Goal: Task Accomplishment & Management: Manage account settings

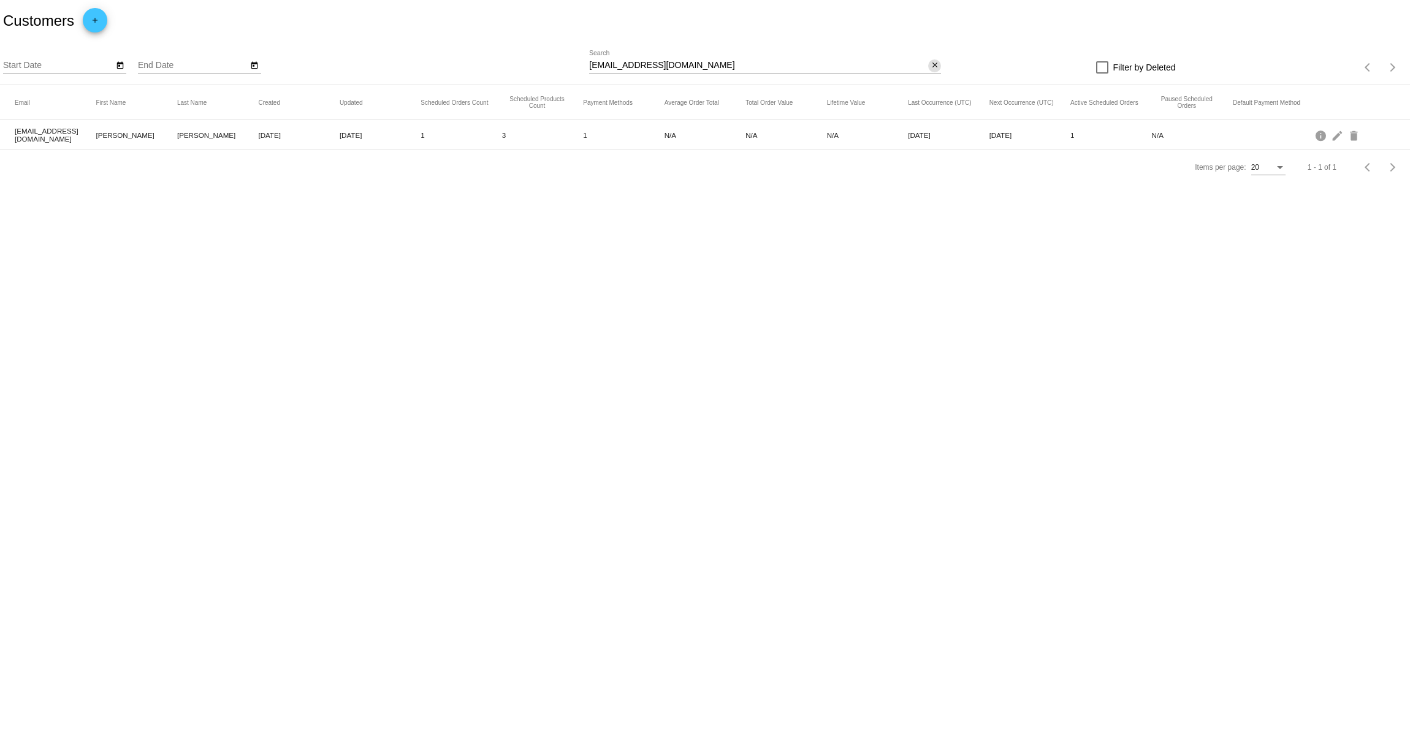
click at [936, 67] on mat-icon "close" at bounding box center [934, 66] width 9 height 10
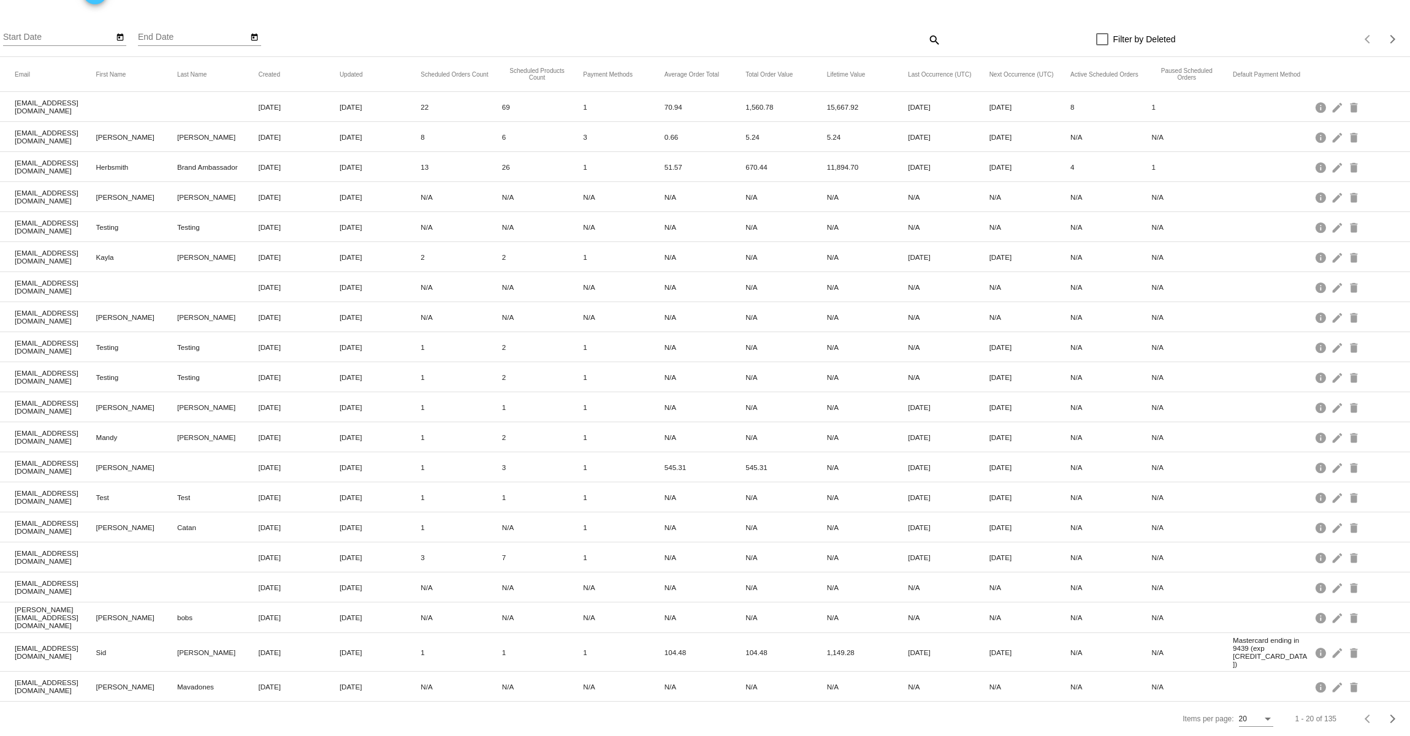
scroll to position [29, 0]
click at [1247, 722] on div "20" at bounding box center [1250, 719] width 23 height 9
click at [1250, 713] on span "100" at bounding box center [1246, 712] width 34 height 22
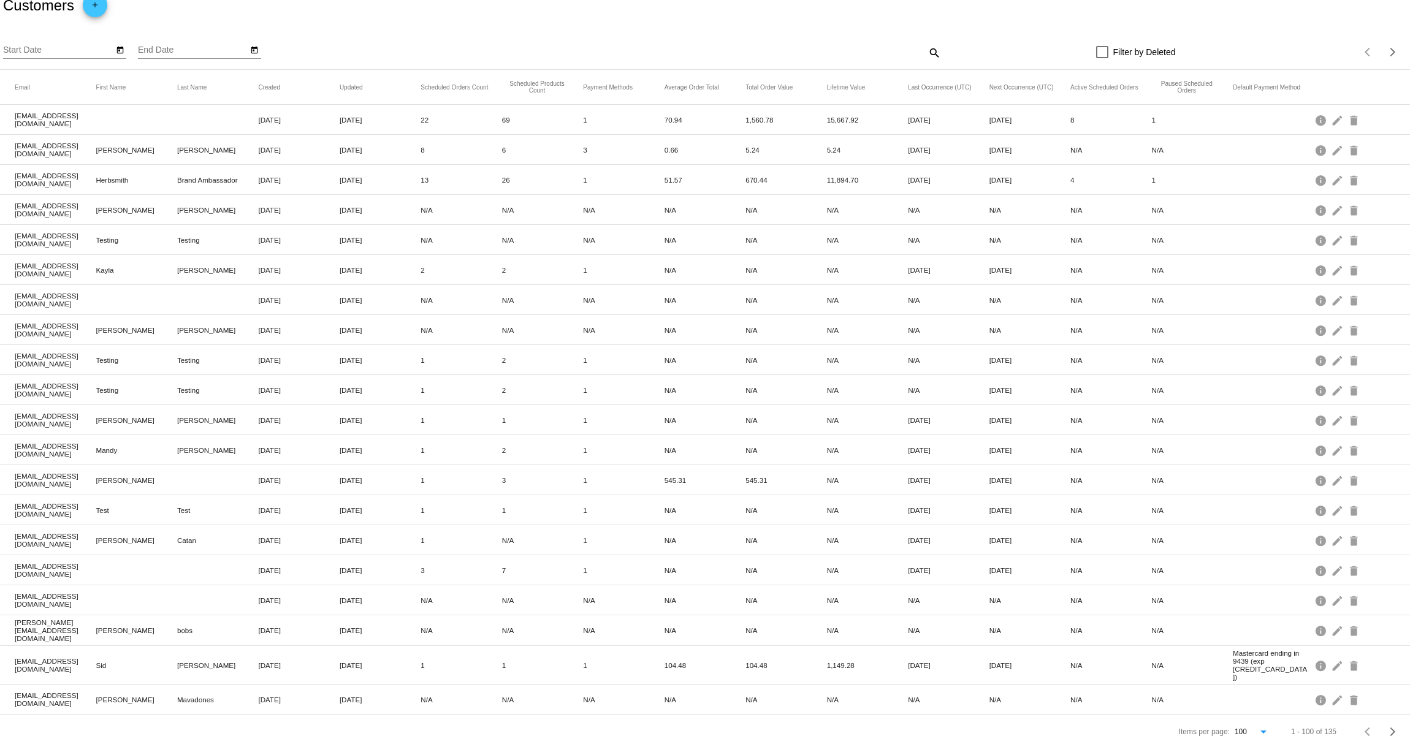
scroll to position [0, 0]
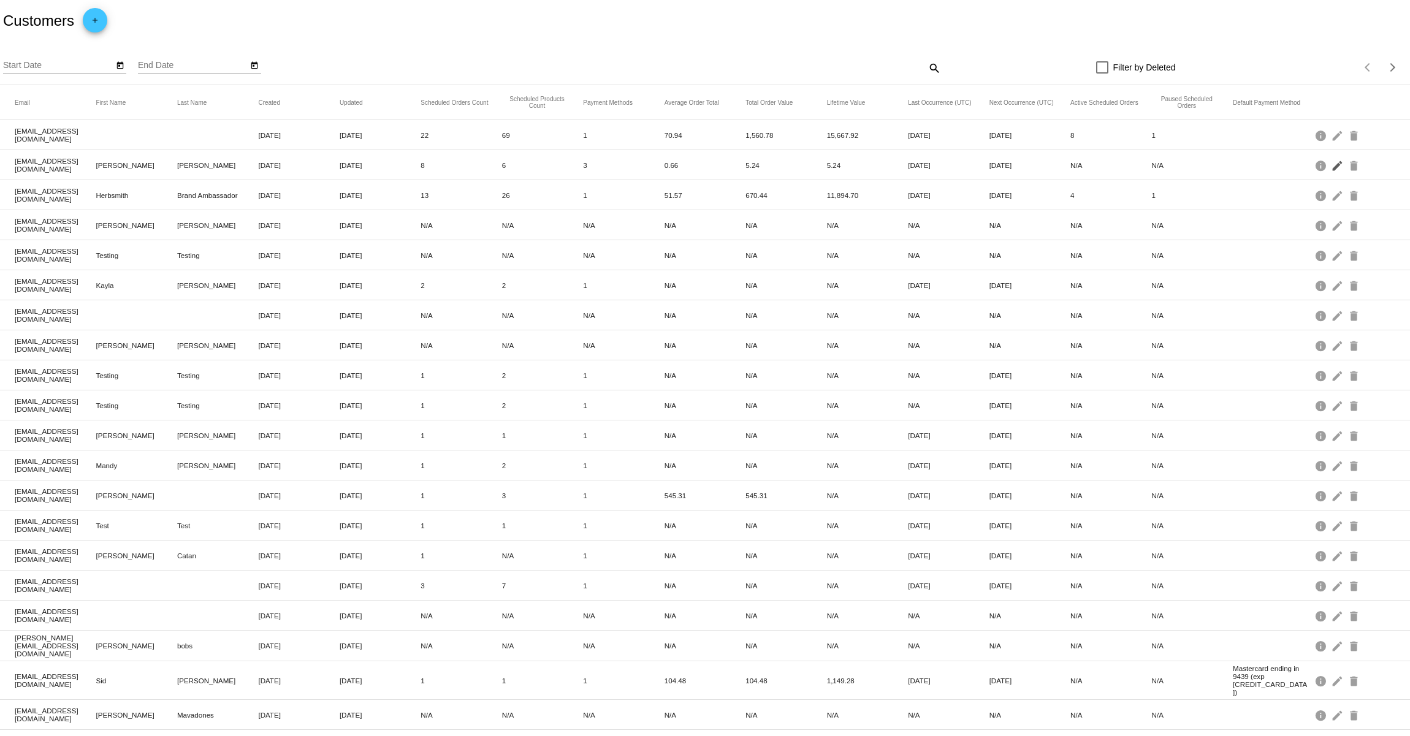
click at [1331, 169] on mat-icon "edit" at bounding box center [1338, 165] width 15 height 19
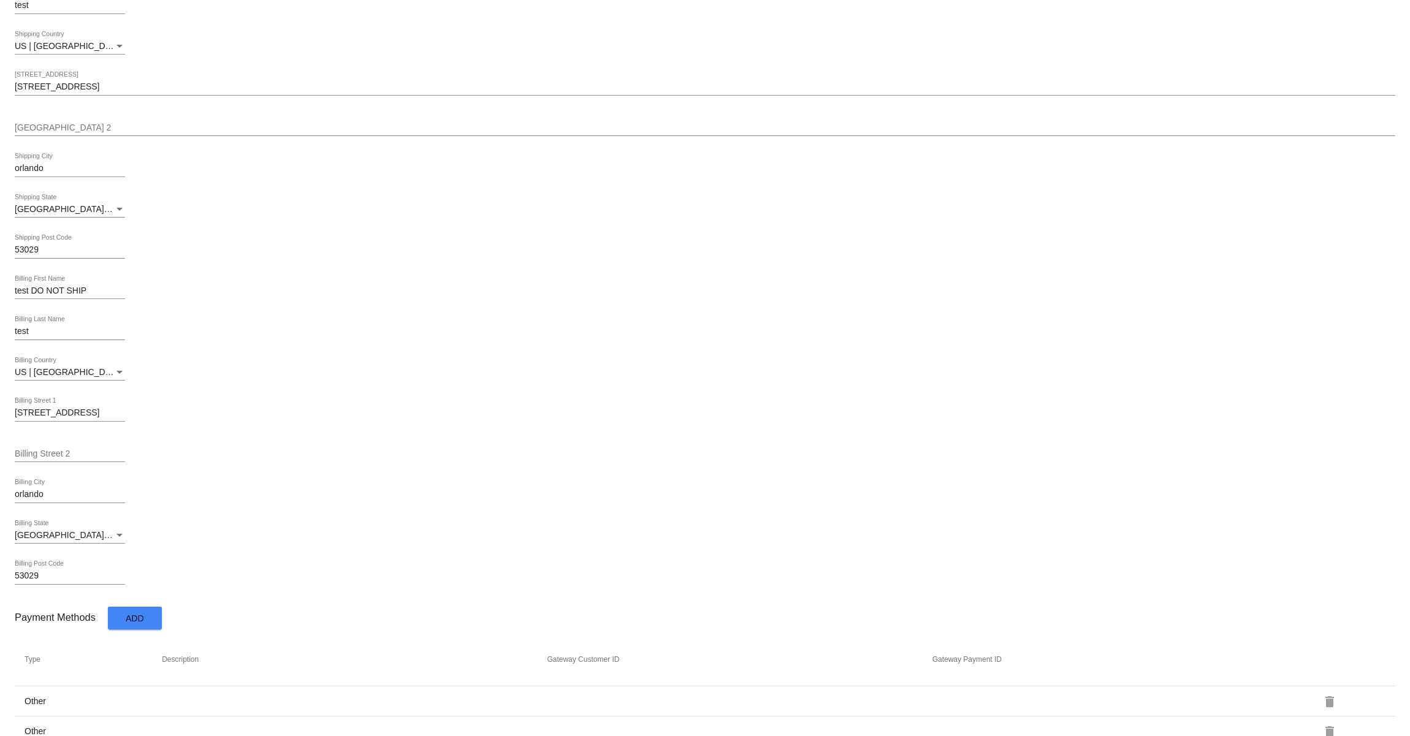
scroll to position [395, 0]
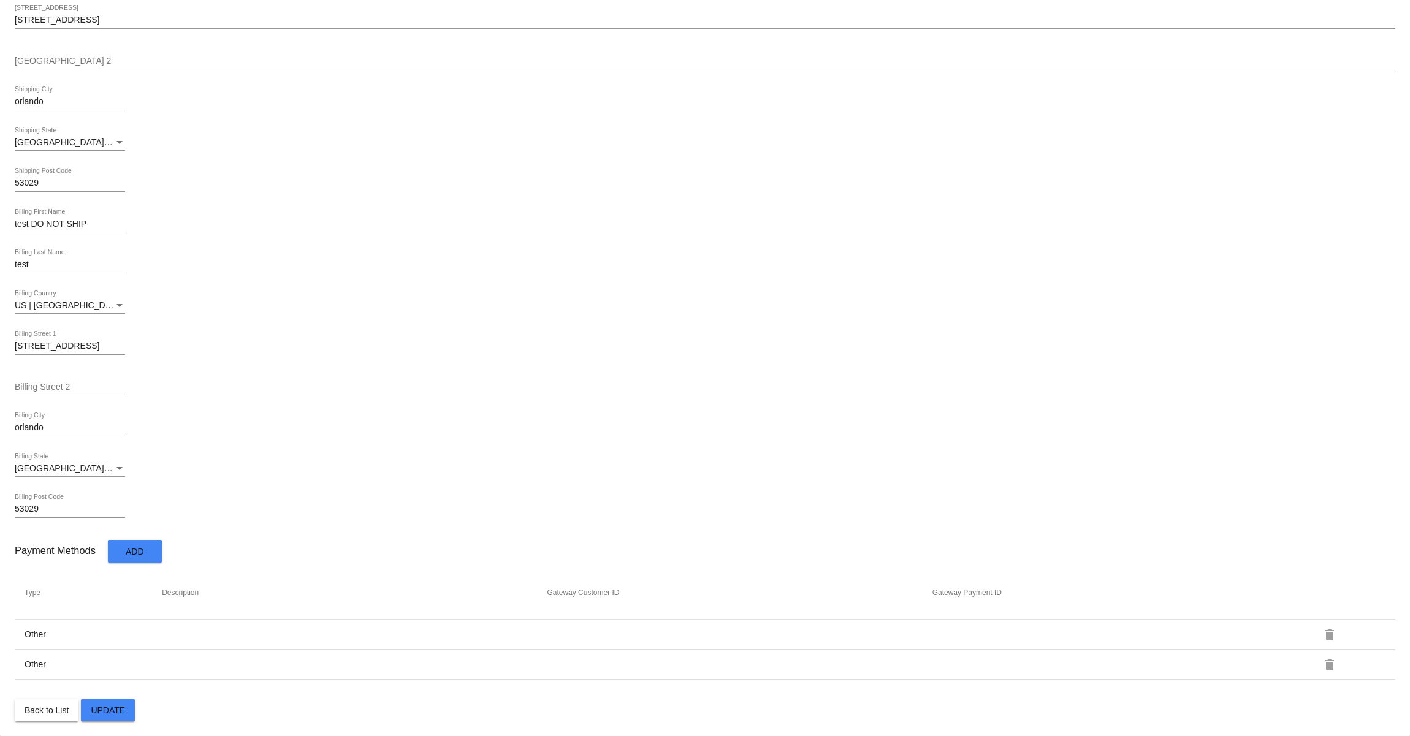
click at [52, 714] on span "Back to List" at bounding box center [47, 710] width 44 height 10
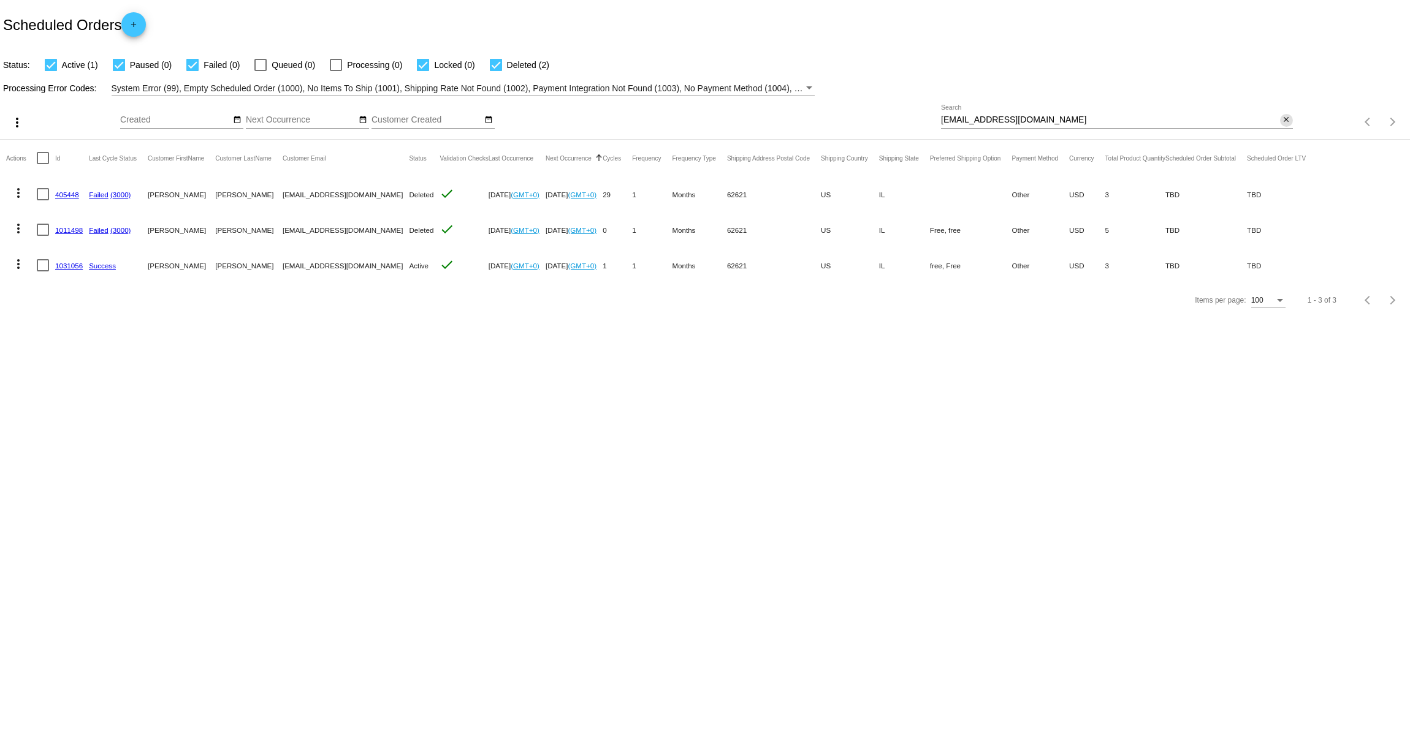
click at [1288, 123] on mat-icon "close" at bounding box center [1286, 120] width 9 height 10
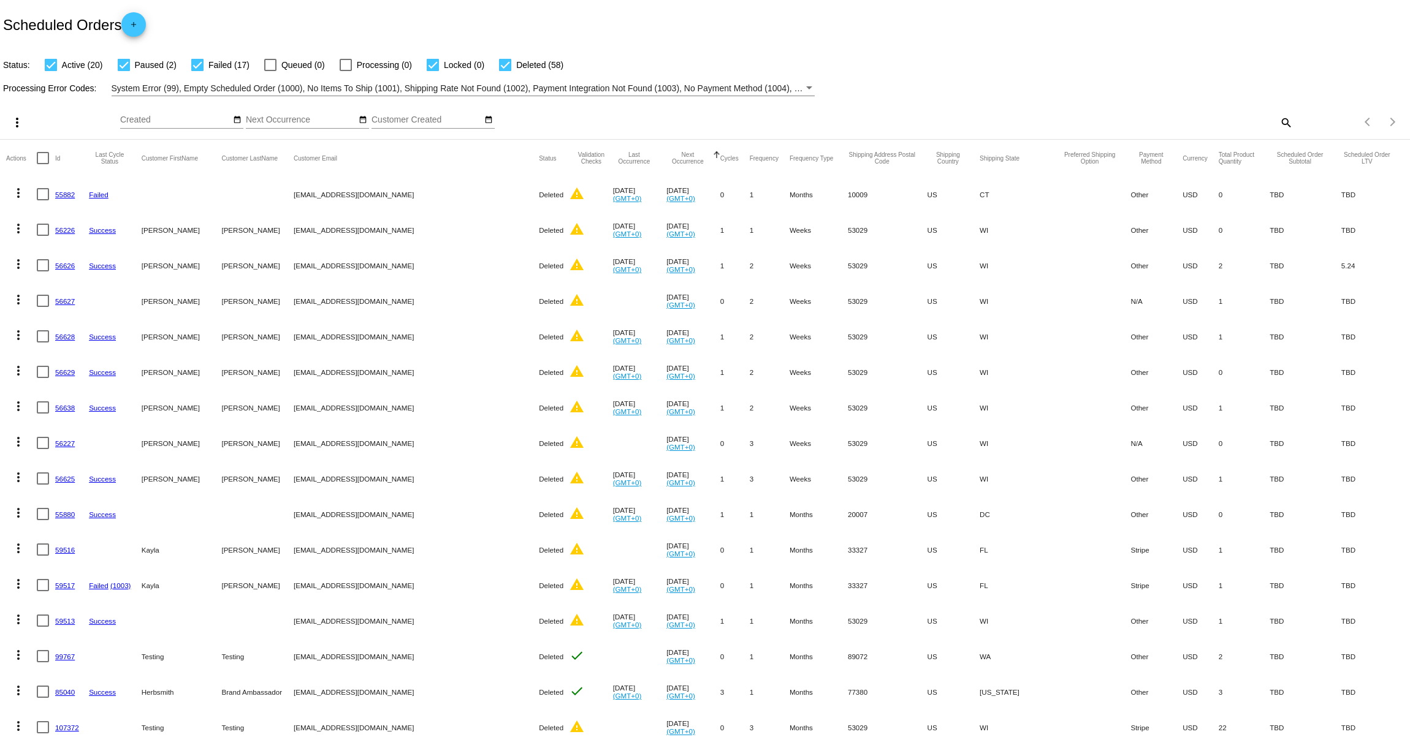
click at [499, 64] on div at bounding box center [505, 65] width 12 height 12
click at [504, 71] on input "Deleted (58)" at bounding box center [504, 71] width 1 height 1
checkbox input "false"
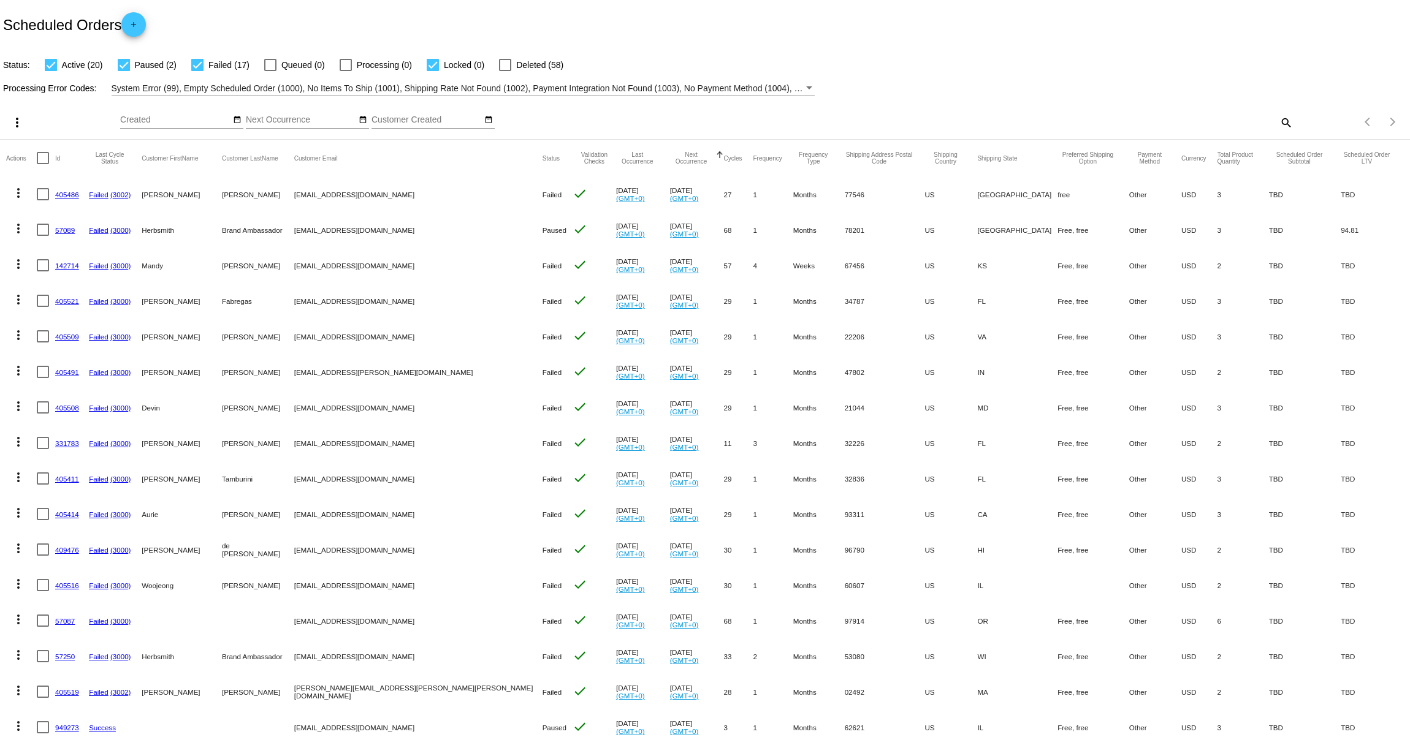
click at [232, 64] on span "Failed (17)" at bounding box center [228, 65] width 41 height 15
click at [197, 71] on input "Failed (17)" at bounding box center [197, 71] width 1 height 1
checkbox input "false"
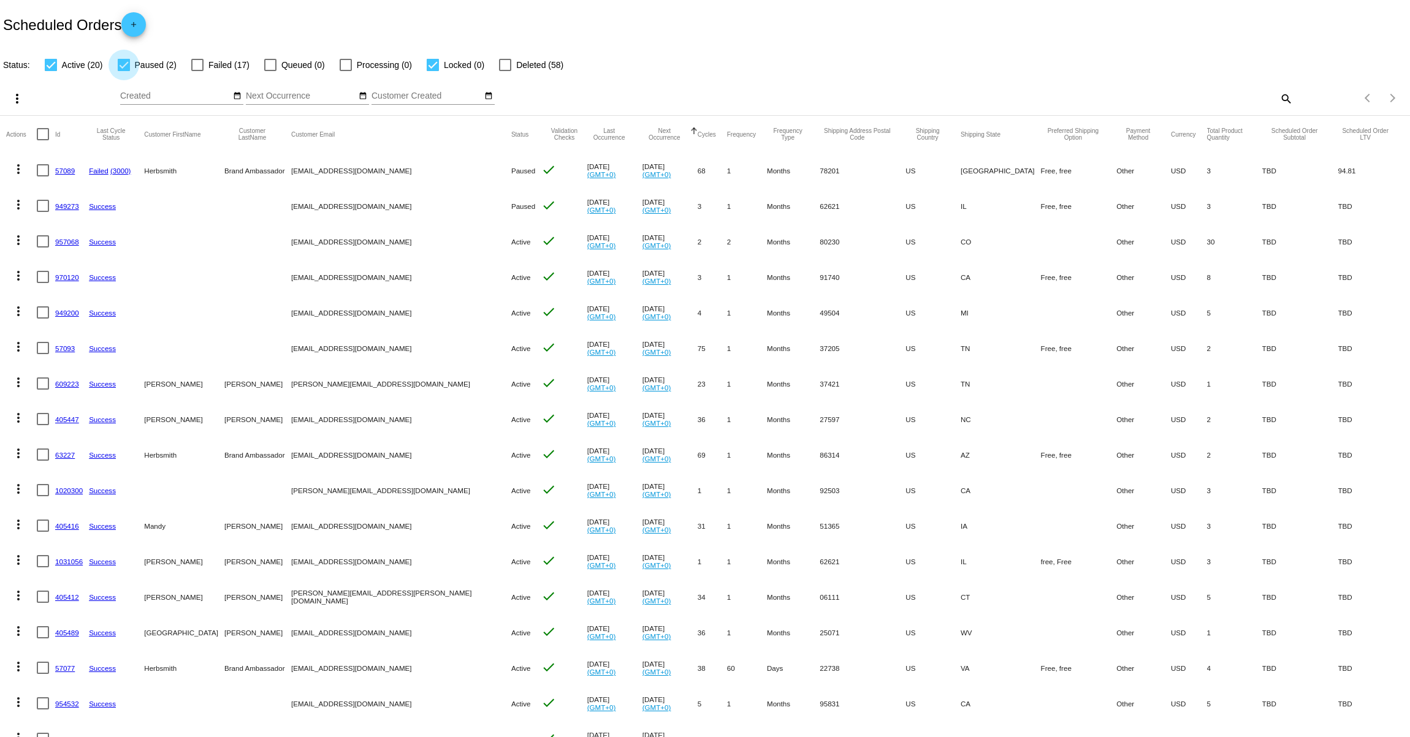
click at [129, 67] on div at bounding box center [124, 65] width 12 height 12
click at [124, 71] on input "Paused (2)" at bounding box center [123, 71] width 1 height 1
checkbox input "false"
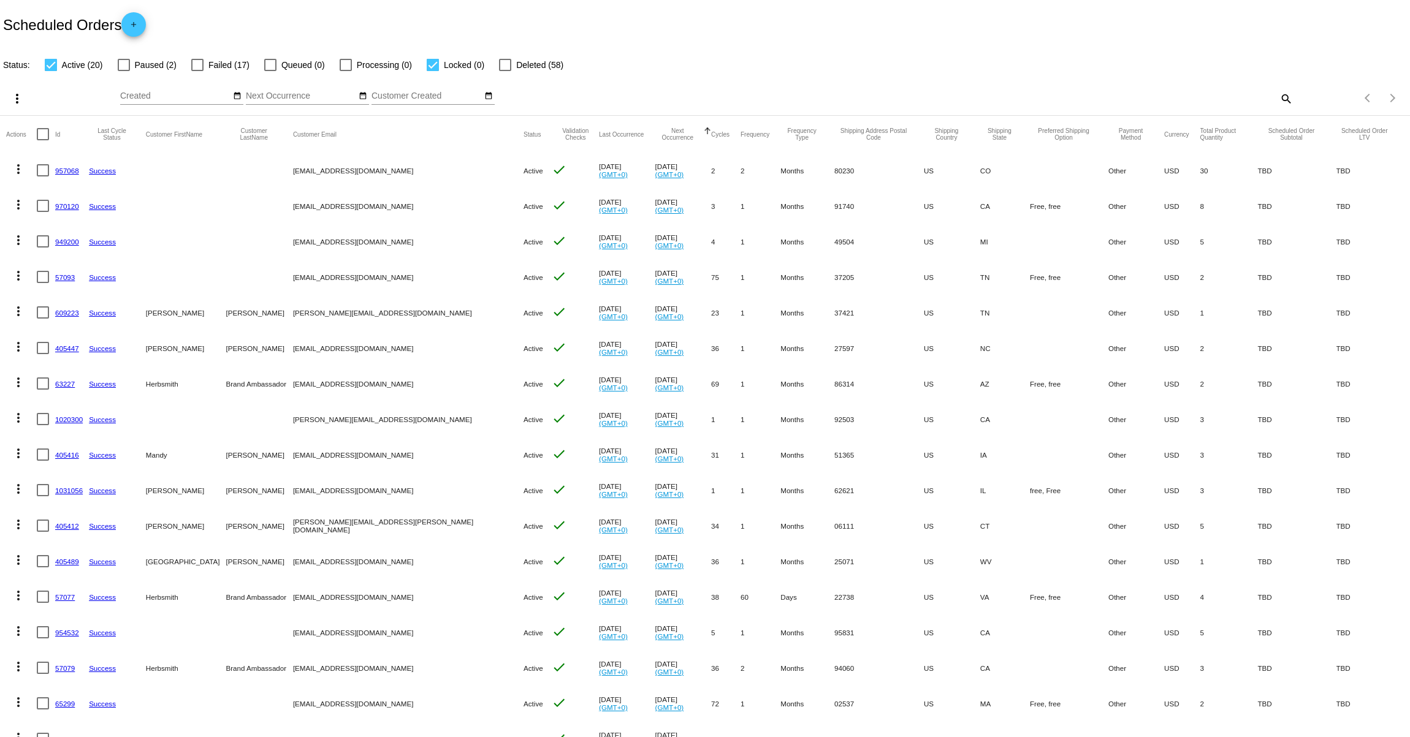
drag, startPoint x: 283, startPoint y: 171, endPoint x: 379, endPoint y: 172, distance: 96.8
click at [379, 172] on mat-row "more_vert 957068 Success info@simplefoodproject.com Active check Aug 2 2025 (GM…" at bounding box center [704, 171] width 1397 height 36
copy mat-row "[EMAIL_ADDRESS][DOMAIN_NAME]"
click at [284, 310] on mat-cell "[PERSON_NAME]" at bounding box center [259, 313] width 67 height 36
drag, startPoint x: 297, startPoint y: 313, endPoint x: 360, endPoint y: 315, distance: 63.8
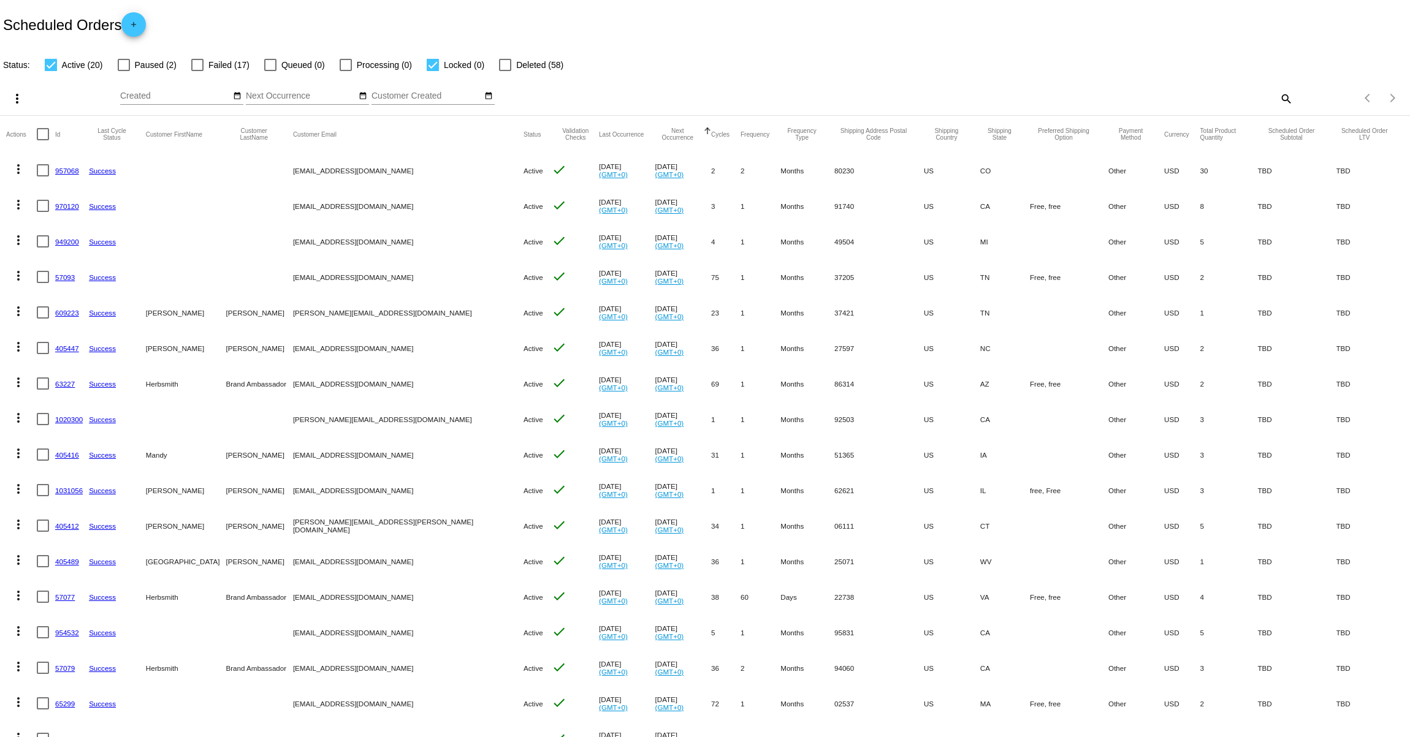
click at [360, 315] on mat-cell "[PERSON_NAME][EMAIL_ADDRESS][DOMAIN_NAME]" at bounding box center [408, 313] width 230 height 36
click at [200, 64] on div at bounding box center [197, 65] width 12 height 12
click at [197, 71] on input "Failed (17)" at bounding box center [197, 71] width 1 height 1
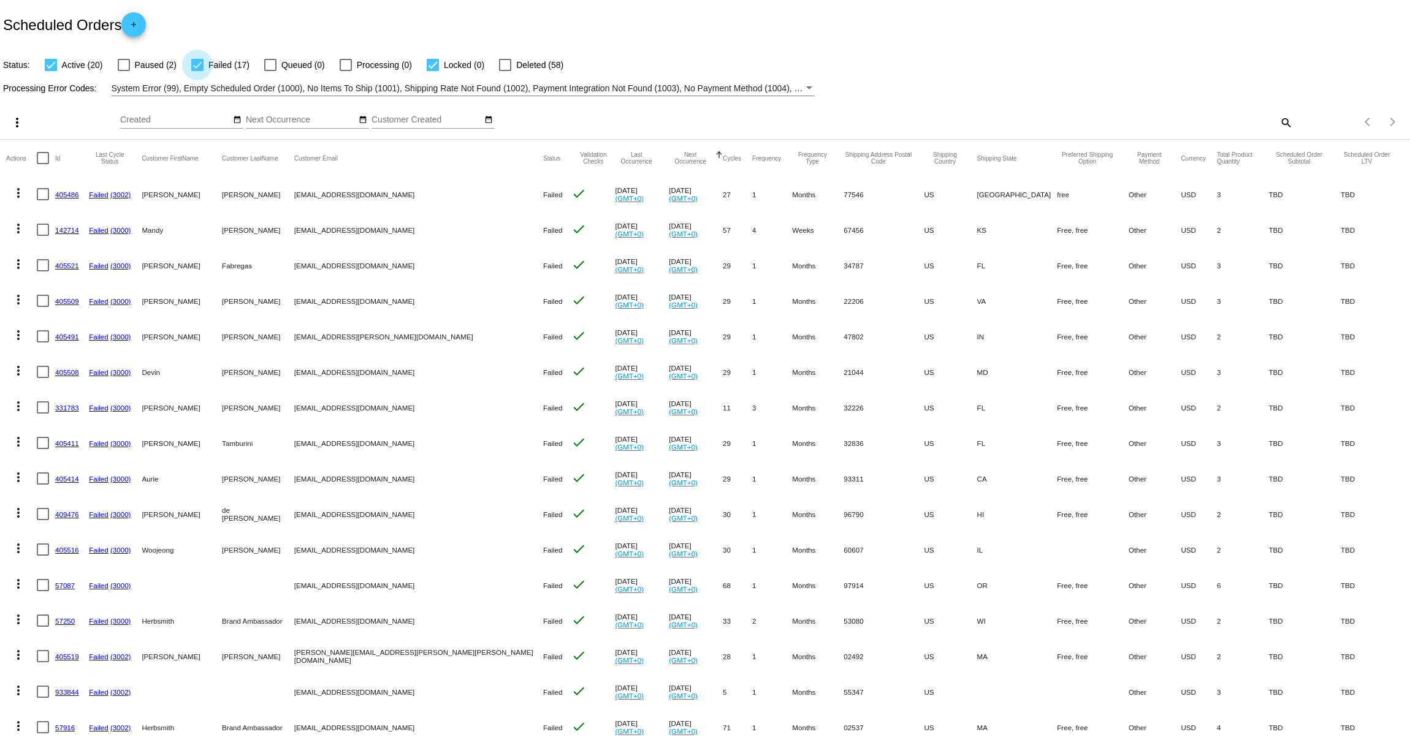
click at [204, 64] on label "Failed (17)" at bounding box center [220, 65] width 58 height 15
click at [197, 71] on input "Failed (17)" at bounding box center [197, 71] width 1 height 1
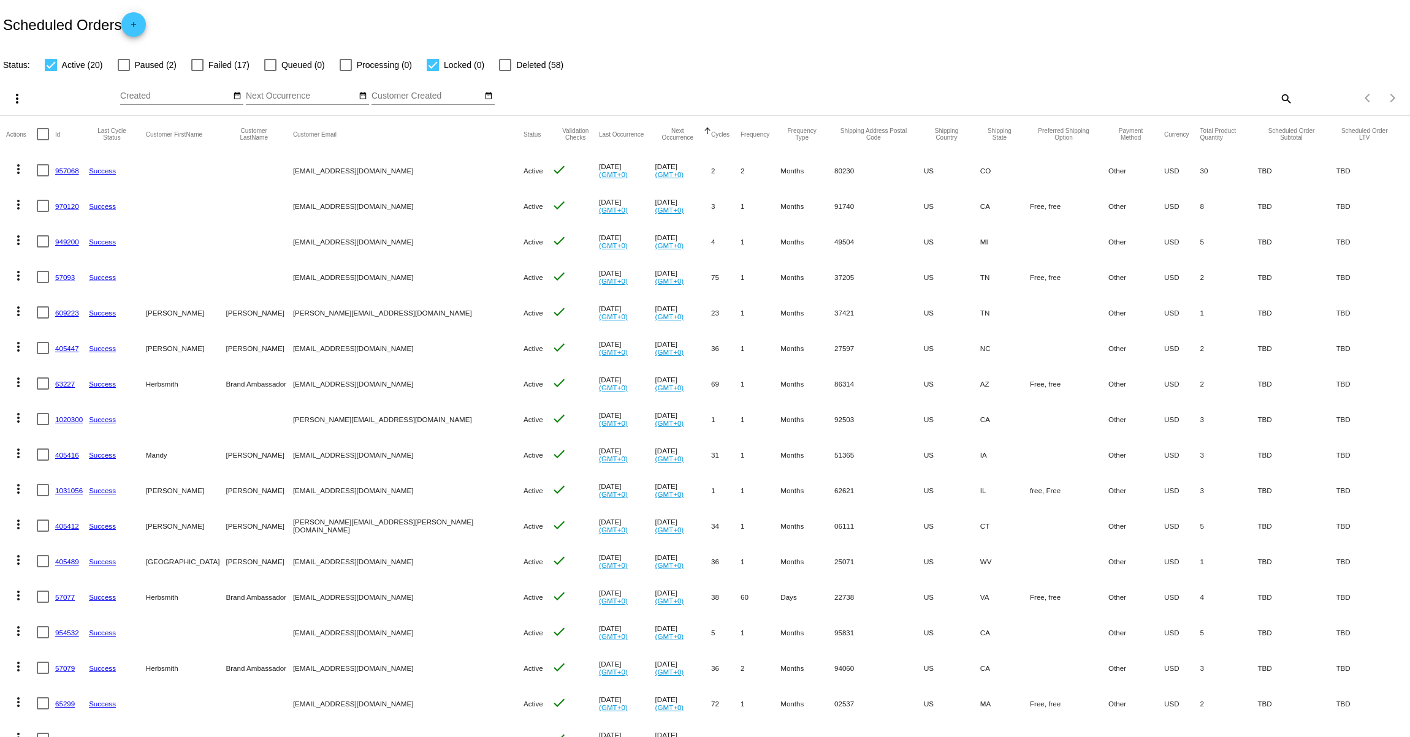
click at [204, 64] on label "Failed (17)" at bounding box center [220, 65] width 58 height 15
click at [197, 71] on input "Failed (17)" at bounding box center [197, 71] width 1 height 1
checkbox input "true"
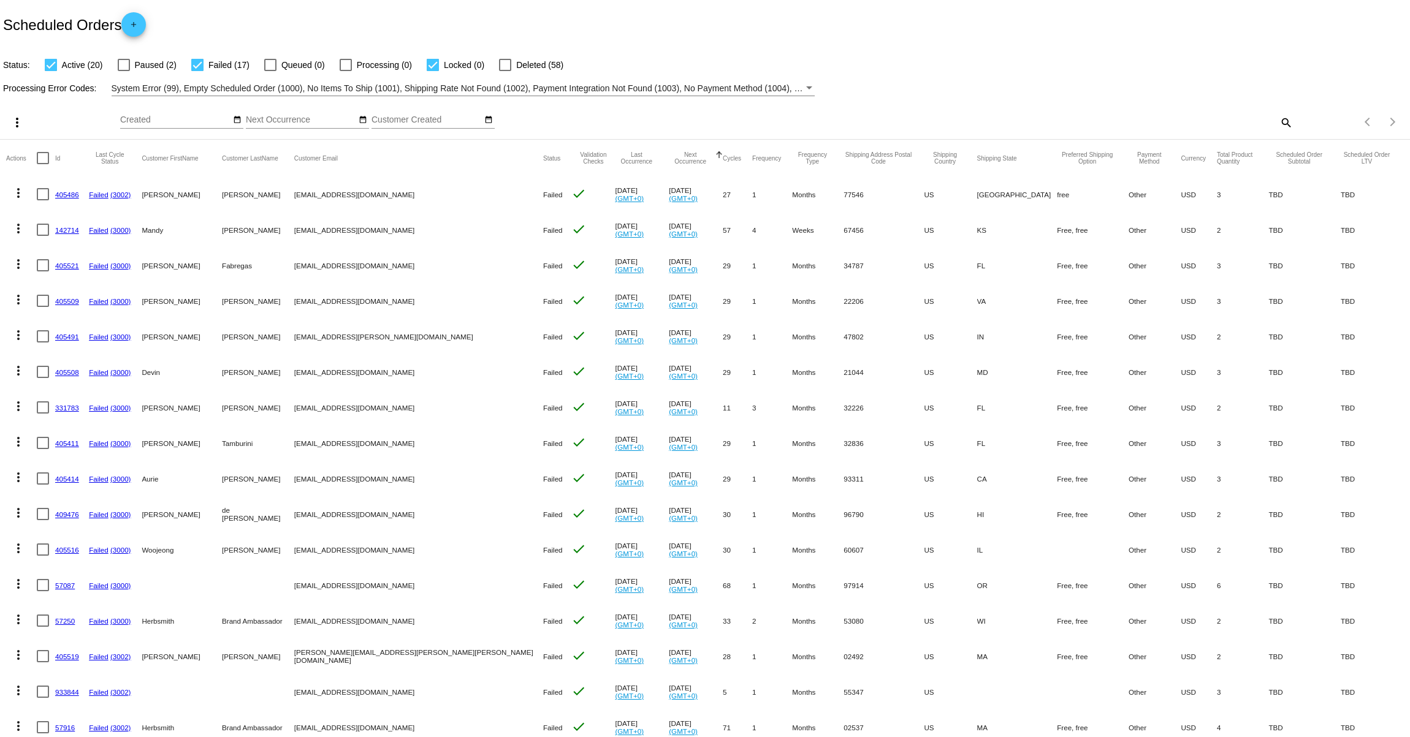
click at [21, 123] on mat-icon "more_vert" at bounding box center [17, 122] width 15 height 15
click at [93, 161] on button "file_download Export" at bounding box center [93, 152] width 181 height 29
click at [16, 191] on mat-icon "more_vert" at bounding box center [18, 193] width 15 height 15
click at [67, 340] on span "View / Edit" at bounding box center [63, 341] width 40 height 10
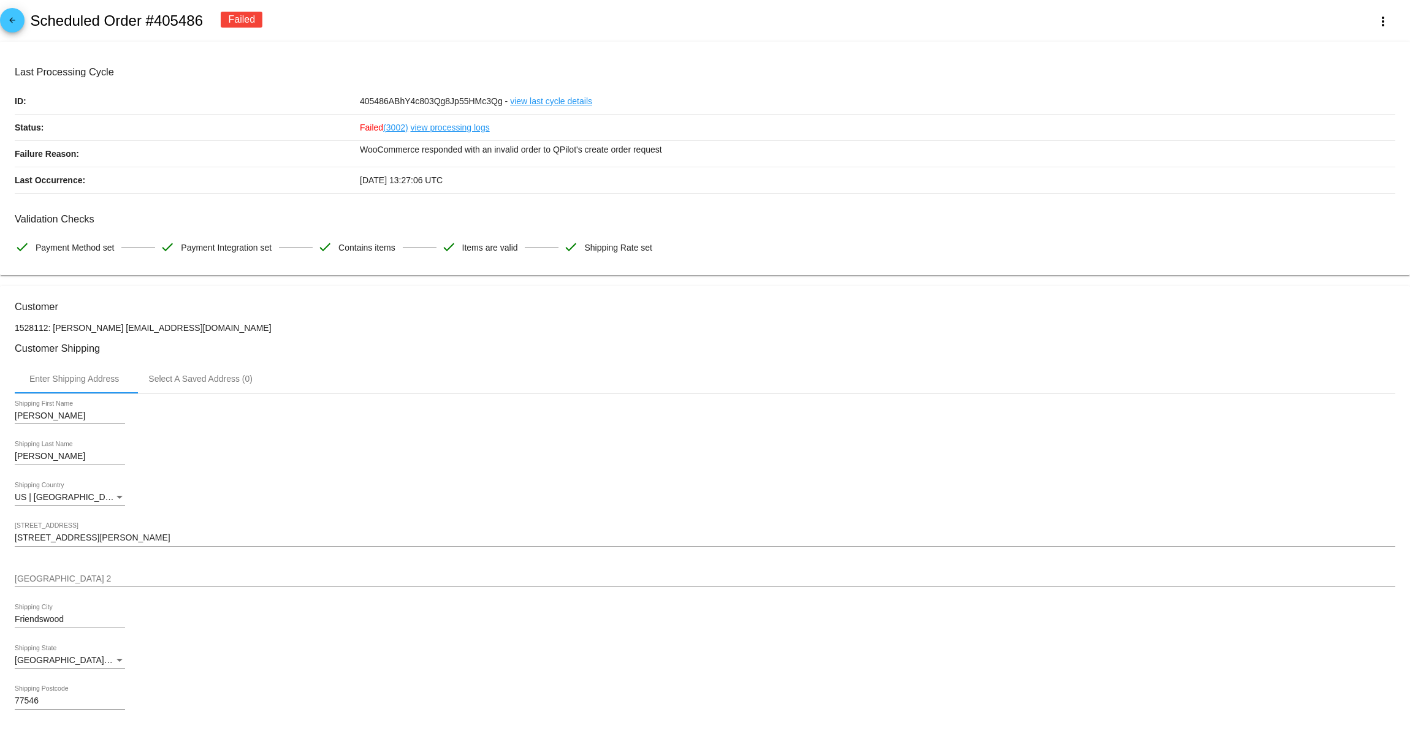
click at [421, 127] on link "view processing logs" at bounding box center [450, 128] width 79 height 26
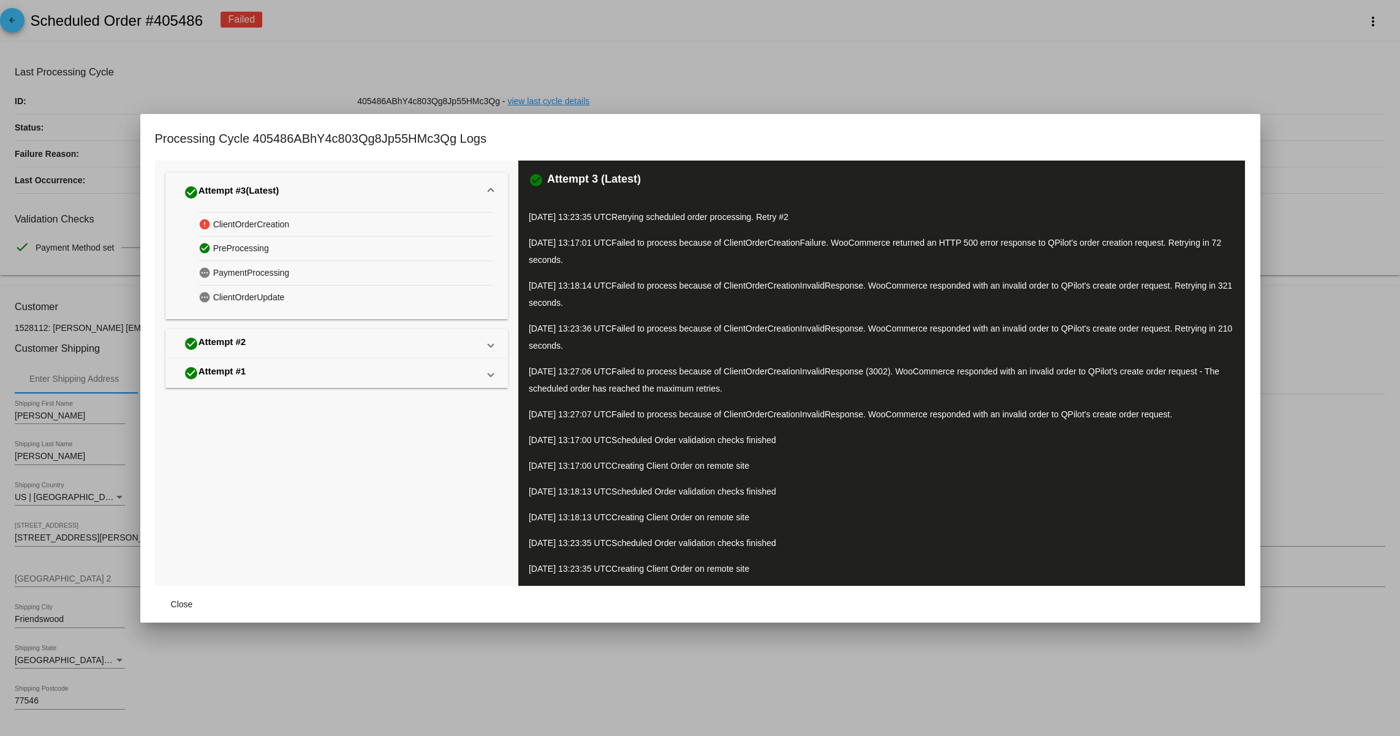
click at [1201, 88] on div at bounding box center [700, 368] width 1400 height 736
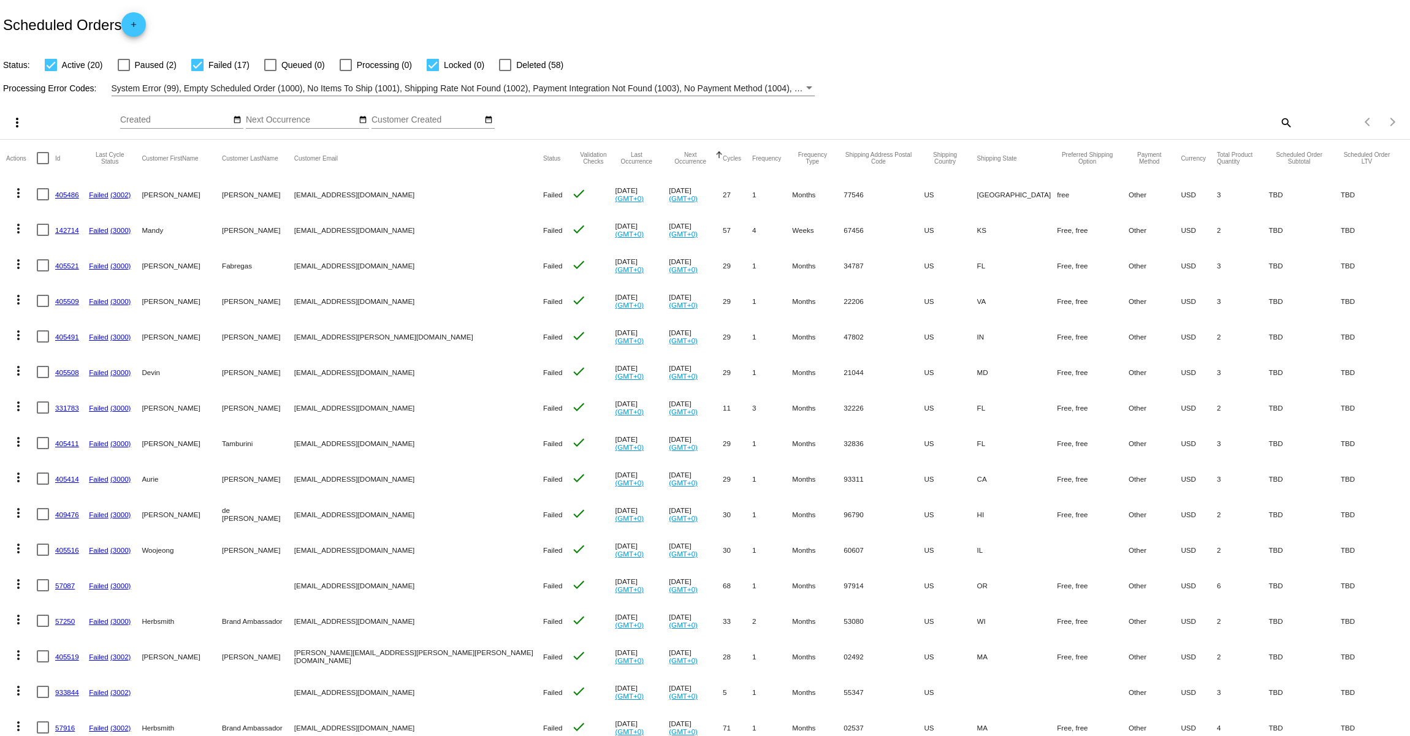
click at [1278, 120] on mat-icon "search" at bounding box center [1285, 122] width 15 height 19
click at [1220, 120] on input "Search" at bounding box center [1117, 120] width 352 height 10
paste input "msmith7558@gmail.com"
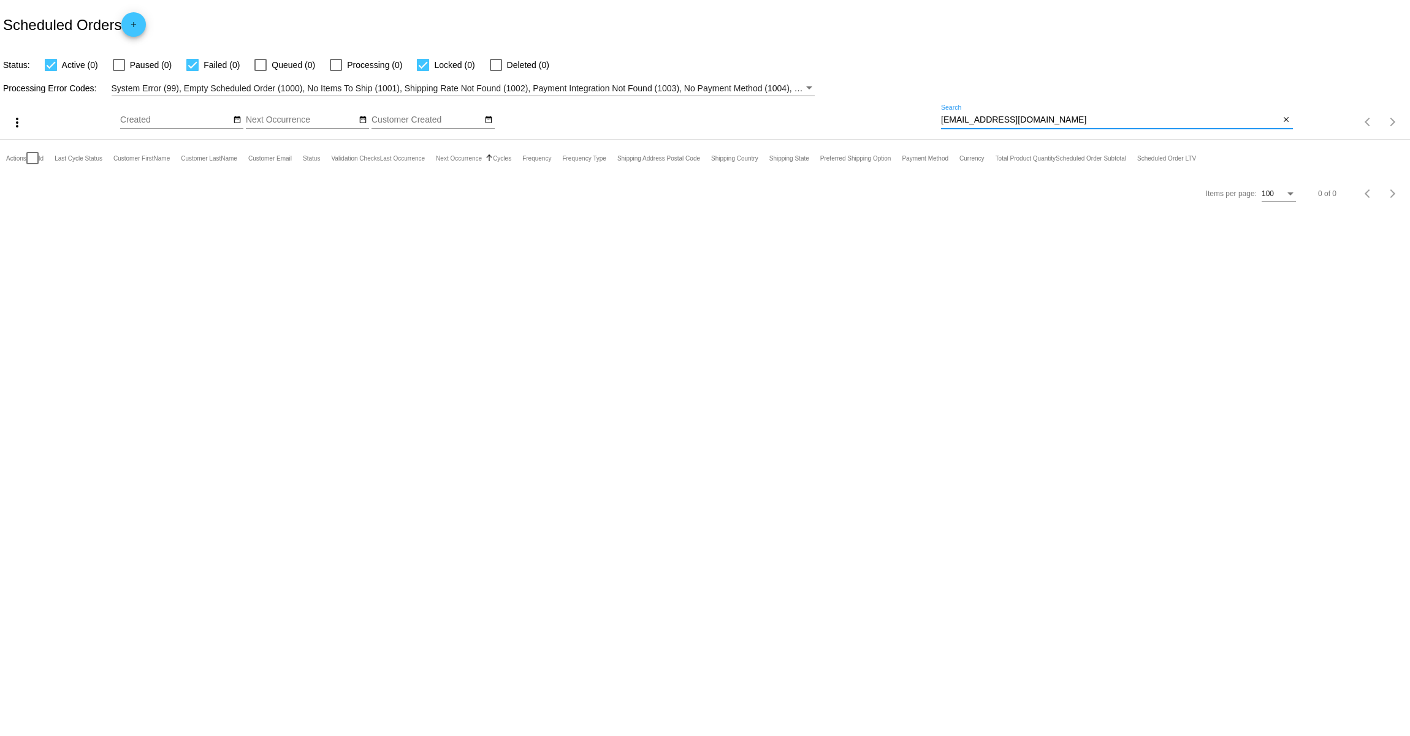
drag, startPoint x: 944, startPoint y: 120, endPoint x: 916, endPoint y: 120, distance: 28.2
click at [916, 120] on div "more_vert Oct Jan Feb Mar Apr 1" at bounding box center [705, 118] width 1410 height 44
type input "[EMAIL_ADDRESS][DOMAIN_NAME]"
click at [1286, 120] on mat-icon "close" at bounding box center [1286, 120] width 9 height 10
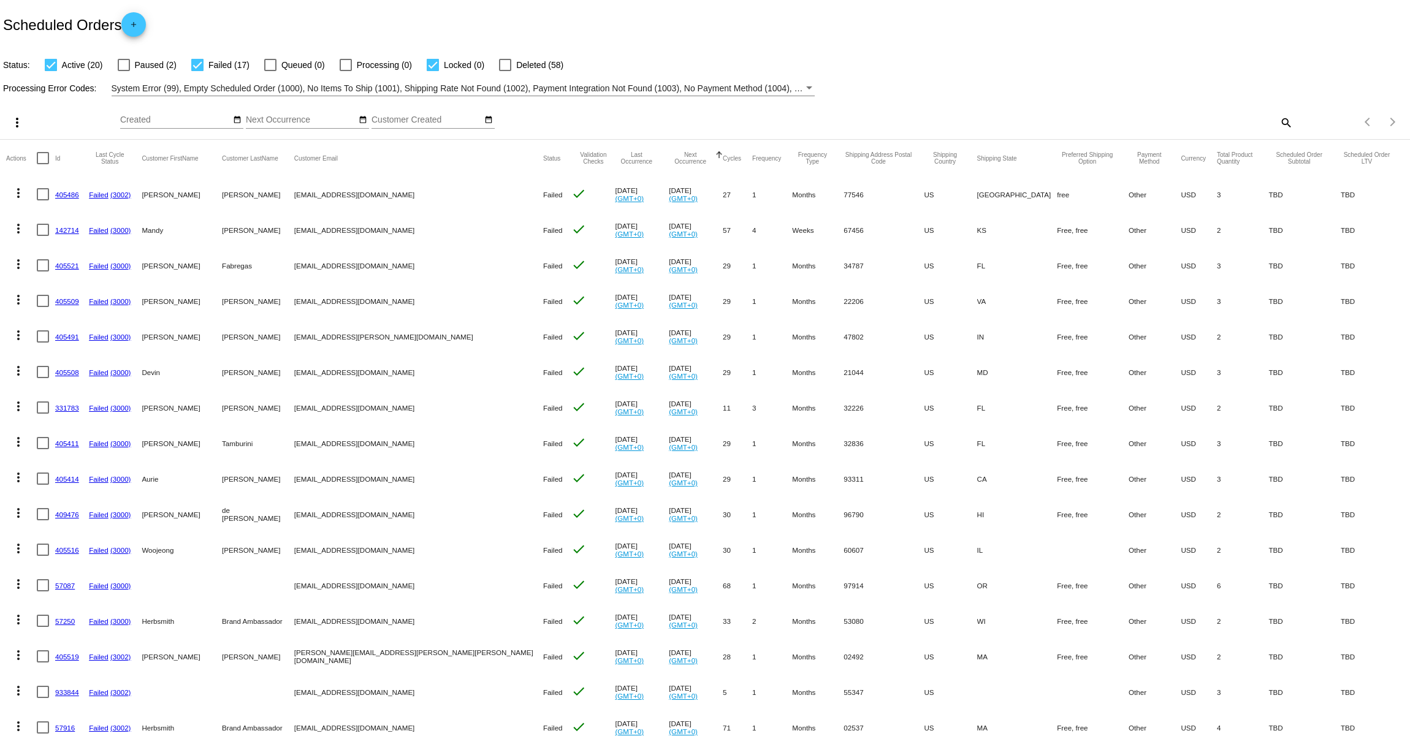
click at [18, 227] on mat-icon "more_vert" at bounding box center [18, 228] width 15 height 15
click at [50, 368] on button "edit View / Edit" at bounding box center [67, 376] width 122 height 29
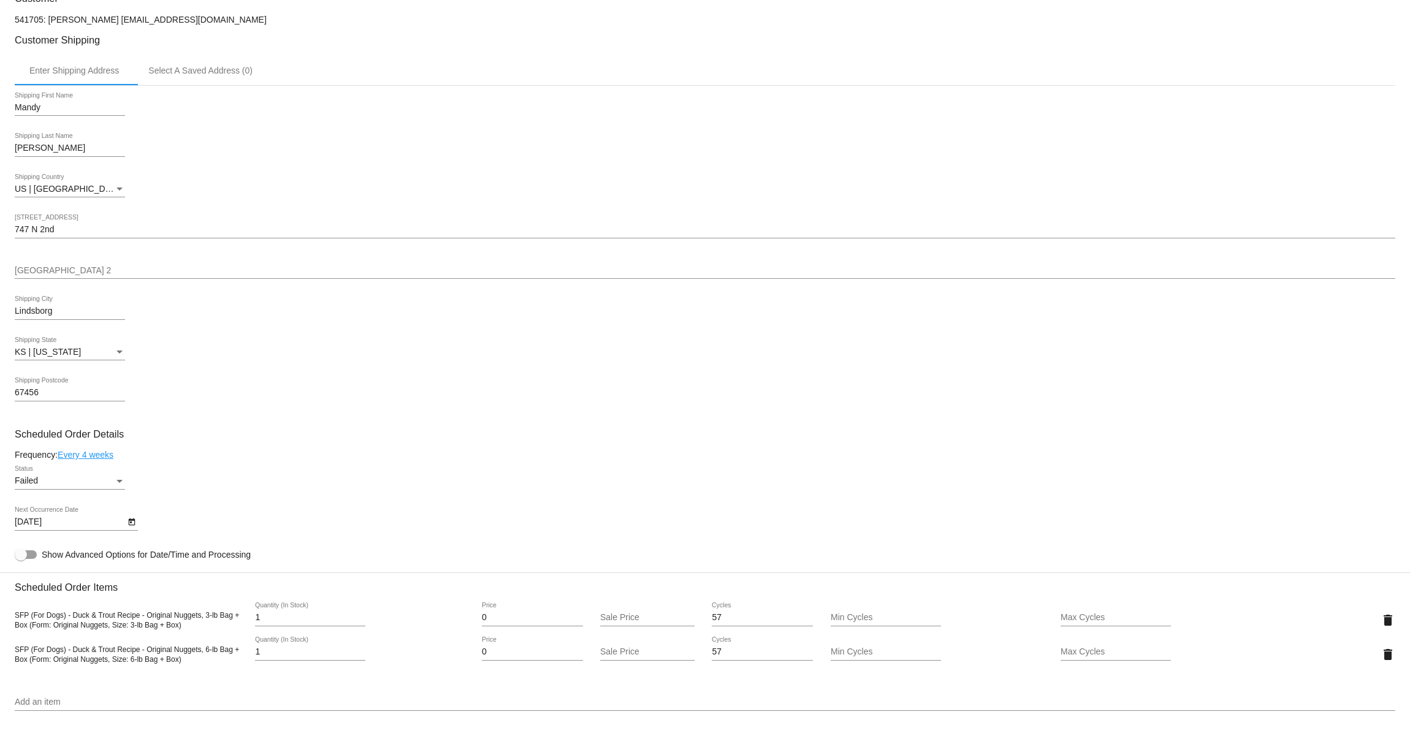
scroll to position [221, 0]
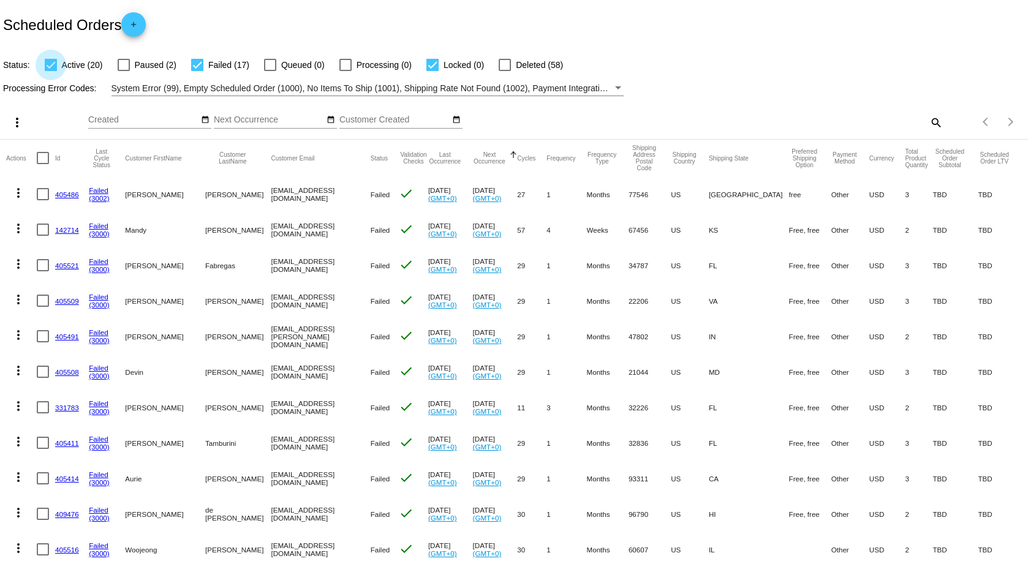
click at [56, 64] on label "Active (20)" at bounding box center [74, 65] width 58 height 15
click at [51, 71] on input "Active (20)" at bounding box center [50, 71] width 1 height 1
checkbox input "false"
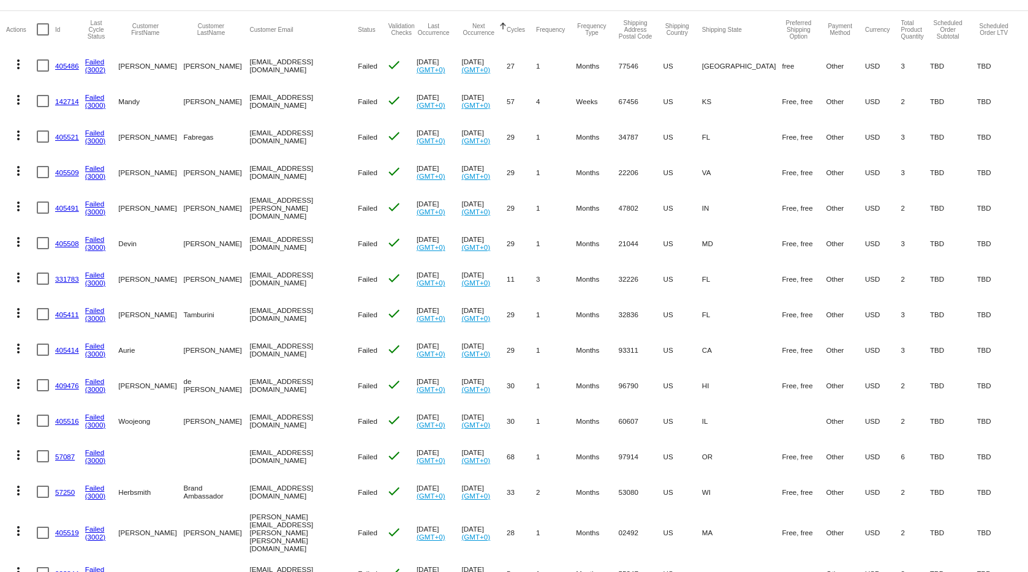
scroll to position [251, 0]
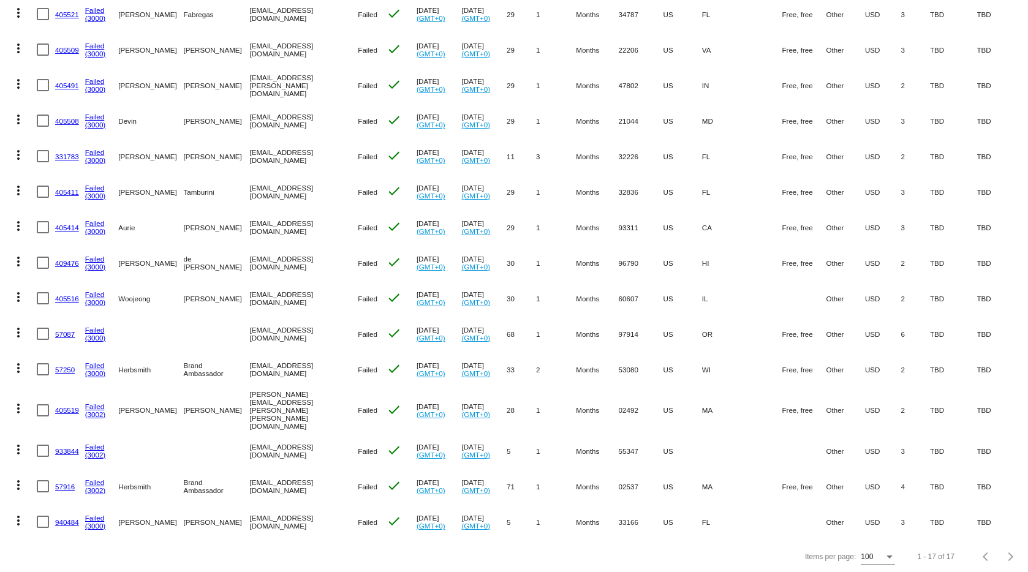
drag, startPoint x: 224, startPoint y: 511, endPoint x: 320, endPoint y: 512, distance: 95.6
click at [320, 512] on mat-cell "[EMAIL_ADDRESS][DOMAIN_NAME]" at bounding box center [303, 522] width 108 height 36
copy mat-cell "[EMAIL_ADDRESS][DOMAIN_NAME]"
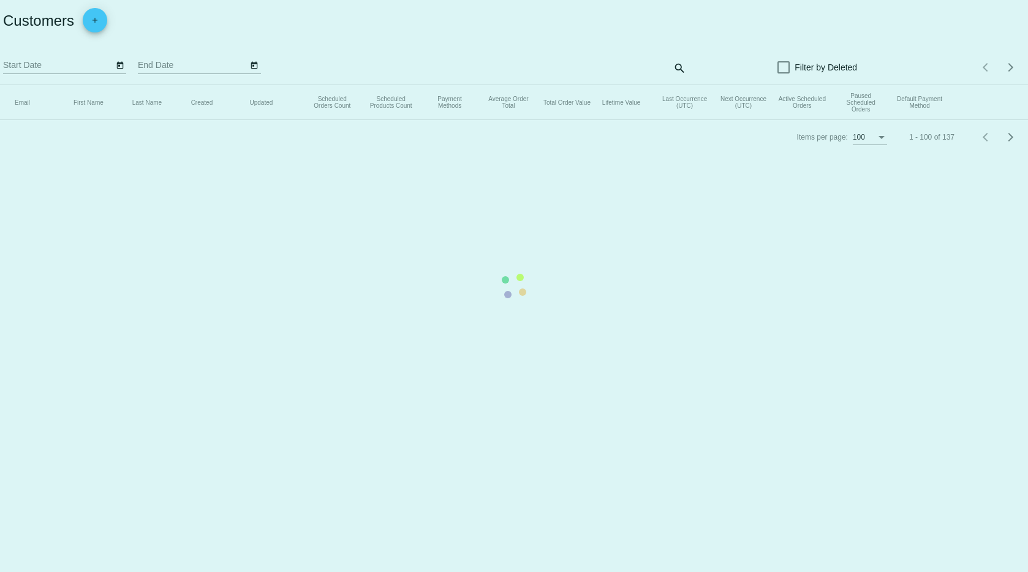
click at [685, 66] on app-dashboard-customers "Customers add Start Date End Date search Filter by Deleted Items per page: 100 …" at bounding box center [514, 77] width 1028 height 154
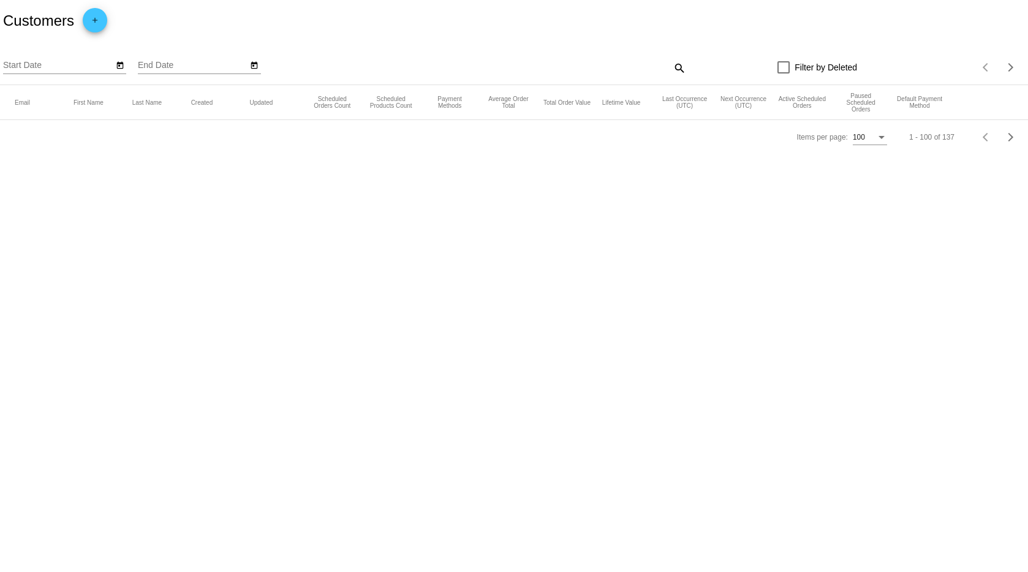
click at [683, 66] on mat-icon "search" at bounding box center [679, 67] width 15 height 19
click at [558, 66] on input "Search" at bounding box center [558, 66] width 256 height 10
paste input "[EMAIL_ADDRESS][DOMAIN_NAME]"
type input "[EMAIL_ADDRESS][DOMAIN_NAME]"
click at [496, 68] on input "[EMAIL_ADDRESS][DOMAIN_NAME]" at bounding box center [551, 66] width 243 height 10
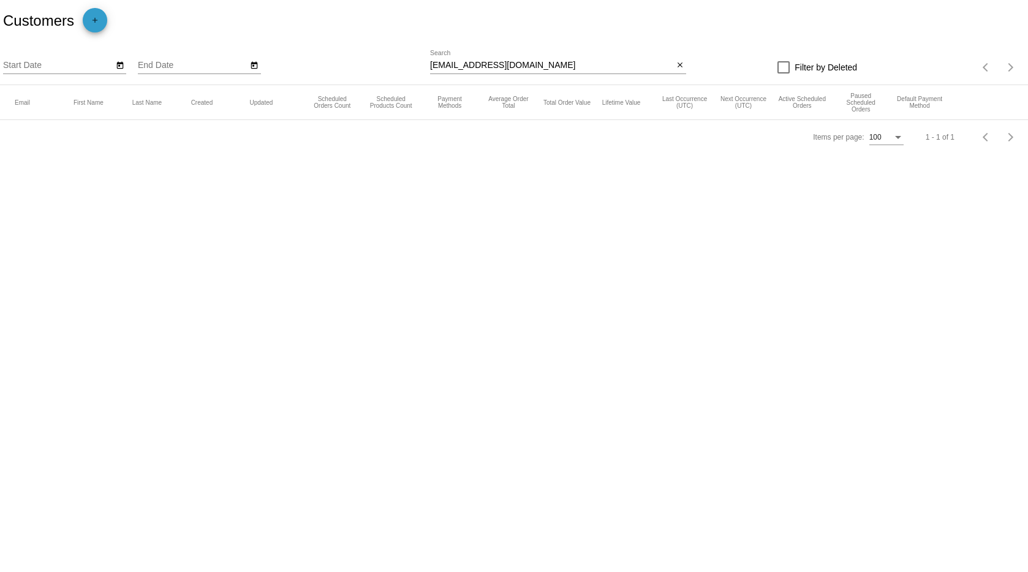
click at [99, 21] on mat-icon "add" at bounding box center [95, 23] width 15 height 15
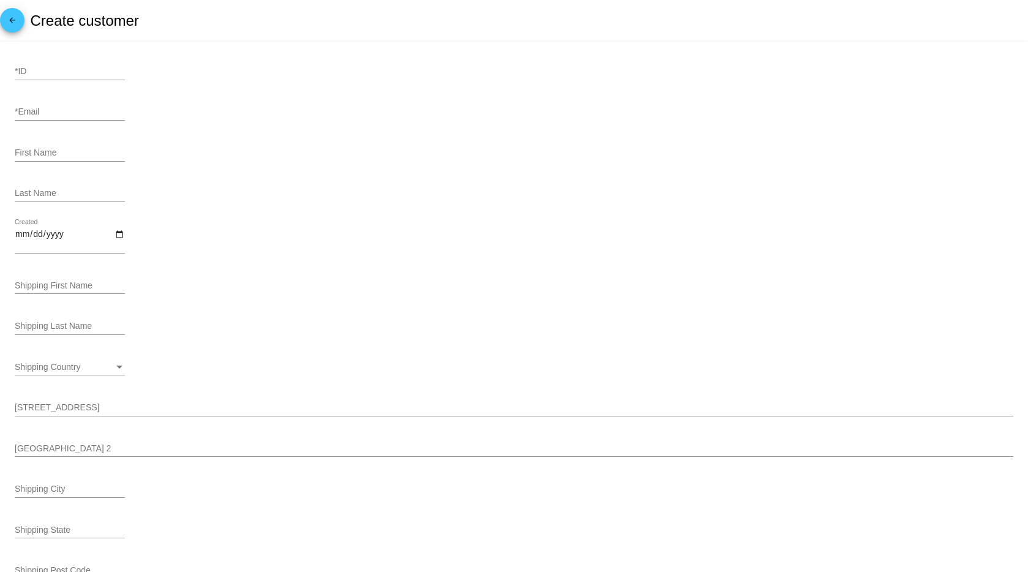
click at [50, 73] on input "*ID" at bounding box center [70, 72] width 110 height 10
type input "5453"
click at [49, 107] on div "*Email" at bounding box center [70, 109] width 110 height 24
paste input "[EMAIL_ADDRESS][DOMAIN_NAME]"
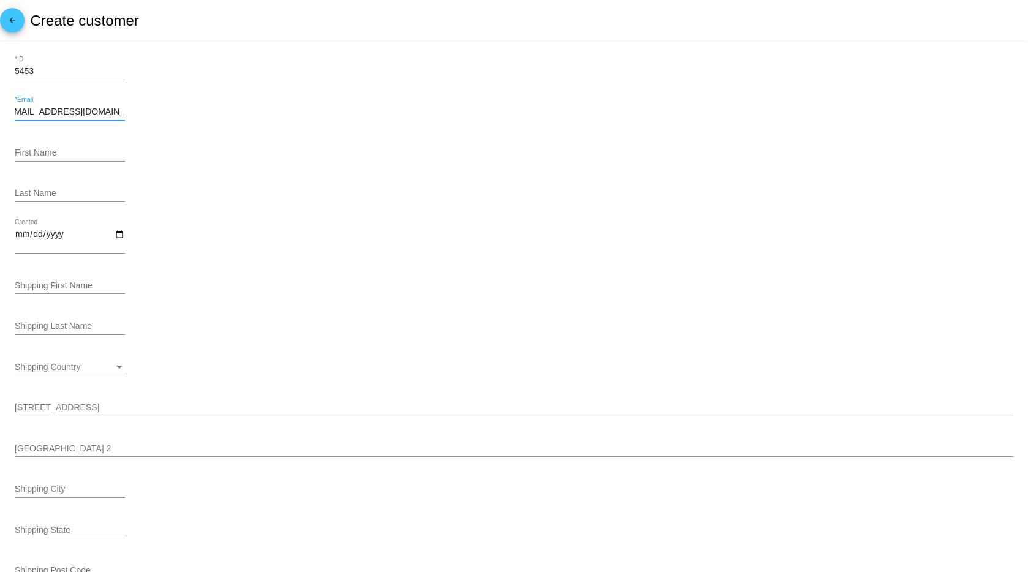
type input "[EMAIL_ADDRESS][DOMAIN_NAME]"
click at [239, 151] on div "First Name" at bounding box center [514, 155] width 999 height 35
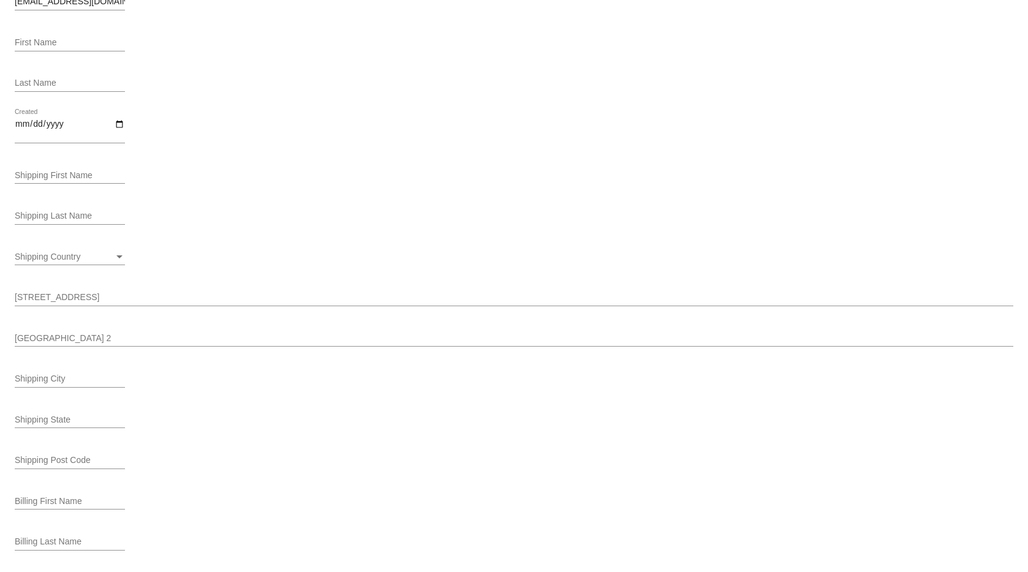
scroll to position [387, 0]
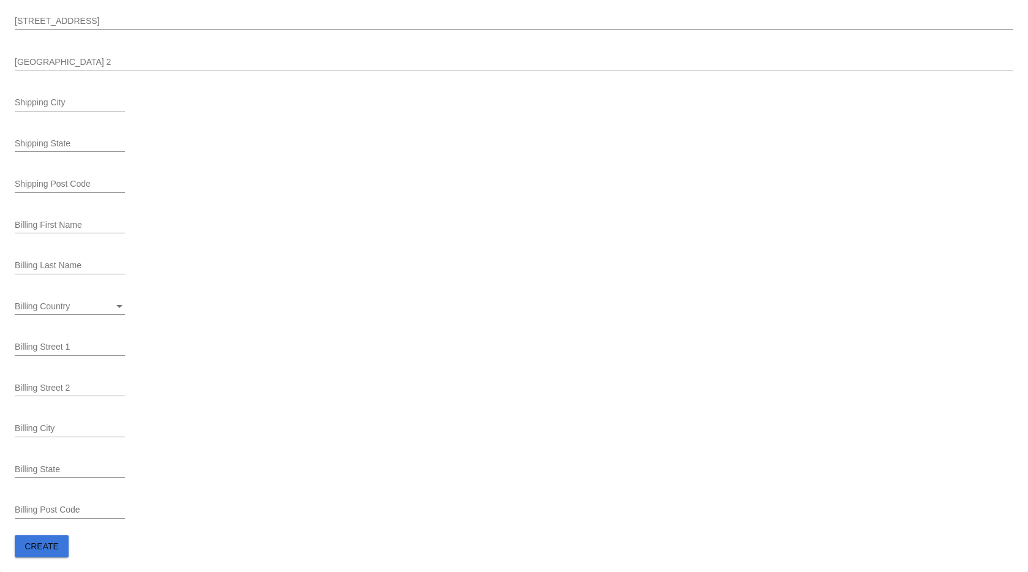
click at [46, 542] on span "Create" at bounding box center [42, 547] width 34 height 10
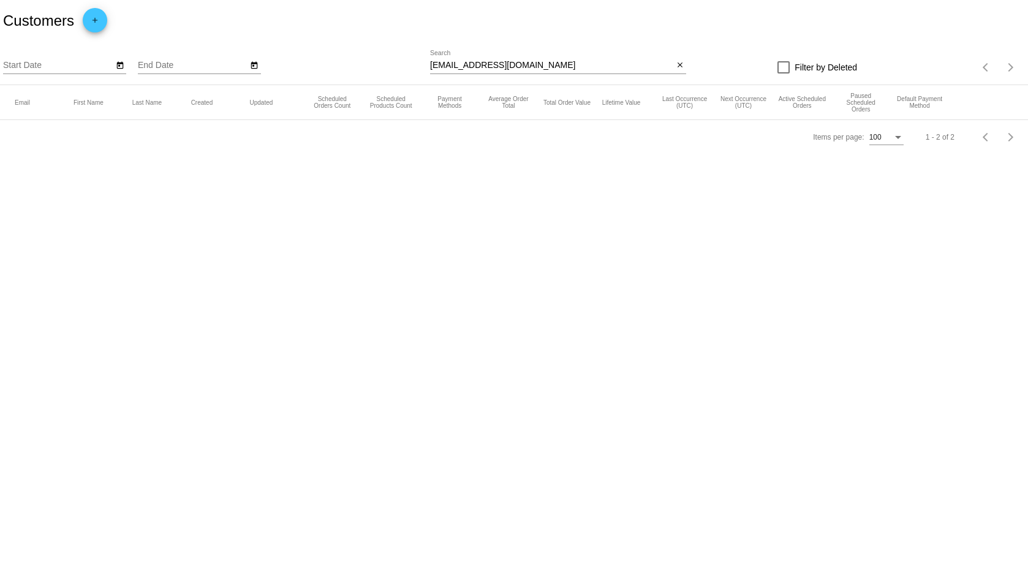
click at [618, 66] on input "[EMAIL_ADDRESS][DOMAIN_NAME]" at bounding box center [551, 66] width 243 height 10
click at [95, 19] on mat-icon "add" at bounding box center [95, 23] width 15 height 15
click at [108, 31] on div "Customers add" at bounding box center [514, 21] width 1028 height 42
click at [99, 23] on mat-icon "add" at bounding box center [95, 23] width 15 height 15
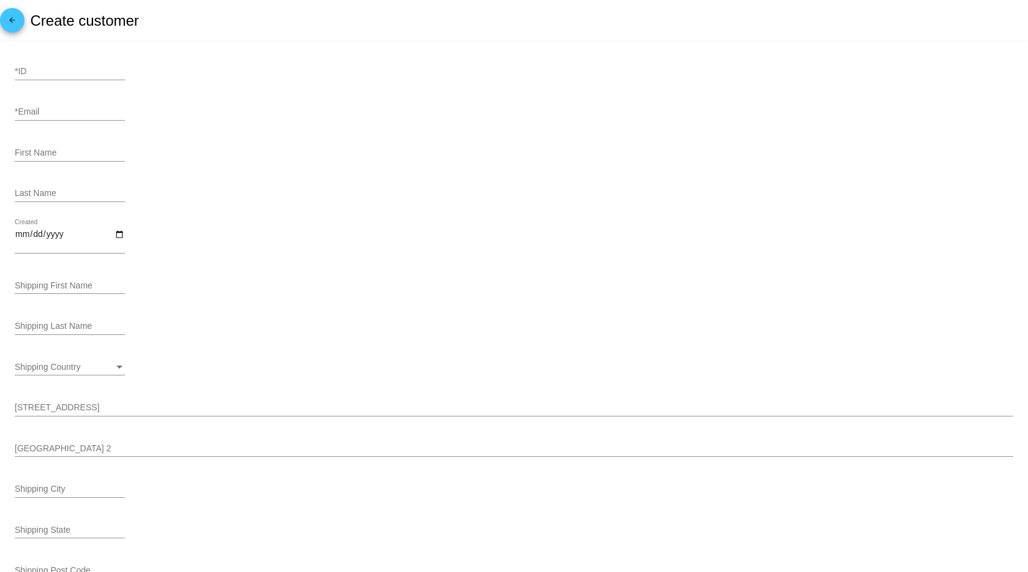
click at [49, 120] on div "*Email" at bounding box center [70, 109] width 110 height 24
click at [47, 110] on input "*Email" at bounding box center [70, 112] width 110 height 10
paste input "[EMAIL_ADDRESS][DOMAIN_NAME]"
type input "[EMAIL_ADDRESS][DOMAIN_NAME]"
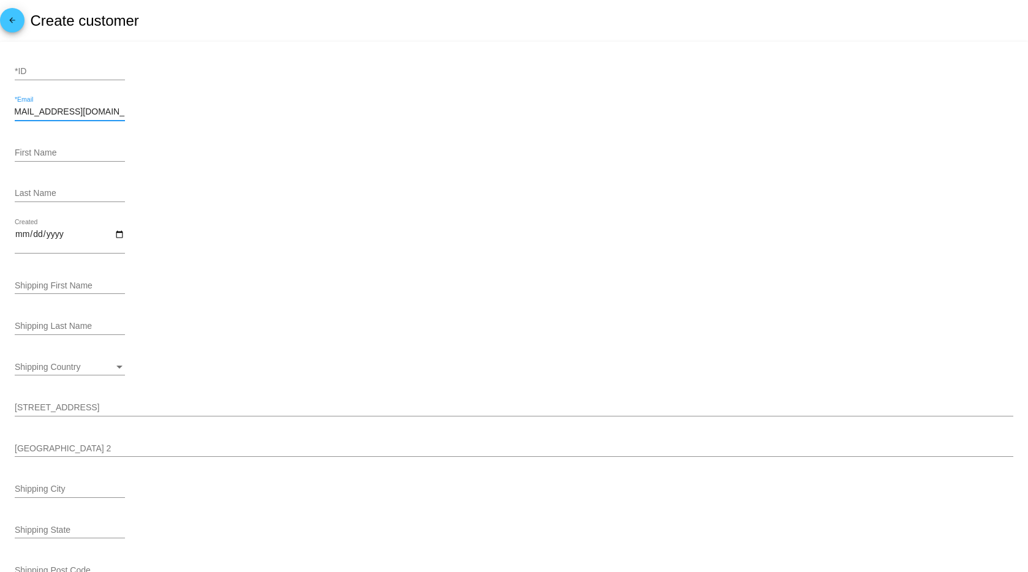
scroll to position [0, 0]
click at [254, 123] on div "[EMAIL_ADDRESS][DOMAIN_NAME] *Email" at bounding box center [514, 114] width 999 height 35
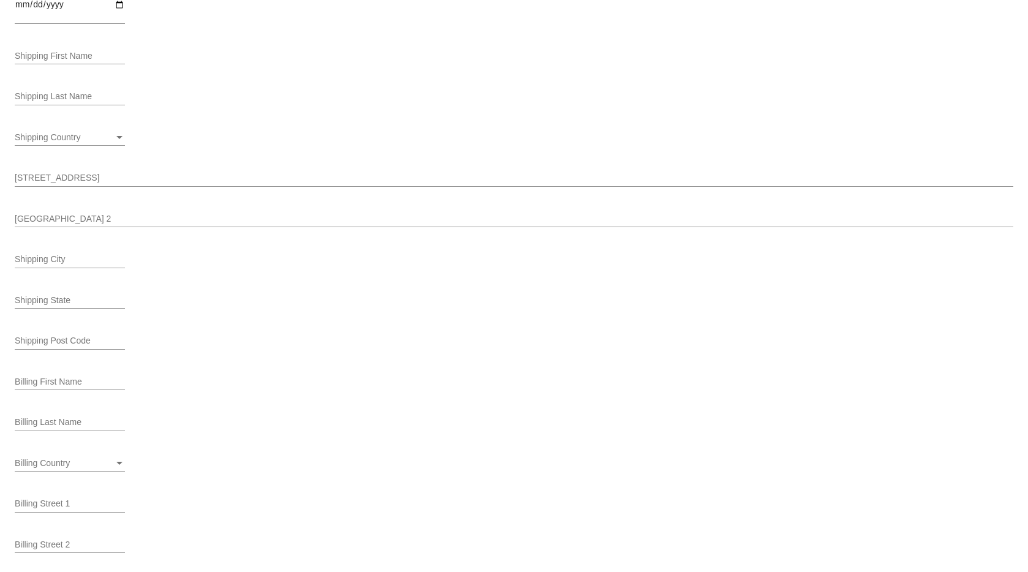
scroll to position [387, 0]
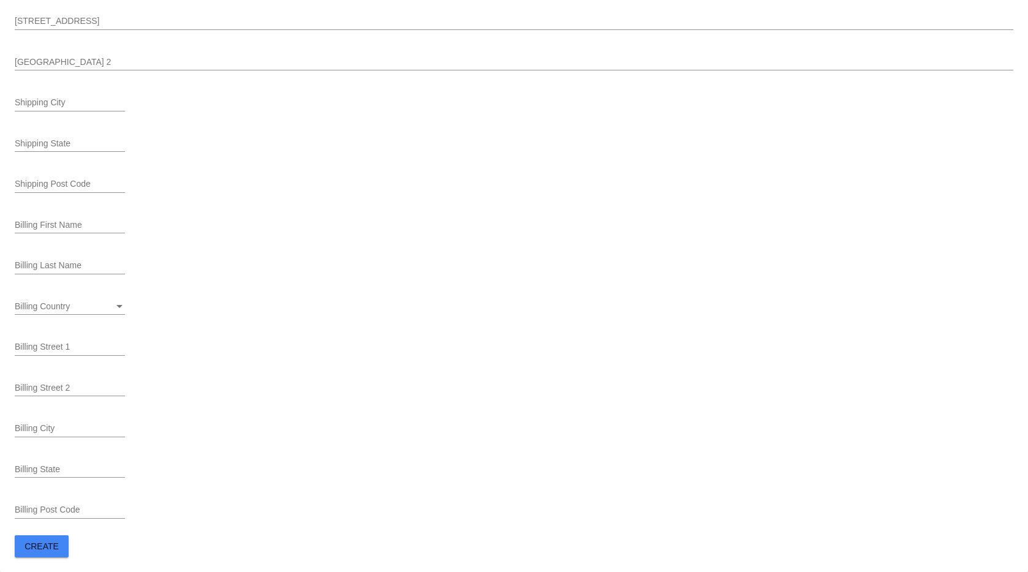
click at [42, 554] on button "Create" at bounding box center [42, 547] width 54 height 22
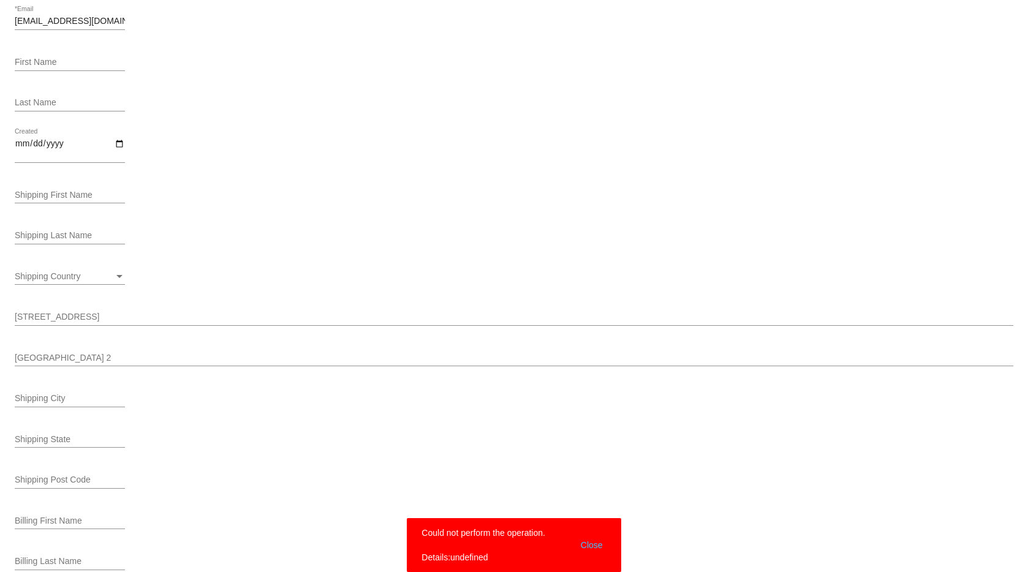
scroll to position [0, 0]
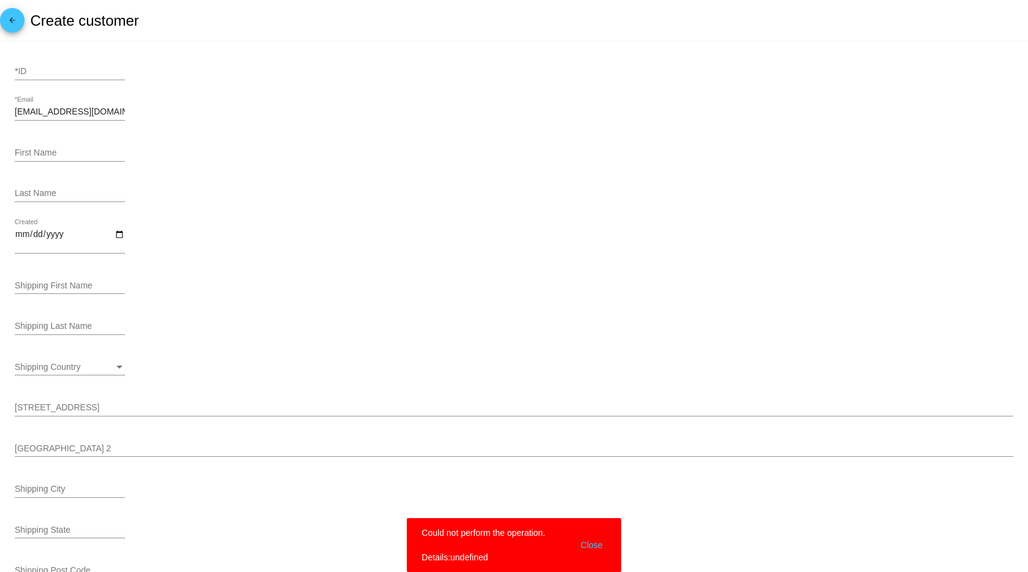
drag, startPoint x: 40, startPoint y: 63, endPoint x: 40, endPoint y: 70, distance: 6.7
click at [40, 66] on div "*ID" at bounding box center [70, 68] width 110 height 24
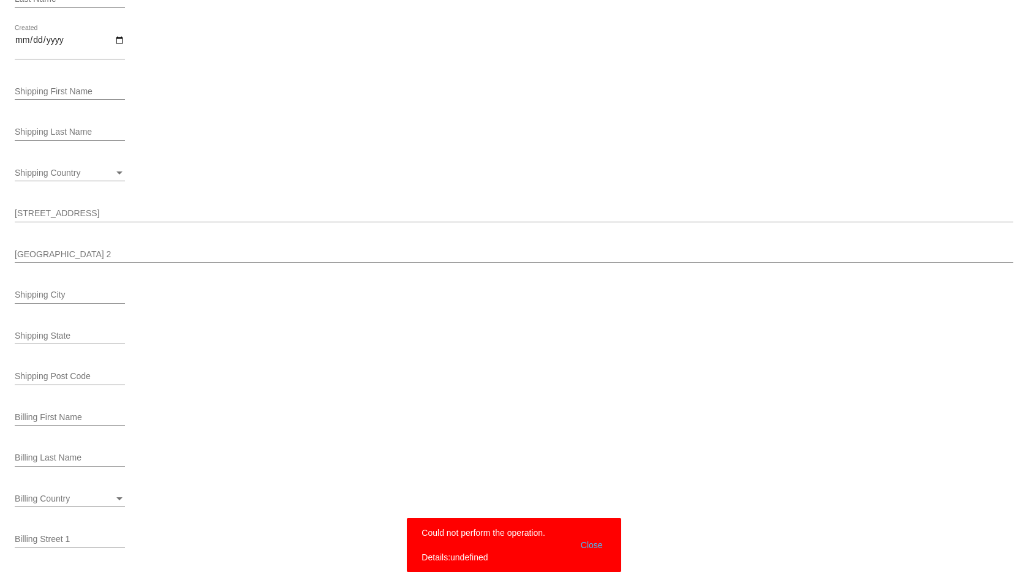
scroll to position [387, 0]
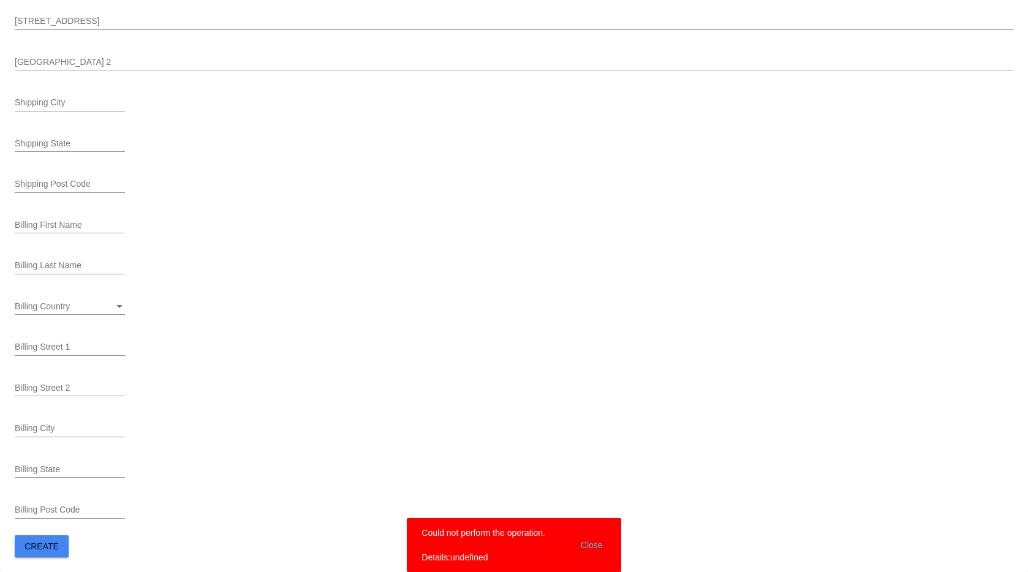
type input "243545"
click at [51, 553] on button "Create" at bounding box center [42, 547] width 54 height 22
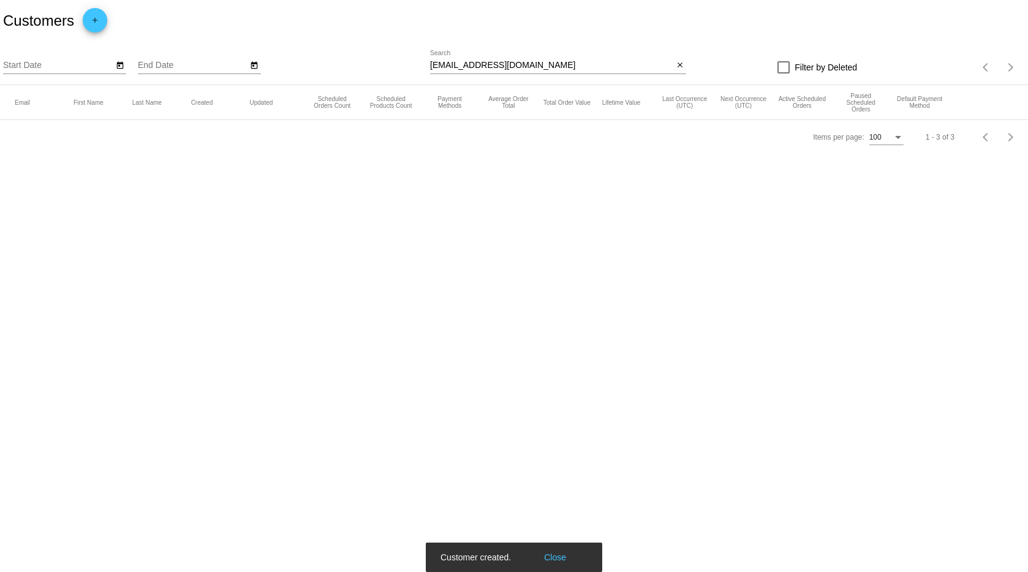
click at [539, 69] on input "[EMAIL_ADDRESS][DOMAIN_NAME]" at bounding box center [551, 66] width 243 height 10
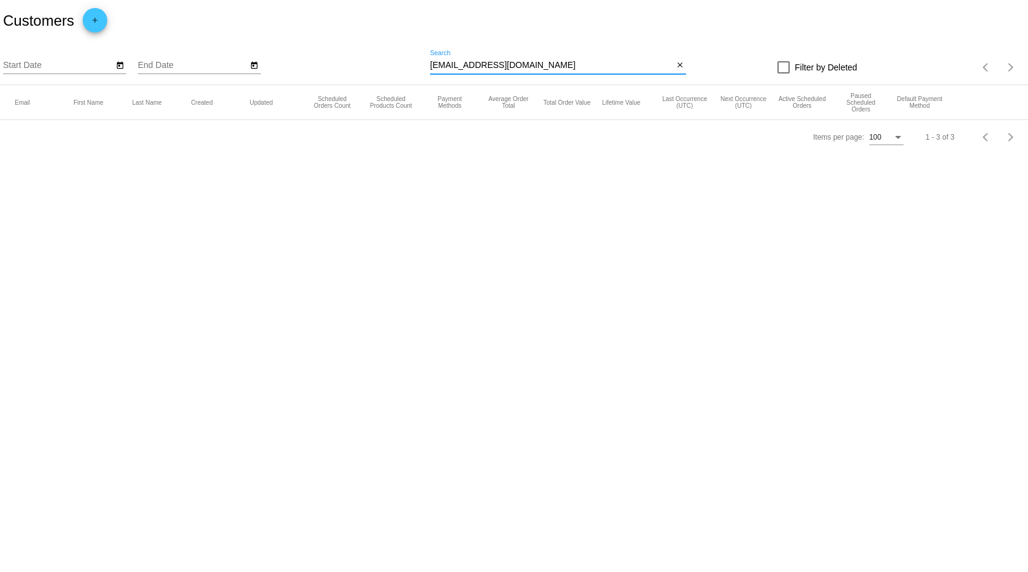
drag, startPoint x: 471, startPoint y: 61, endPoint x: 393, endPoint y: 61, distance: 77.8
click at [400, 60] on div "Start Date End Date [EMAIL_ADDRESS][DOMAIN_NAME] Search close Filter by Deleted…" at bounding box center [514, 64] width 1028 height 44
click at [686, 69] on mat-icon "search" at bounding box center [679, 67] width 15 height 19
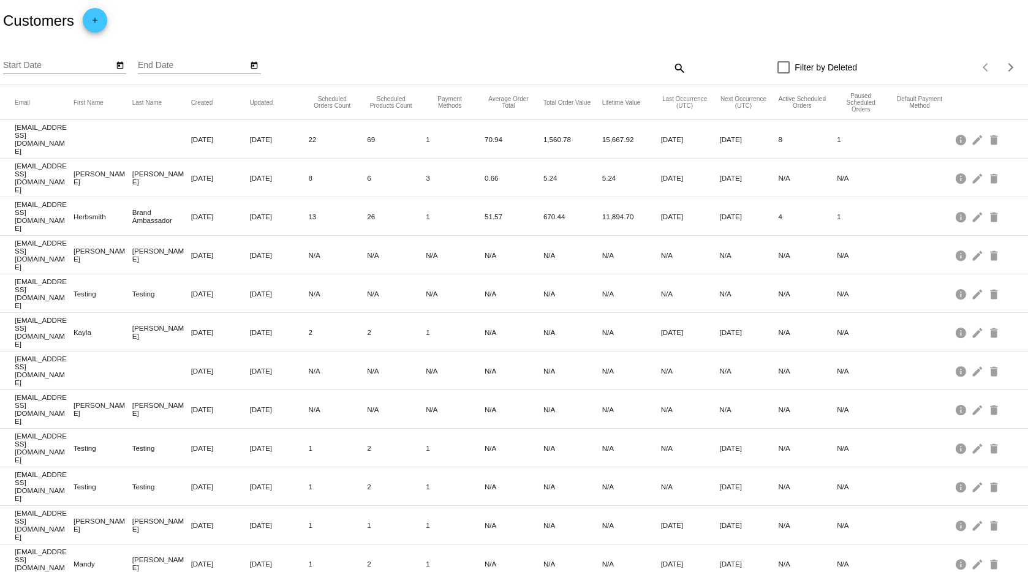
click at [674, 67] on mat-icon "search" at bounding box center [679, 67] width 15 height 19
click at [579, 72] on div "Search" at bounding box center [558, 62] width 256 height 24
click at [577, 66] on input "Search" at bounding box center [558, 66] width 256 height 10
paste input "[EMAIL_ADDRESS][DOMAIN_NAME]"
type input "[EMAIL_ADDRESS][DOMAIN_NAME]"
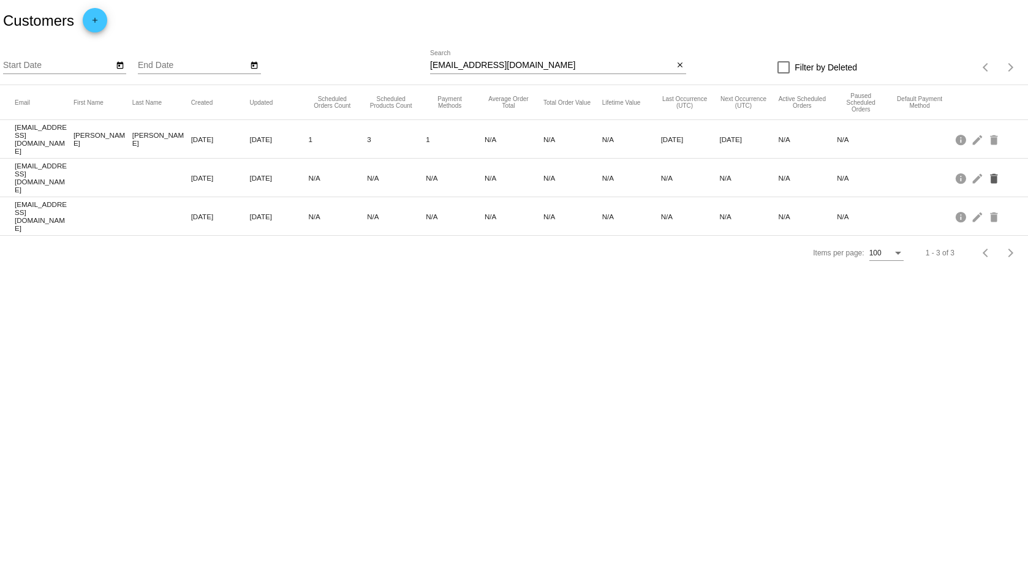
click at [999, 169] on mat-icon "delete" at bounding box center [995, 178] width 15 height 19
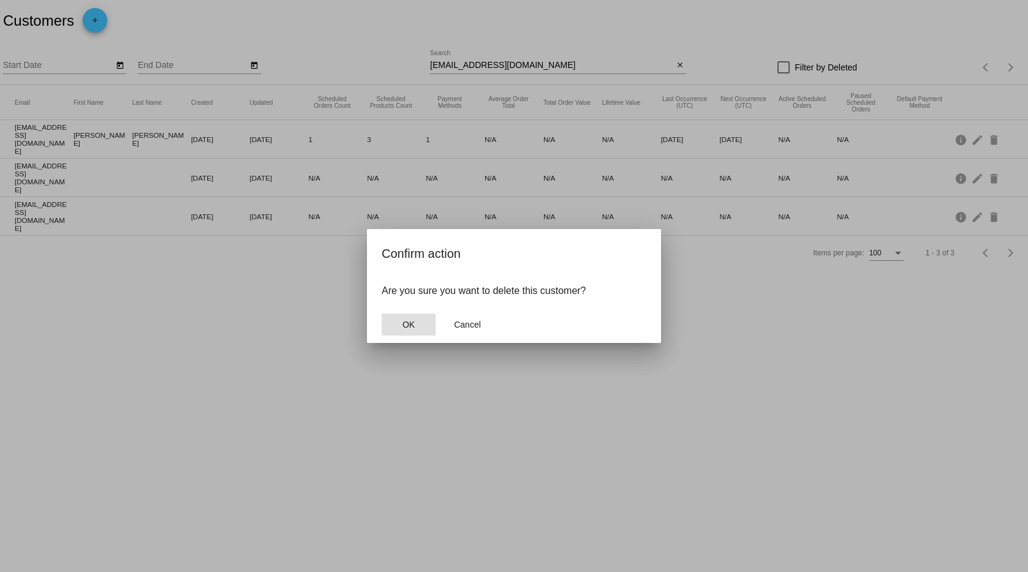
click at [416, 325] on button "OK" at bounding box center [409, 325] width 54 height 22
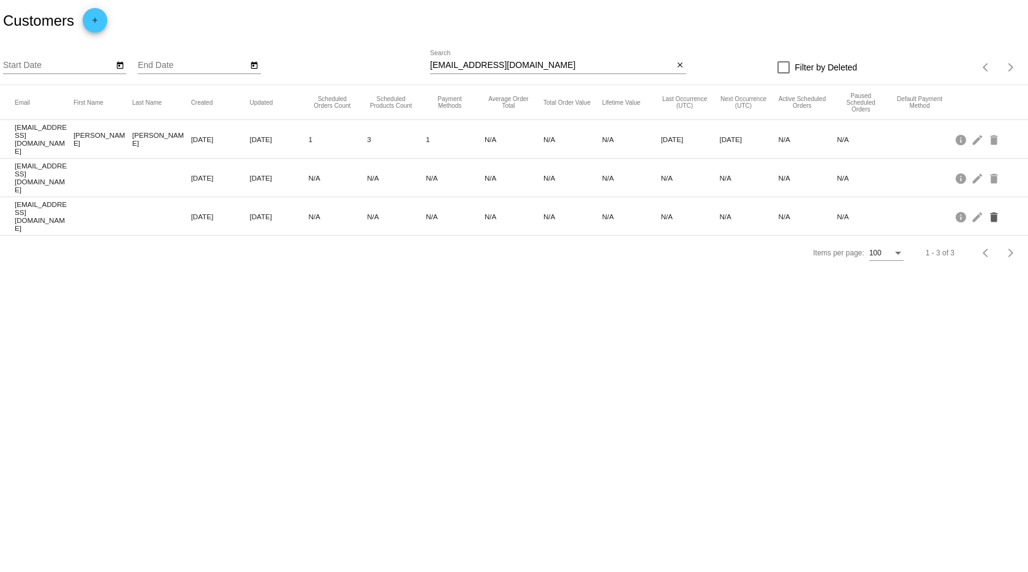
click at [995, 207] on mat-icon "delete" at bounding box center [995, 216] width 15 height 19
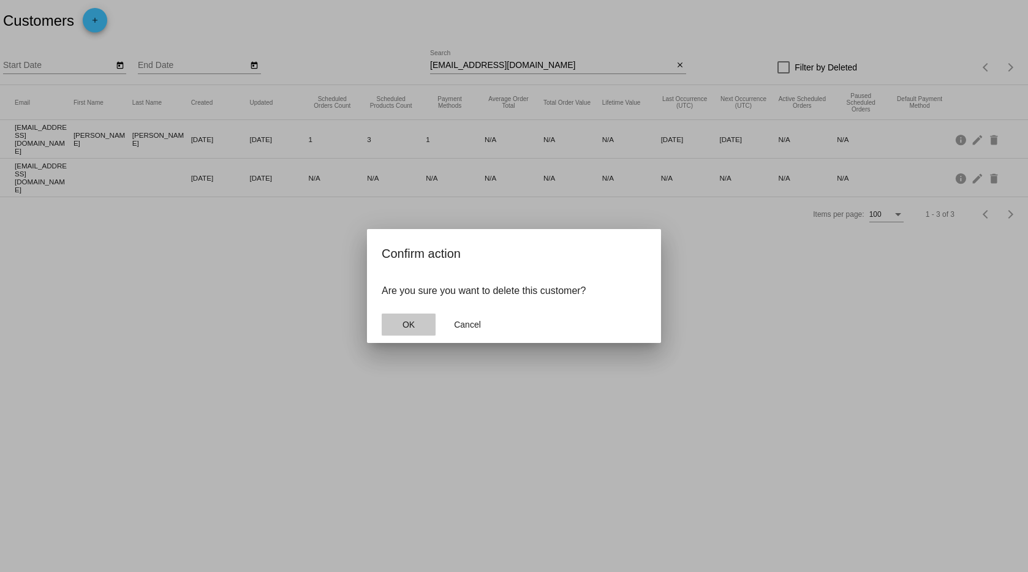
click at [423, 327] on button "OK" at bounding box center [409, 325] width 54 height 22
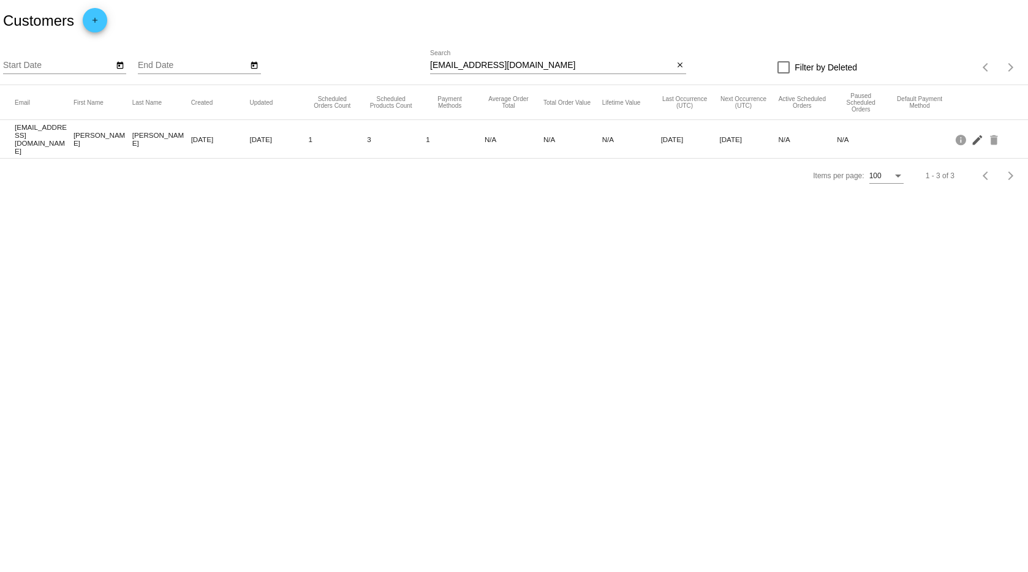
click at [978, 138] on mat-icon "edit" at bounding box center [978, 139] width 15 height 19
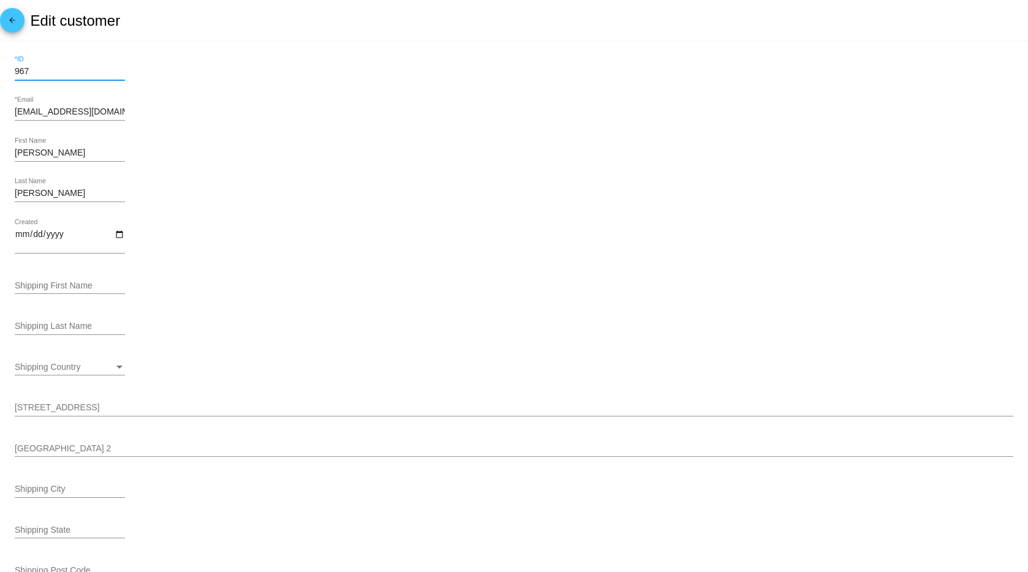
drag, startPoint x: 42, startPoint y: 70, endPoint x: -1, endPoint y: 67, distance: 42.4
click at [0, 67] on mat-card "967 *ID Declan.the.tripawd@gmail.com *Email Shanna First Name Proudfit Last Nam…" at bounding box center [514, 568] width 1028 height 1052
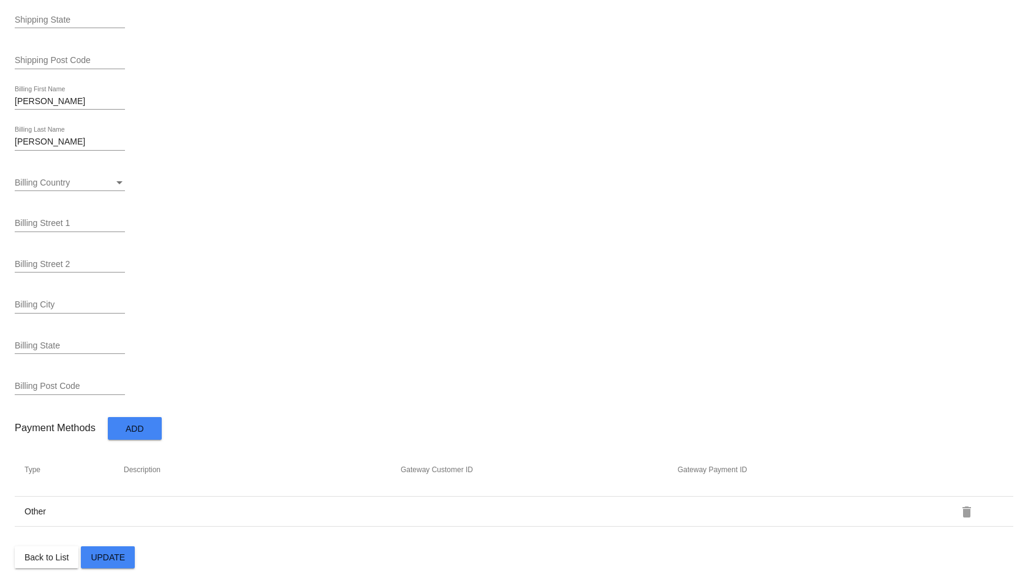
scroll to position [522, 0]
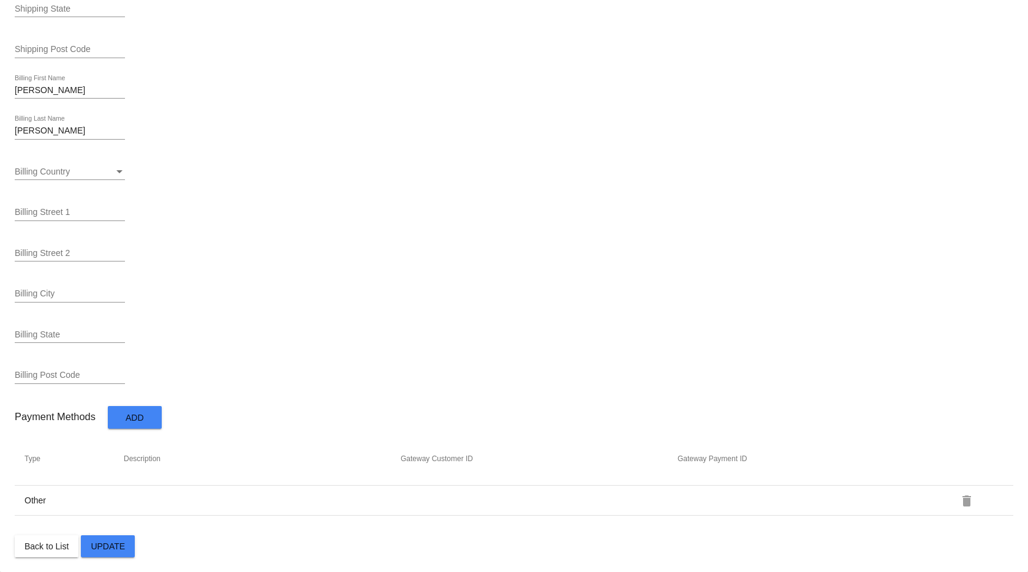
drag, startPoint x: 34, startPoint y: 500, endPoint x: 26, endPoint y: 500, distance: 8.0
click at [26, 500] on td "Other" at bounding box center [73, 500] width 99 height 11
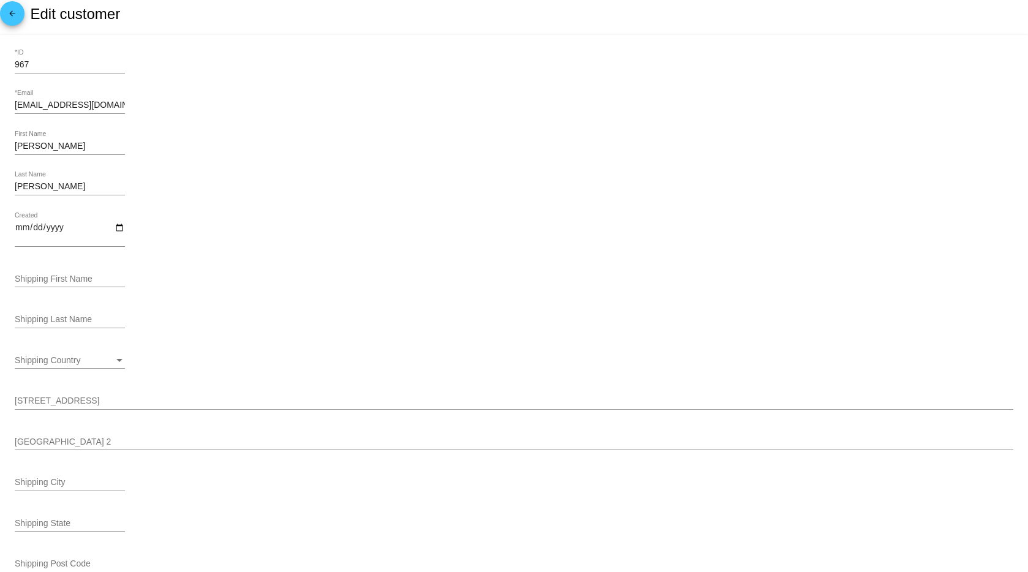
scroll to position [0, 0]
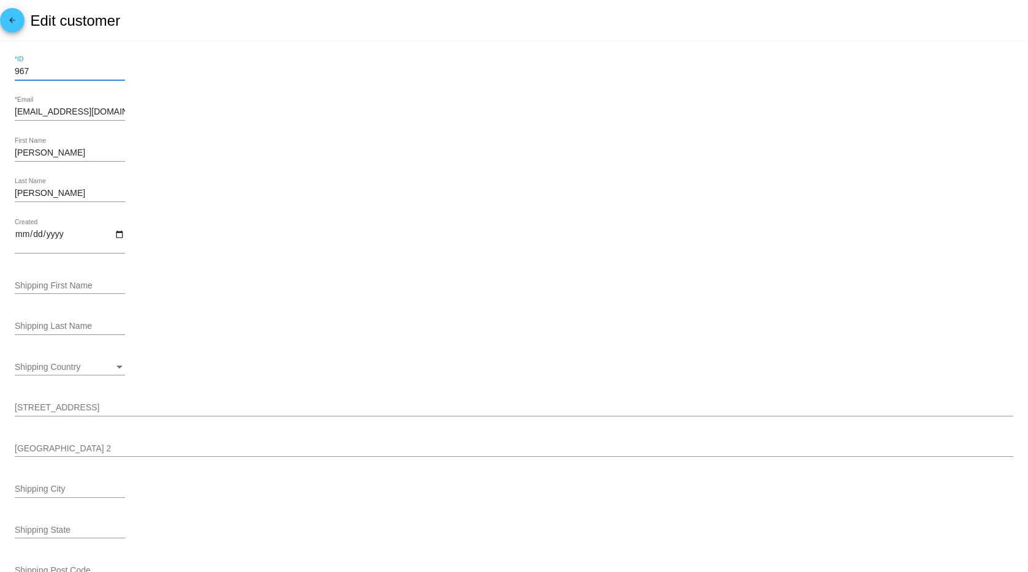
drag, startPoint x: 36, startPoint y: 72, endPoint x: 10, endPoint y: 72, distance: 25.7
click at [10, 72] on mat-card "967 *ID Declan.the.tripawd@gmail.com *Email Shanna First Name Proudfit Last Nam…" at bounding box center [514, 568] width 1028 height 1052
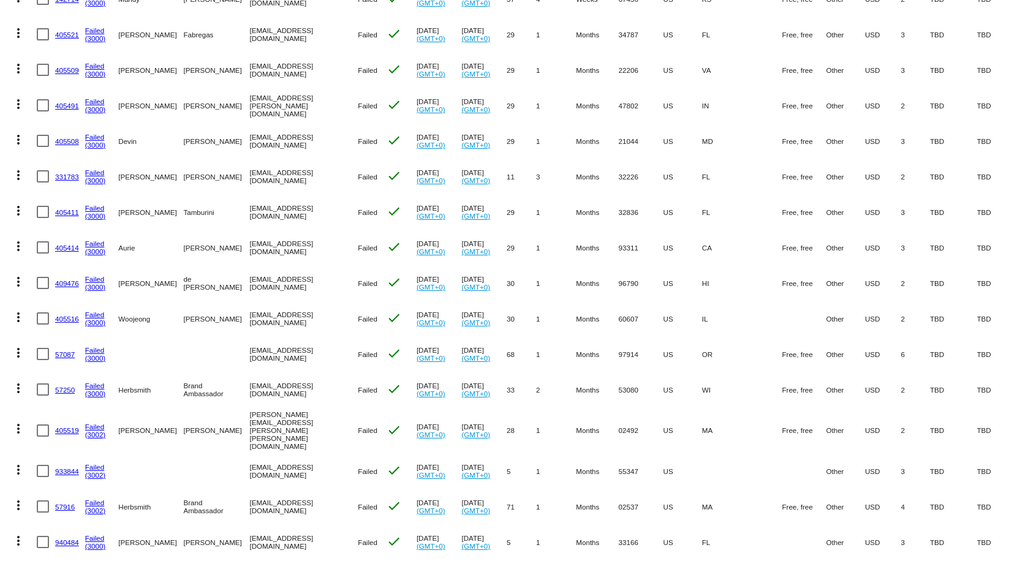
scroll to position [251, 0]
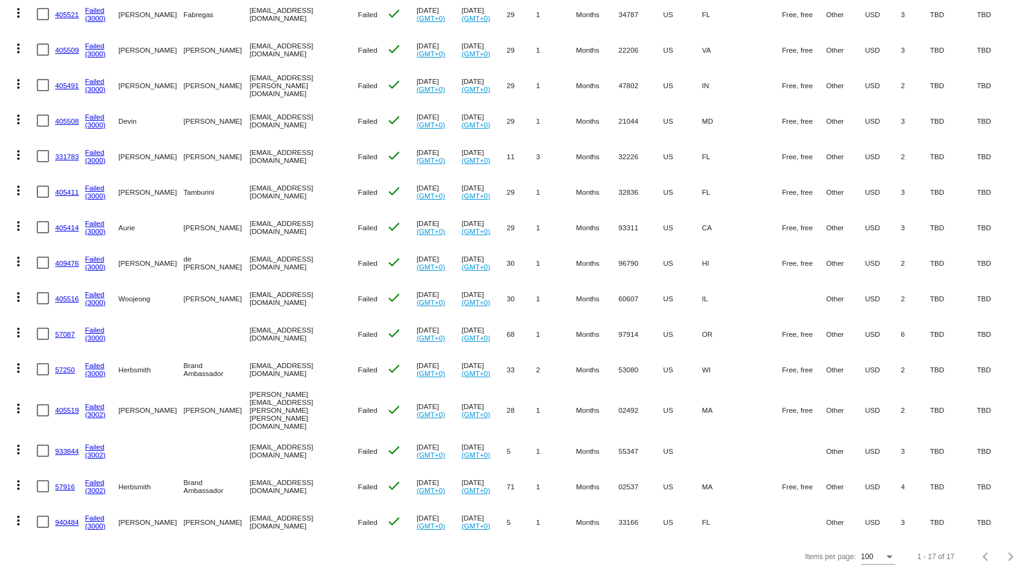
click at [21, 514] on mat-icon "more_vert" at bounding box center [18, 521] width 15 height 15
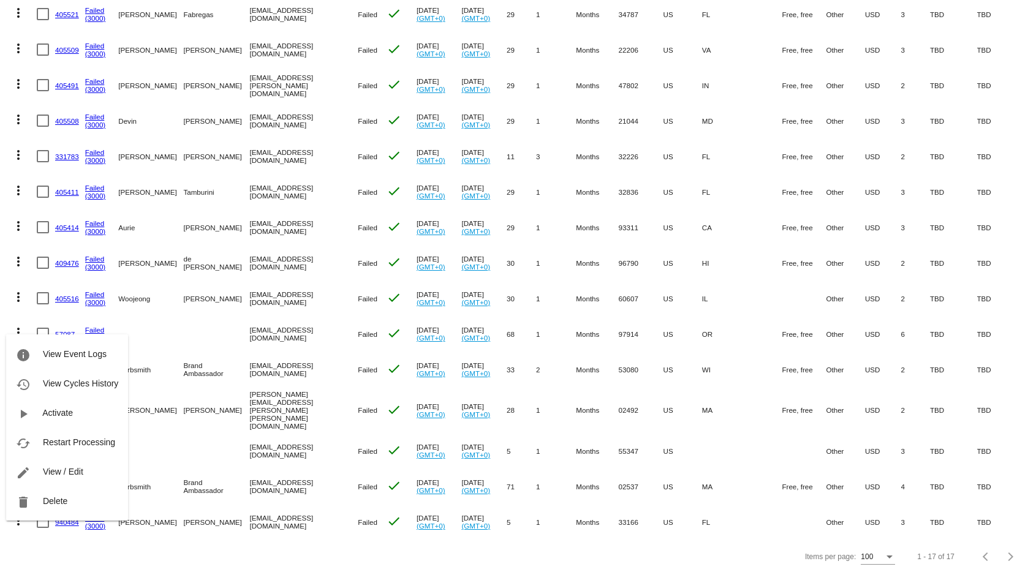
click at [20, 299] on div at bounding box center [514, 286] width 1028 height 572
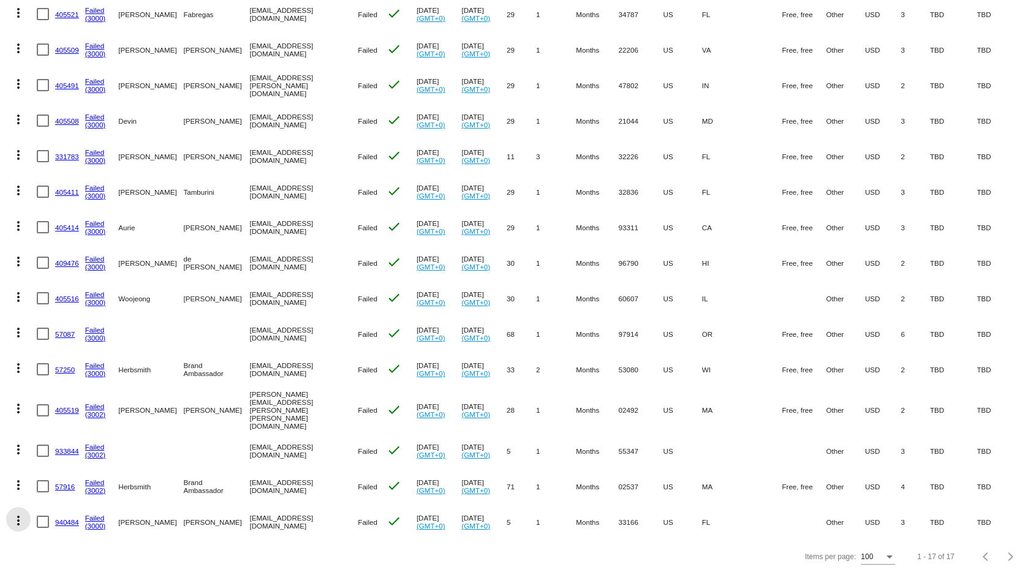
click at [21, 514] on mat-icon "more_vert" at bounding box center [18, 521] width 15 height 15
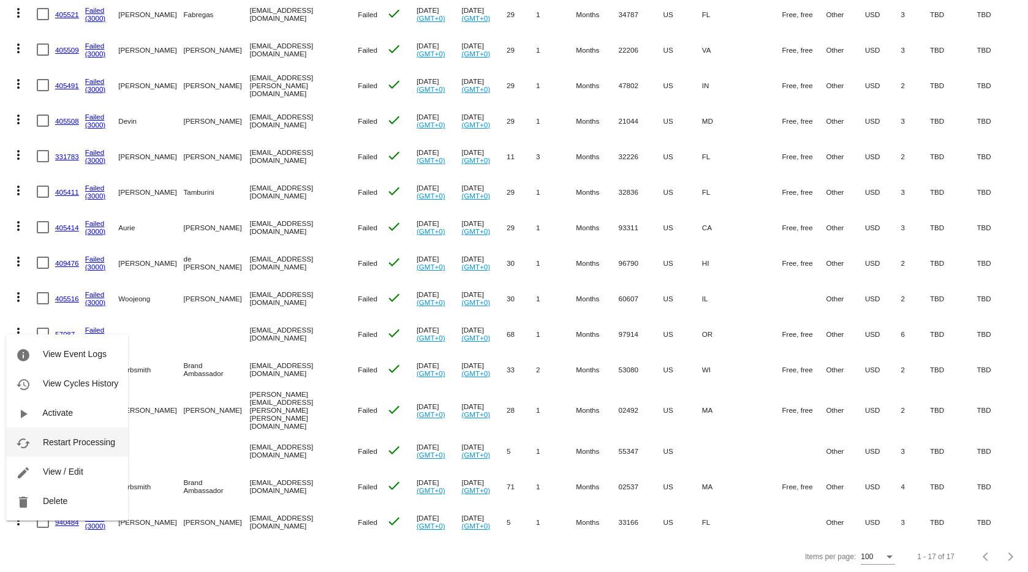
click at [70, 442] on span "Restart Processing" at bounding box center [79, 443] width 72 height 10
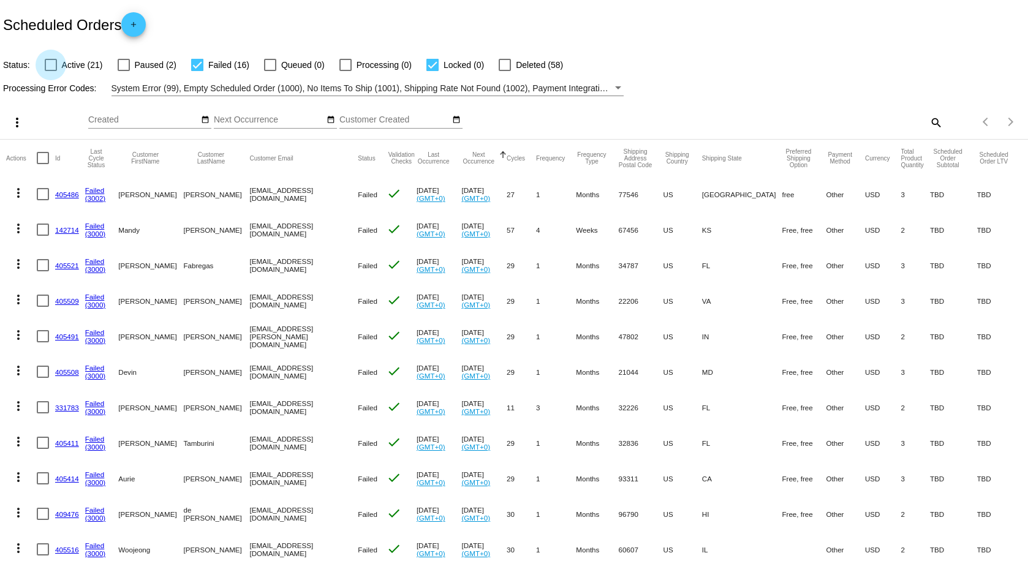
click at [53, 67] on div at bounding box center [51, 65] width 12 height 12
click at [51, 71] on input "Active (21)" at bounding box center [50, 71] width 1 height 1
checkbox input "true"
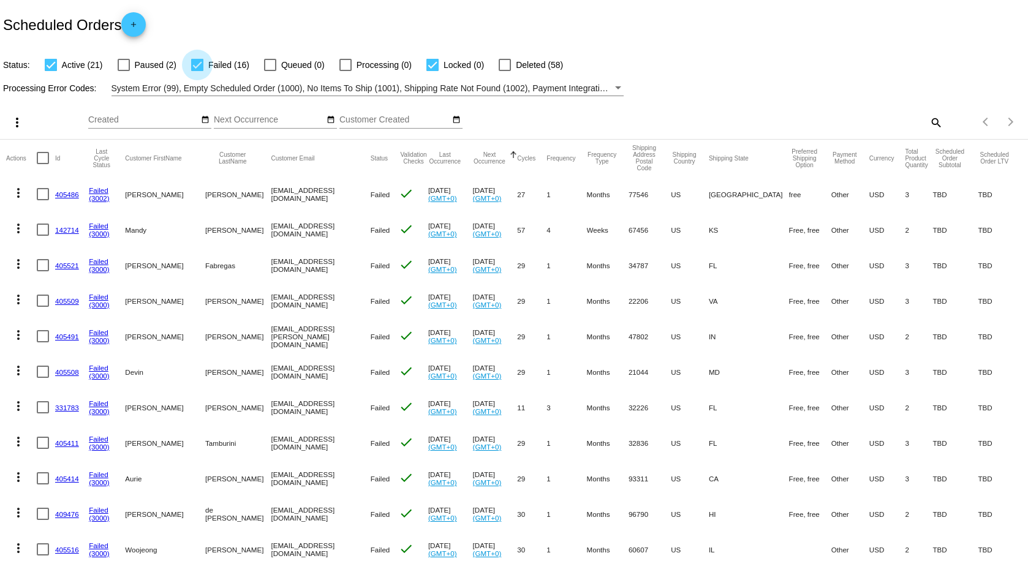
click at [196, 66] on div at bounding box center [197, 65] width 12 height 12
click at [197, 71] on input "Failed (16)" at bounding box center [197, 71] width 1 height 1
checkbox input "false"
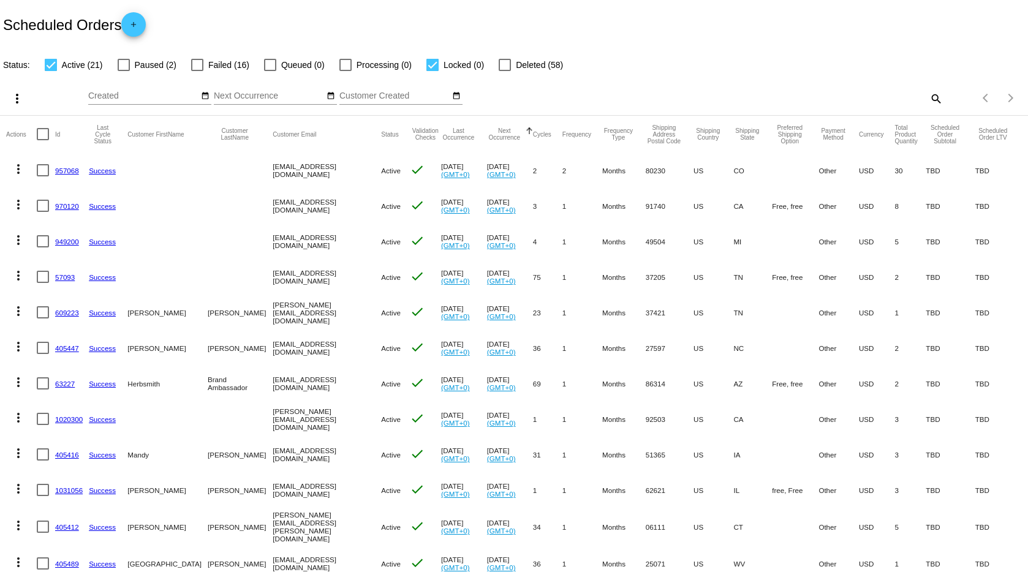
scroll to position [370, 0]
click at [200, 65] on div at bounding box center [197, 65] width 12 height 12
click at [197, 71] on input "Failed (16)" at bounding box center [197, 71] width 1 height 1
checkbox input "true"
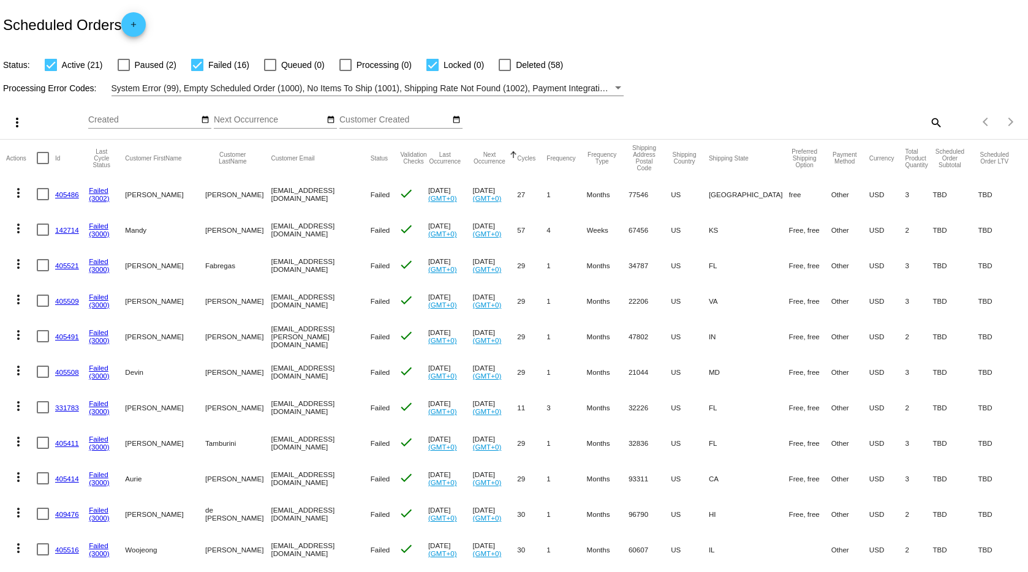
click at [502, 64] on div at bounding box center [505, 65] width 12 height 12
click at [504, 71] on input "Deleted (58)" at bounding box center [504, 71] width 1 height 1
checkbox input "true"
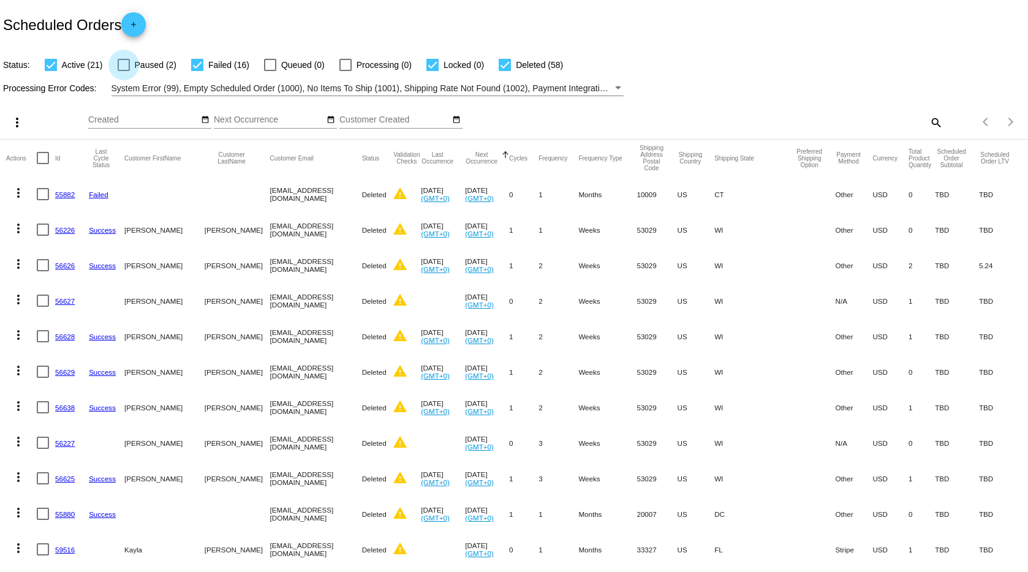
click at [118, 64] on div at bounding box center [124, 65] width 12 height 12
click at [123, 71] on input "Paused (2)" at bounding box center [123, 71] width 1 height 1
click at [21, 118] on mat-icon "more_vert" at bounding box center [17, 122] width 15 height 15
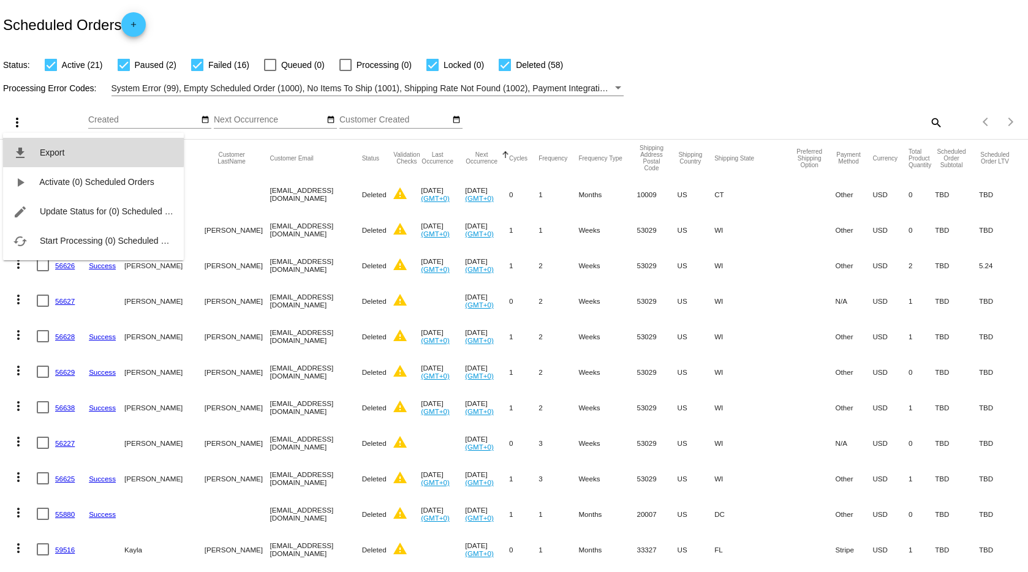
click at [47, 148] on span "Export" at bounding box center [52, 153] width 25 height 10
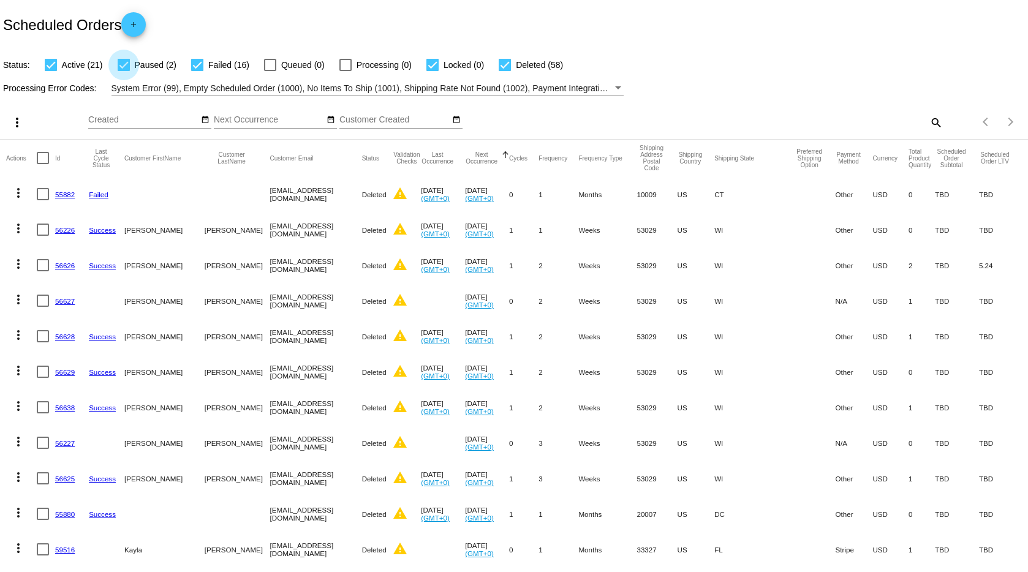
click at [118, 64] on div at bounding box center [124, 65] width 12 height 12
click at [123, 71] on input "Paused (2)" at bounding box center [123, 71] width 1 height 1
checkbox input "false"
click at [55, 62] on div at bounding box center [51, 65] width 12 height 12
click at [51, 71] on input "Active (21)" at bounding box center [50, 71] width 1 height 1
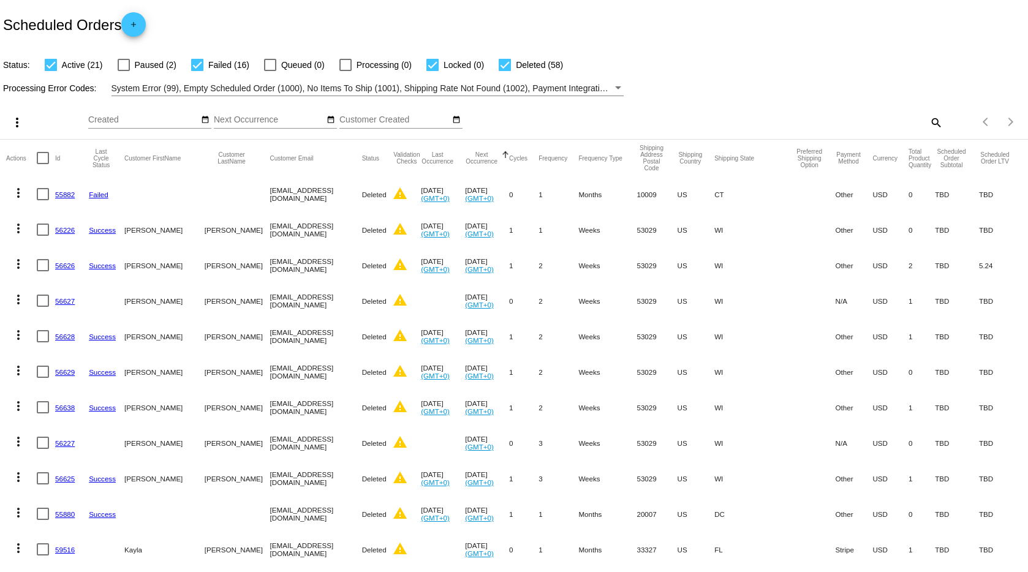
checkbox input "false"
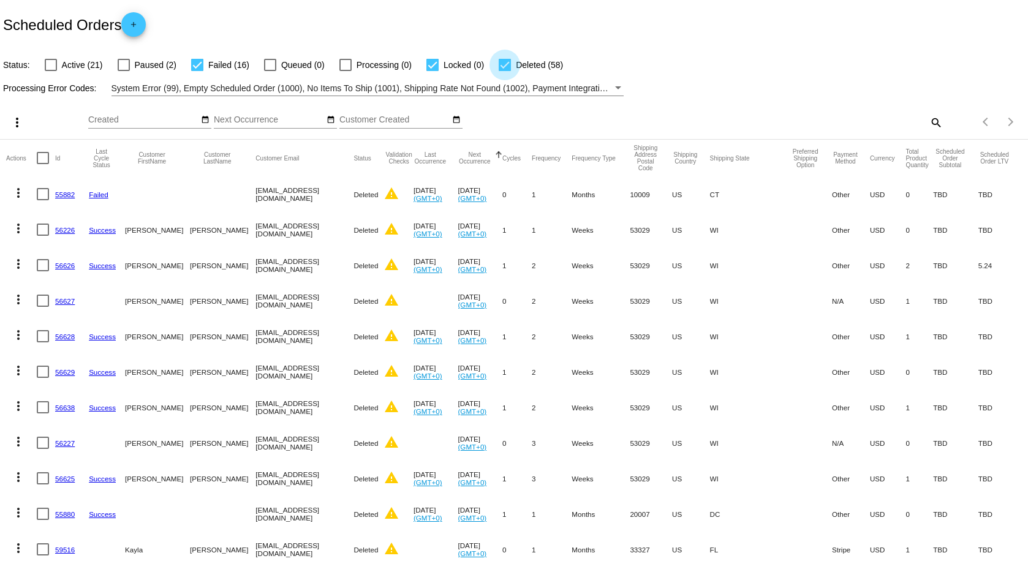
click at [499, 70] on div at bounding box center [505, 65] width 12 height 12
click at [504, 71] on input "Deleted (58)" at bounding box center [504, 71] width 1 height 1
checkbox input "false"
click at [427, 65] on div at bounding box center [433, 65] width 12 height 12
click at [432, 71] on input "Locked (0)" at bounding box center [432, 71] width 1 height 1
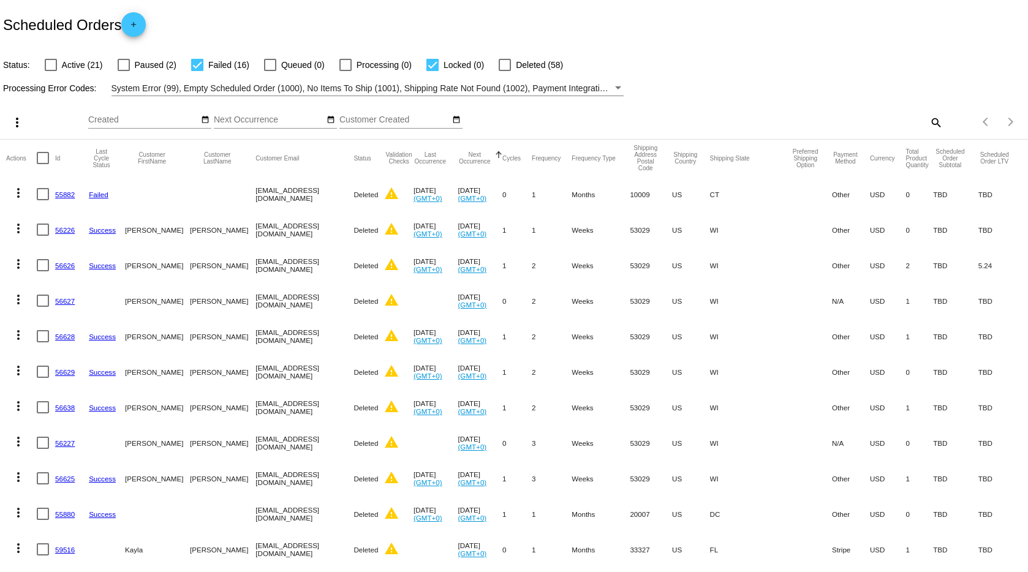
checkbox input "false"
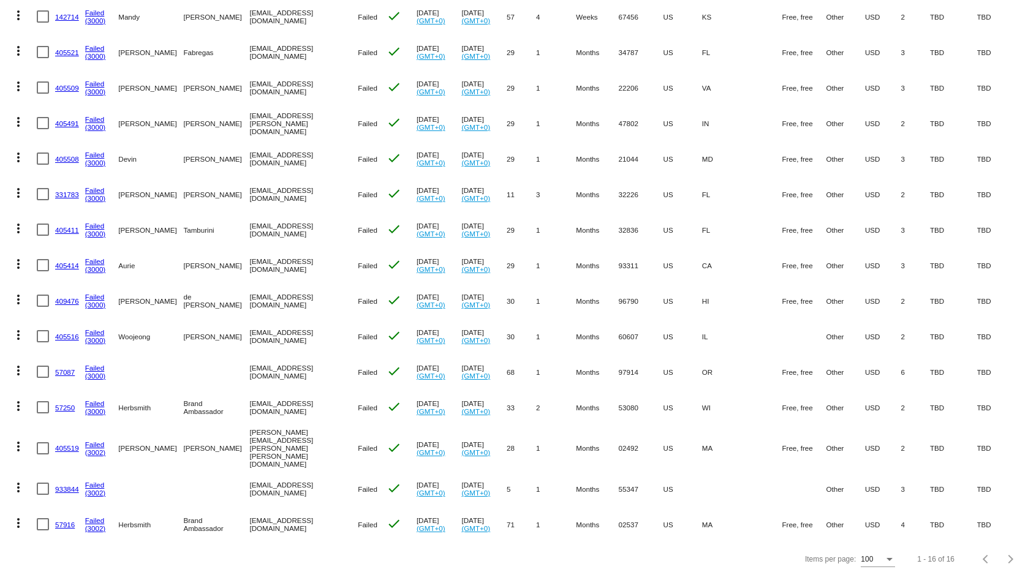
scroll to position [216, 0]
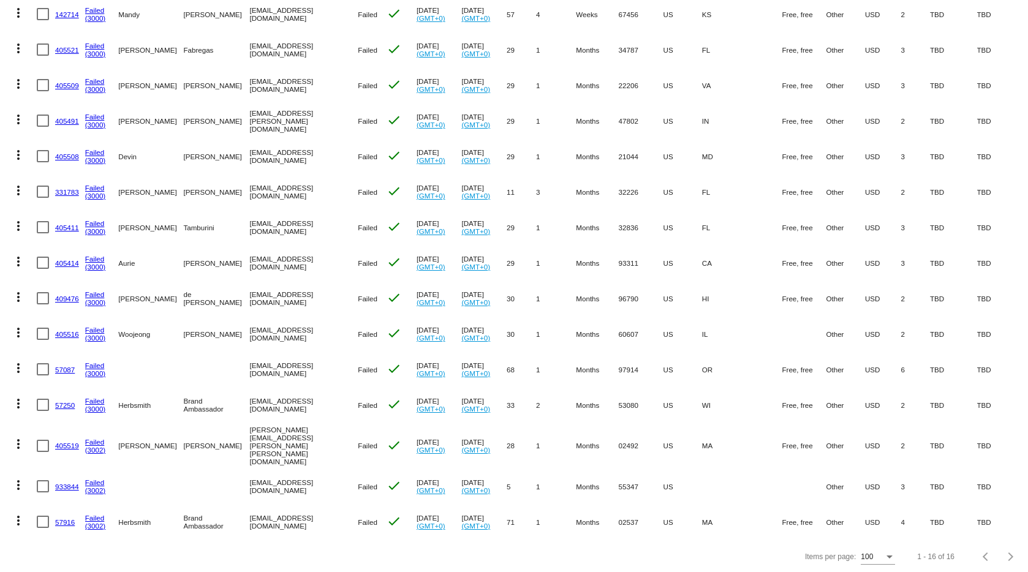
click at [93, 522] on link "(3002)" at bounding box center [95, 526] width 21 height 8
click at [265, 512] on mat-cell "[EMAIL_ADDRESS][DOMAIN_NAME]" at bounding box center [303, 522] width 108 height 36
copy mat-cell "[EMAIL_ADDRESS][DOMAIN_NAME]"
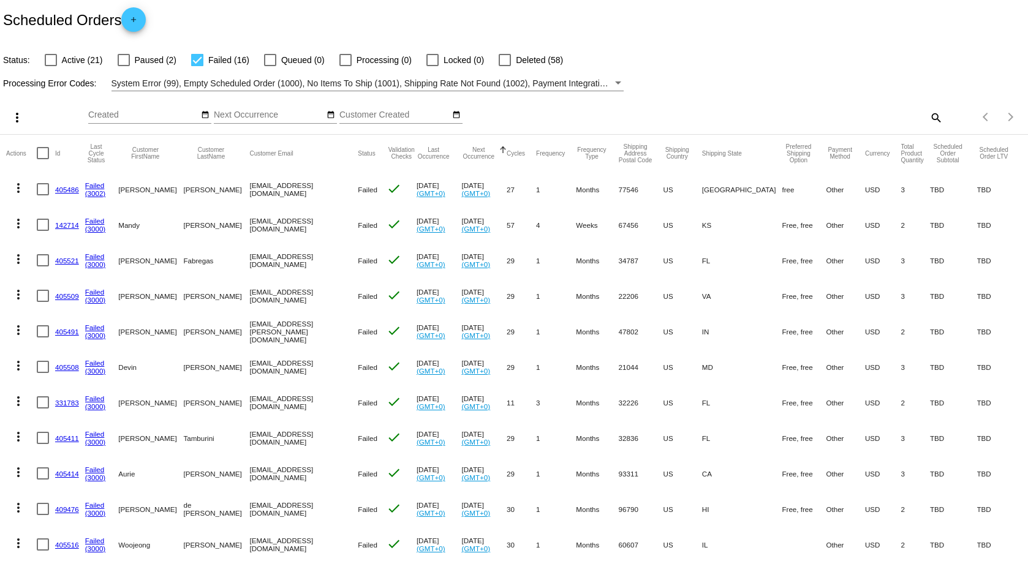
scroll to position [0, 0]
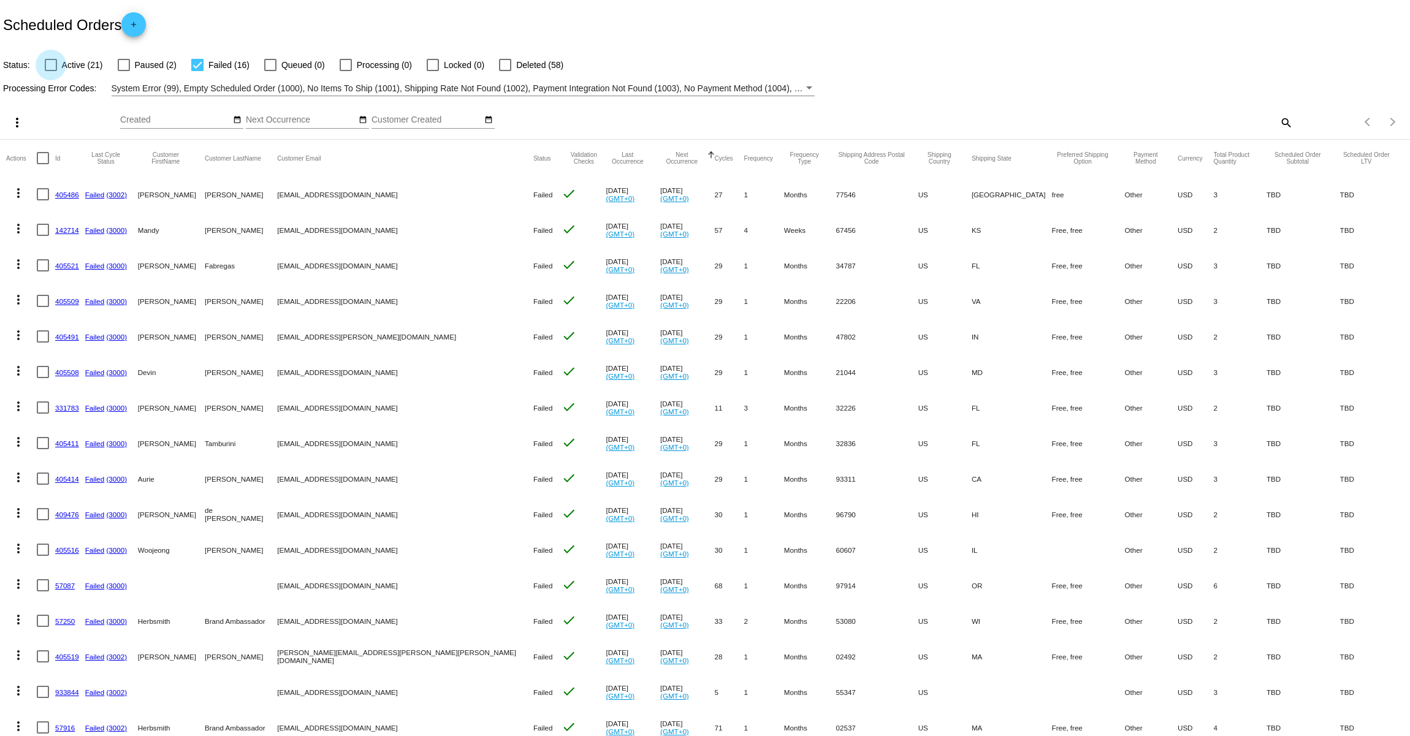
click at [57, 62] on label "Active (21)" at bounding box center [74, 65] width 58 height 15
click at [51, 71] on input "Active (21)" at bounding box center [50, 71] width 1 height 1
checkbox input "true"
click at [200, 69] on div at bounding box center [197, 65] width 12 height 12
click at [197, 71] on input "Failed (16)" at bounding box center [197, 71] width 1 height 1
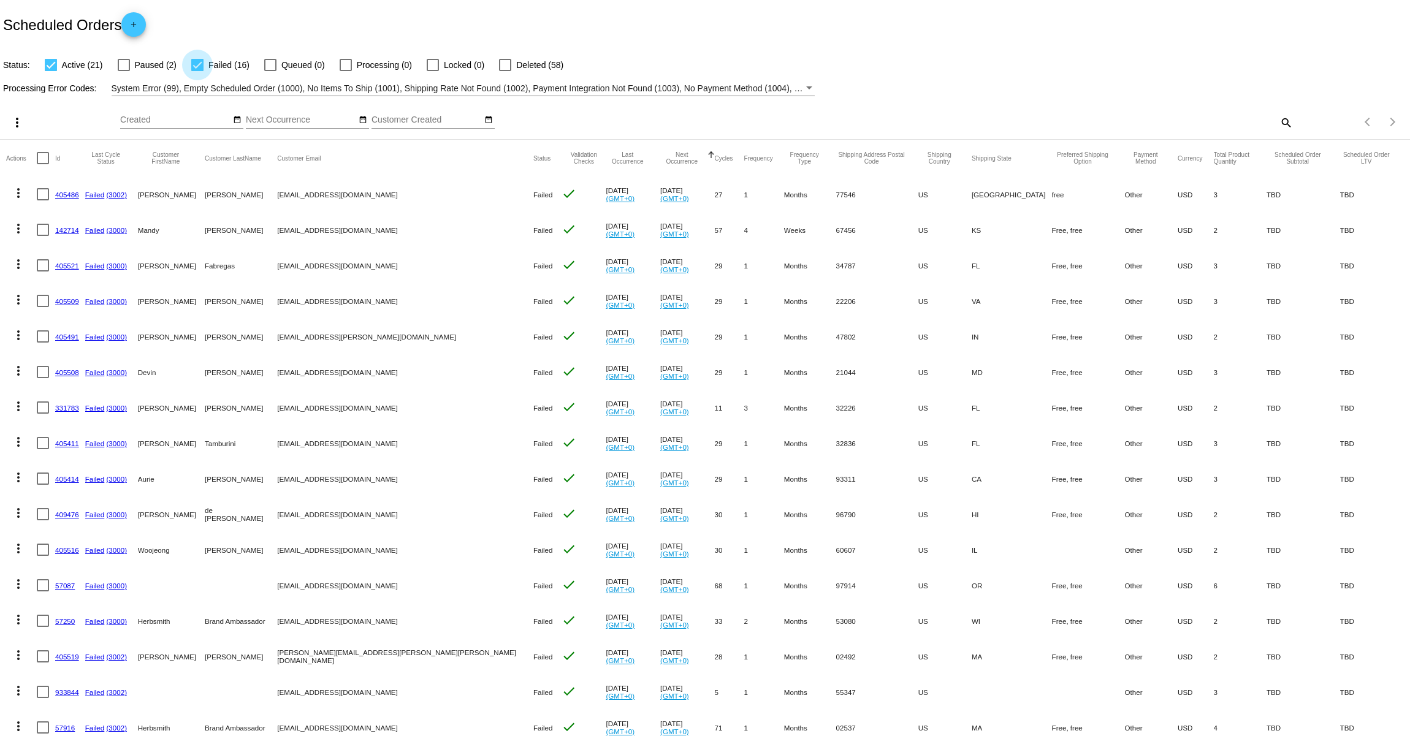
checkbox input "false"
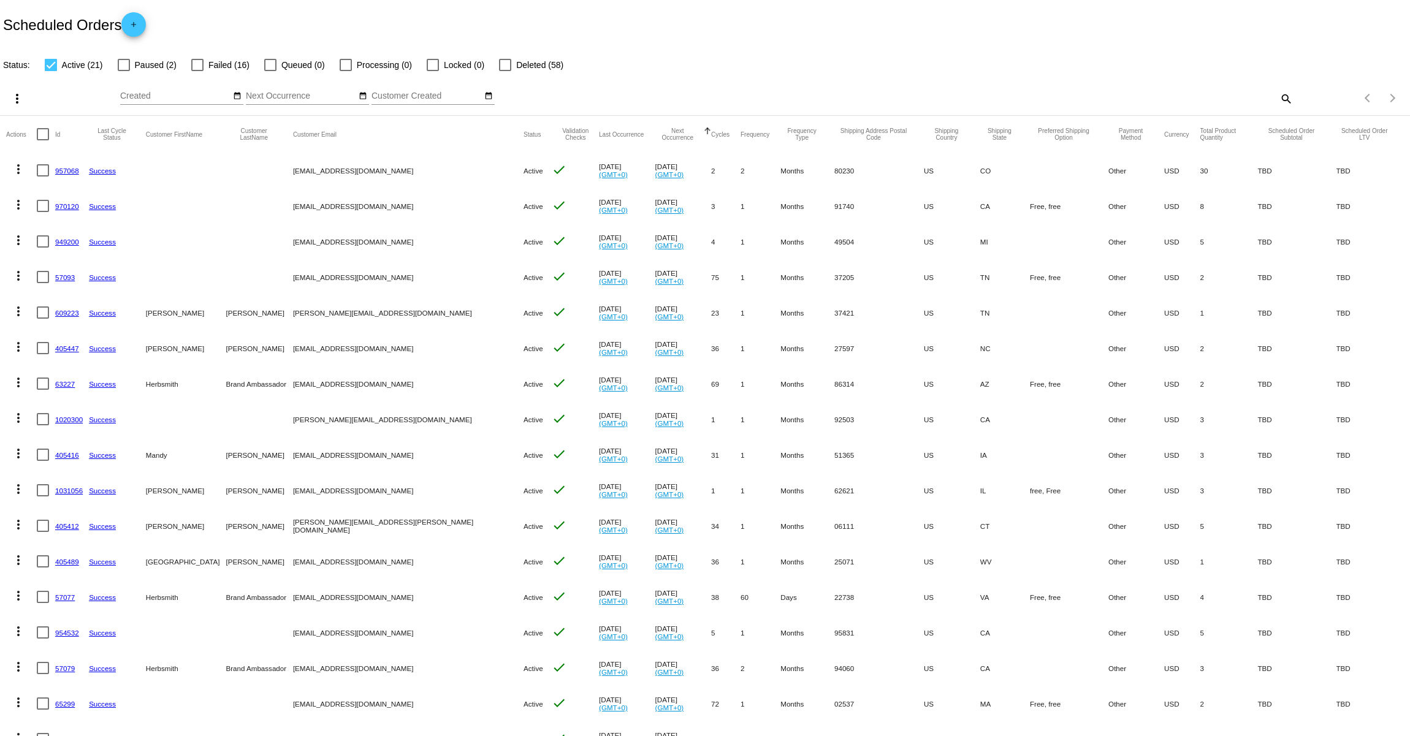
click at [1293, 102] on div "Items per page: 100 1 - 21 of 21" at bounding box center [1351, 98] width 117 height 34
click at [1280, 94] on mat-icon "search" at bounding box center [1285, 98] width 15 height 19
click at [1129, 96] on input "Search" at bounding box center [1117, 96] width 352 height 10
paste input "[EMAIL_ADDRESS][DOMAIN_NAME]"
type input "[EMAIL_ADDRESS][DOMAIN_NAME]"
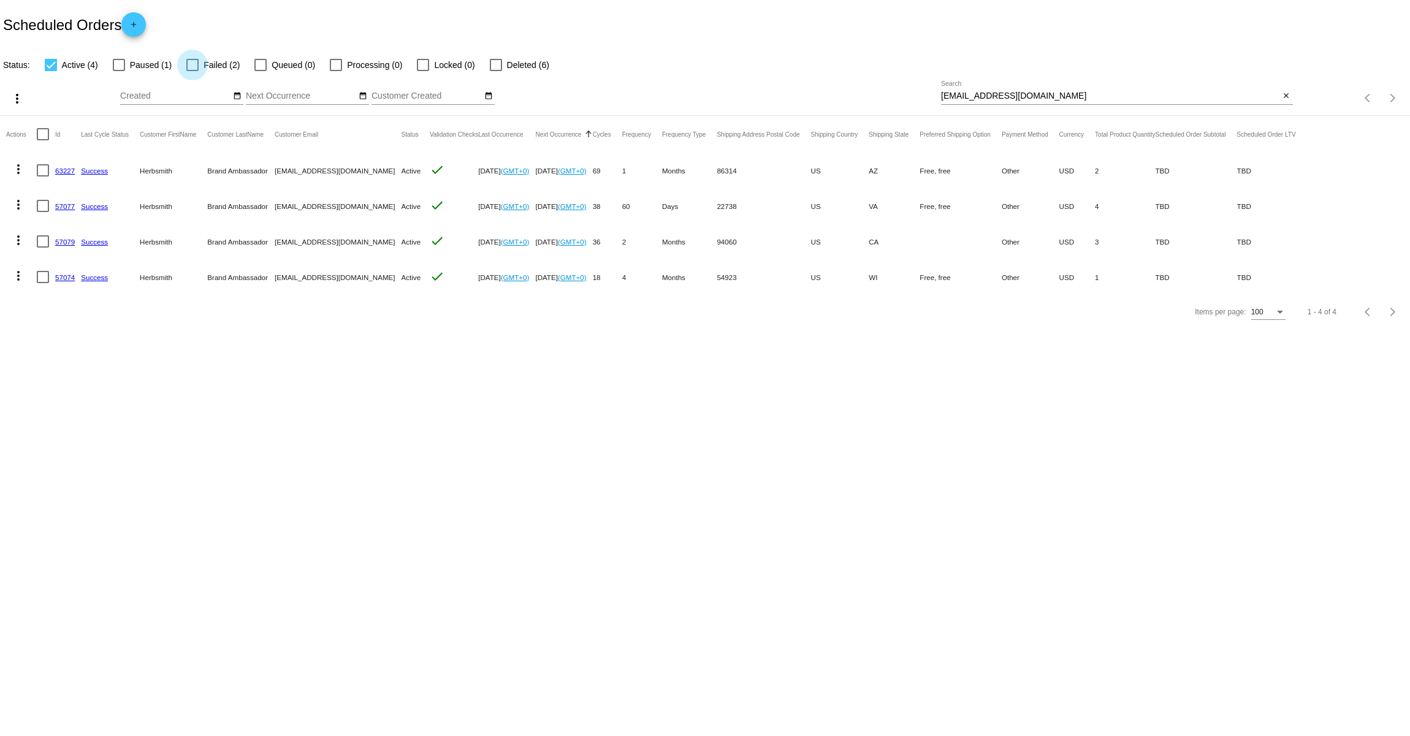
click at [189, 66] on div at bounding box center [192, 65] width 12 height 12
click at [192, 71] on input "Failed (2)" at bounding box center [192, 71] width 1 height 1
checkbox input "true"
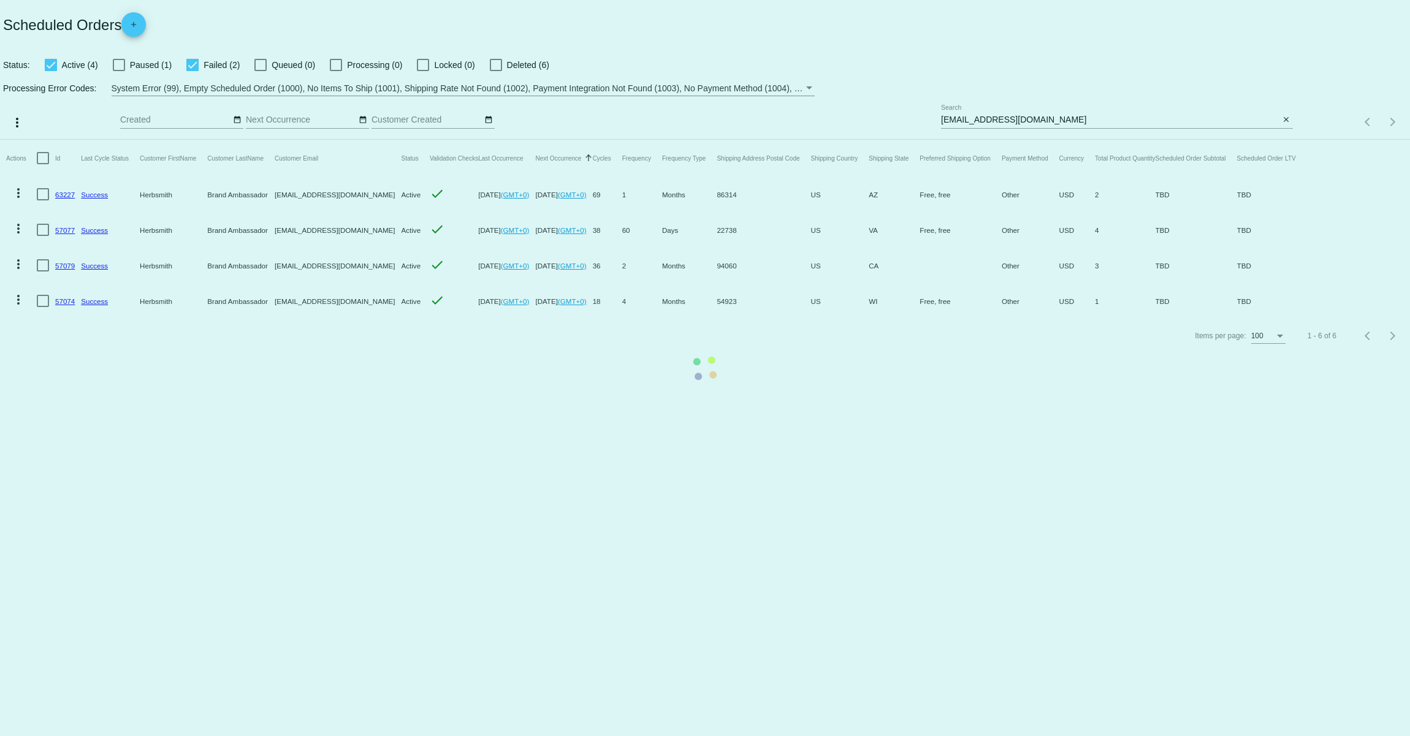
click at [48, 64] on app-dashboard-scheduled-orders "Scheduled Orders add Status: Active (4) Paused (1) Failed (2) Queued (0) Proces…" at bounding box center [705, 176] width 1410 height 353
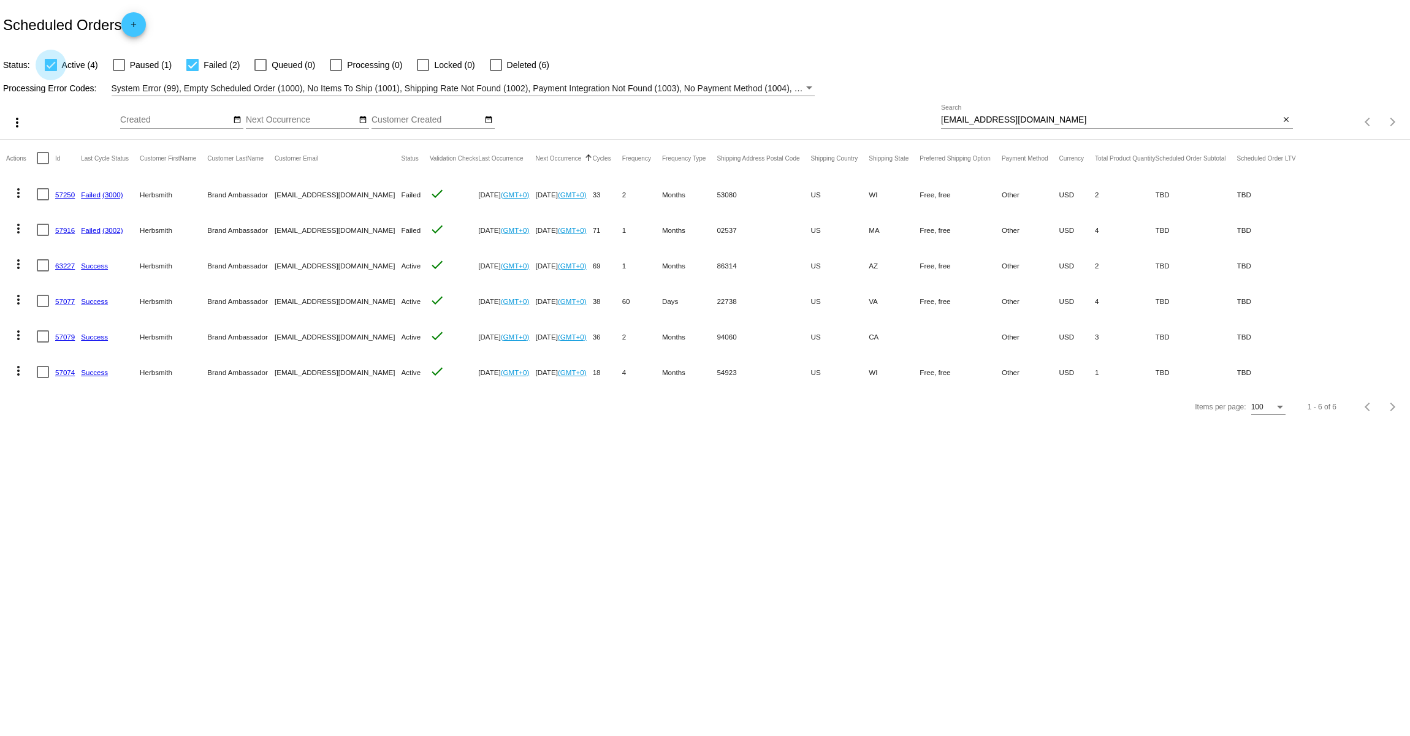
click at [55, 64] on div at bounding box center [51, 65] width 12 height 12
click at [51, 71] on input "Active (4)" at bounding box center [50, 71] width 1 height 1
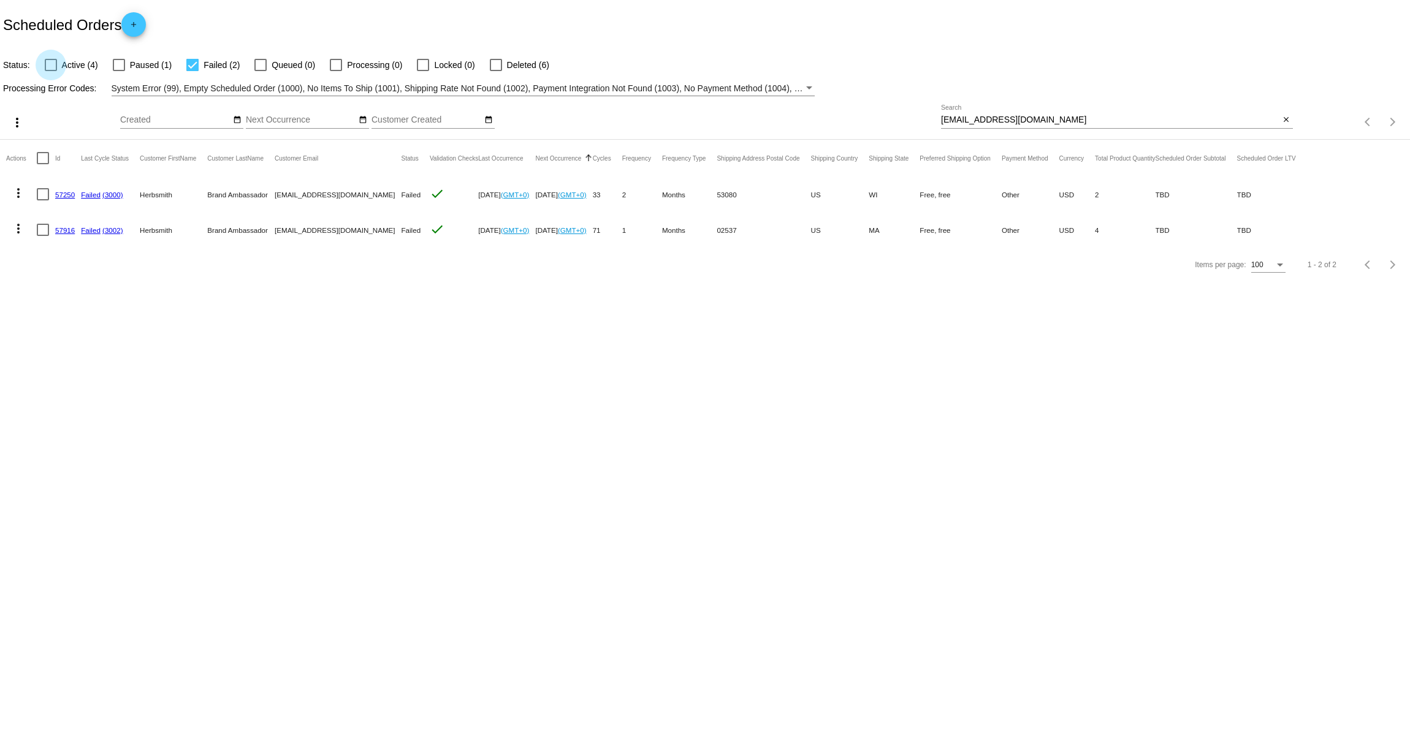
click at [50, 63] on div at bounding box center [51, 65] width 12 height 12
click at [50, 71] on input "Active (4)" at bounding box center [50, 71] width 1 height 1
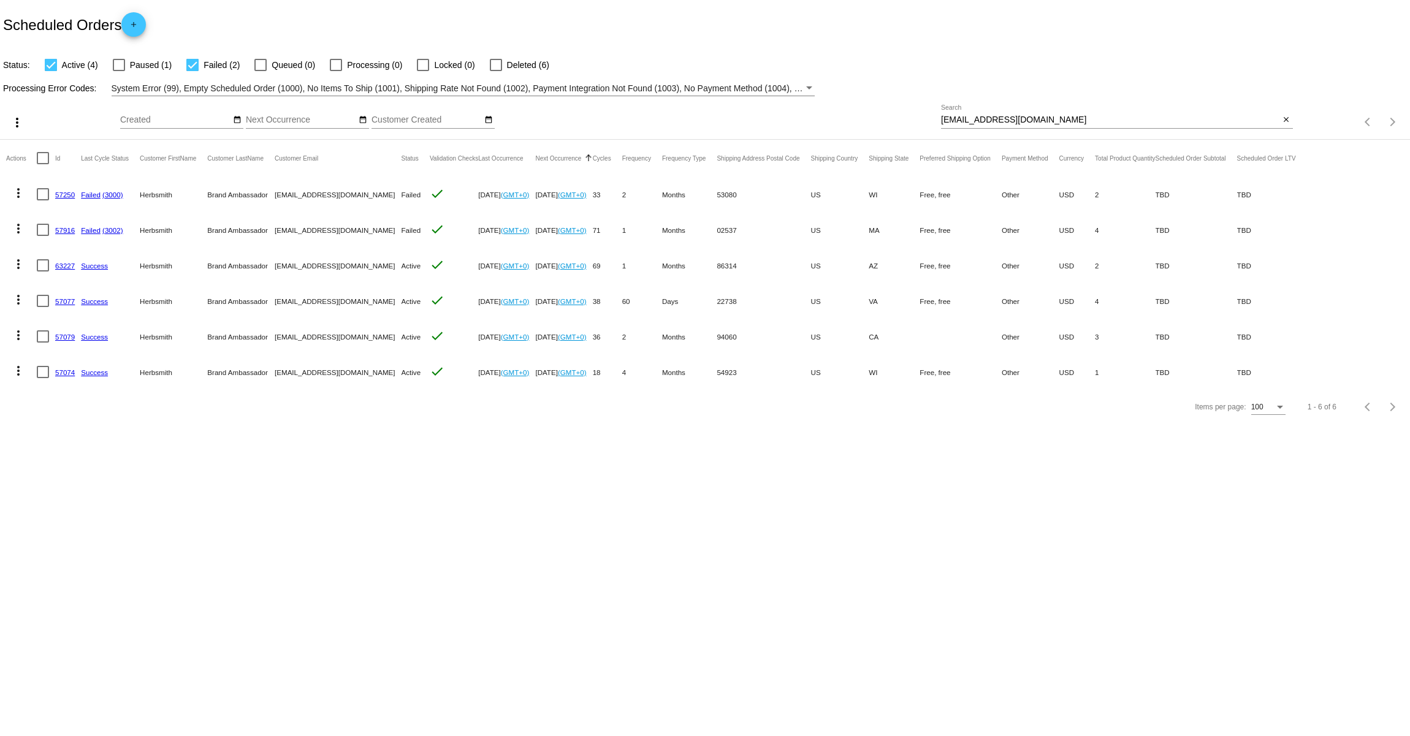
click at [52, 63] on div at bounding box center [51, 65] width 12 height 12
click at [51, 71] on input "Active (4)" at bounding box center [50, 71] width 1 height 1
checkbox input "false"
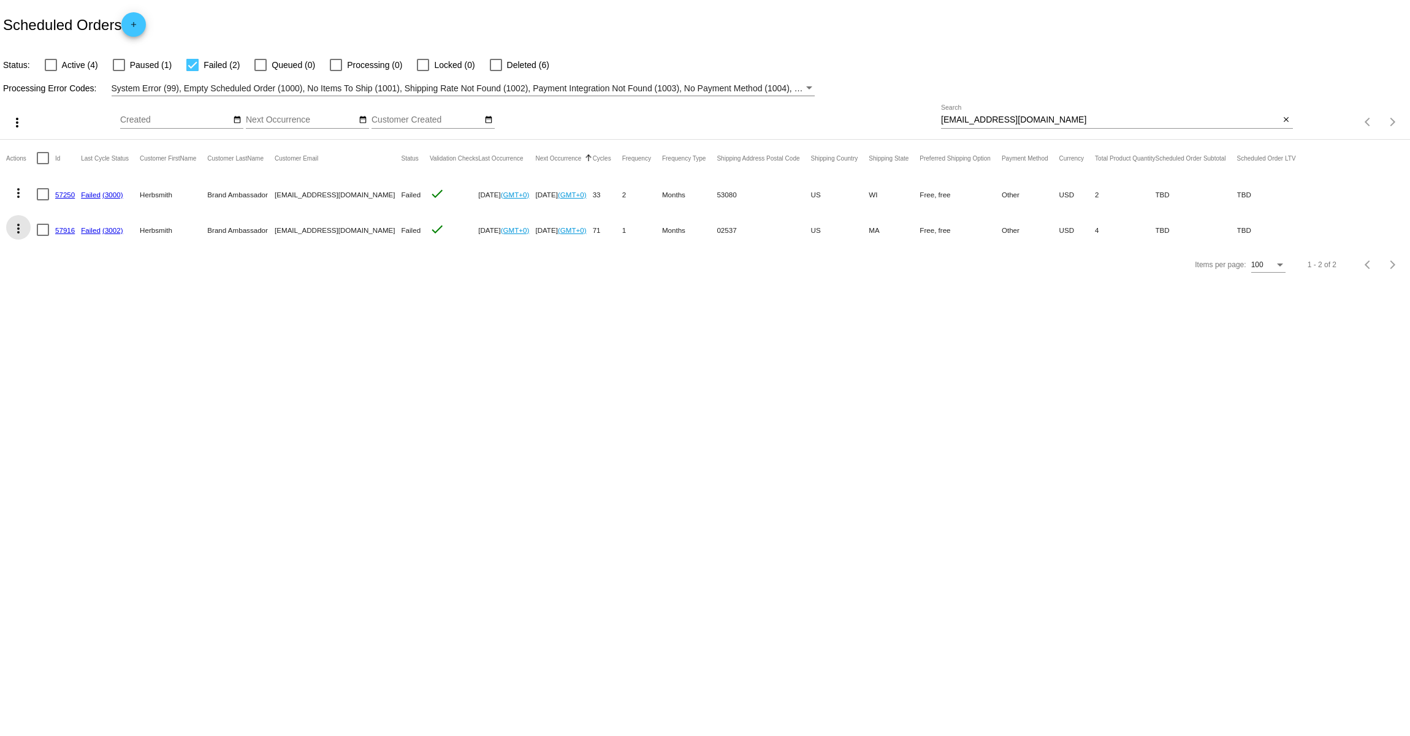
click at [20, 227] on mat-icon "more_vert" at bounding box center [18, 228] width 15 height 15
click at [82, 368] on button "edit View / Edit" at bounding box center [67, 376] width 122 height 29
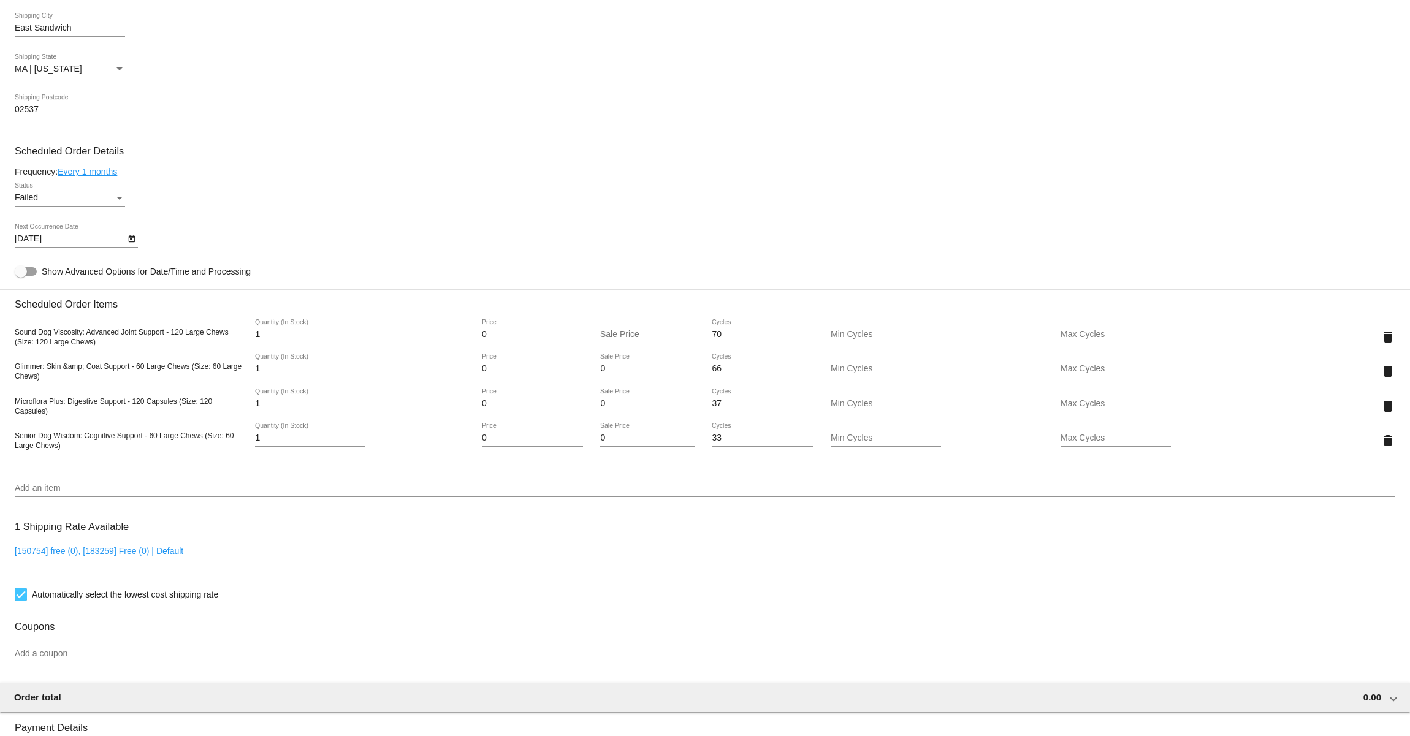
scroll to position [891, 0]
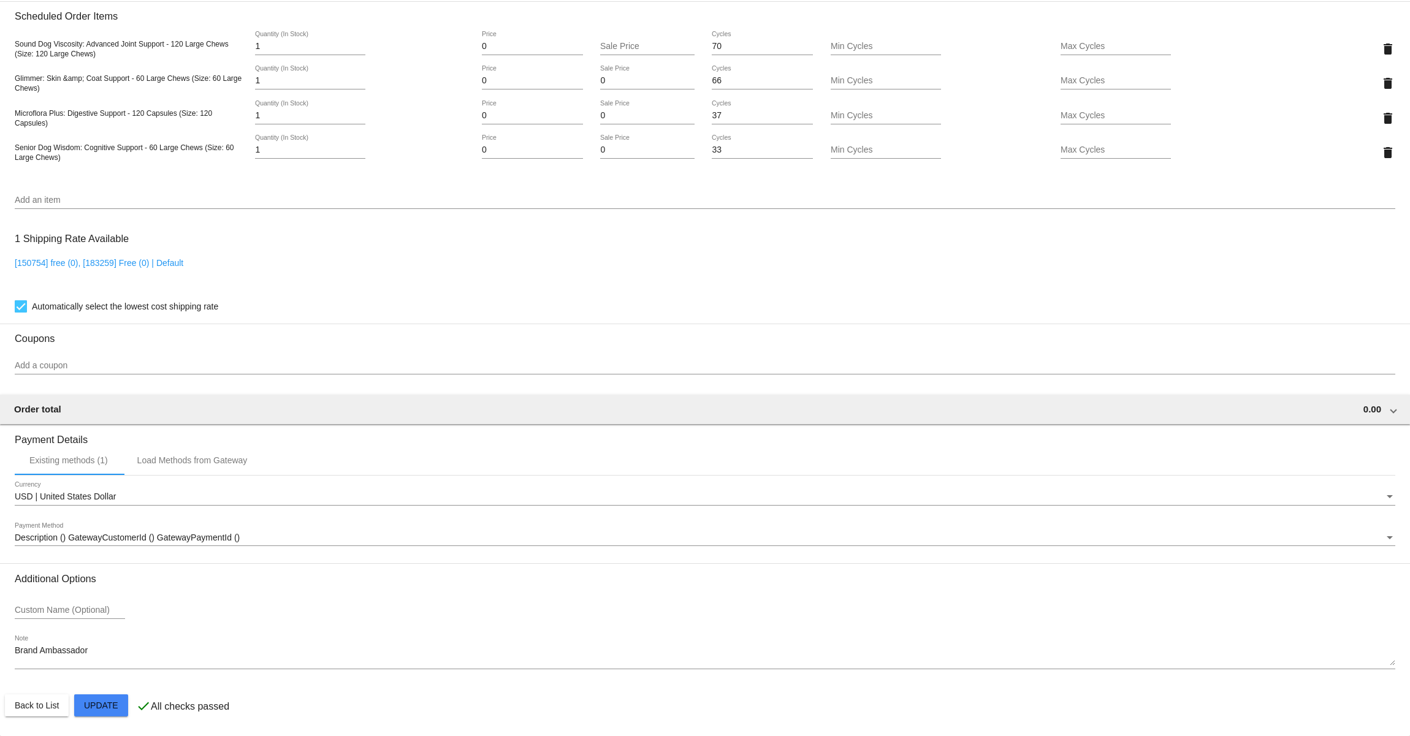
click at [247, 538] on div "Description () GatewayCustomerId () GatewayPaymentId ()" at bounding box center [699, 538] width 1369 height 10
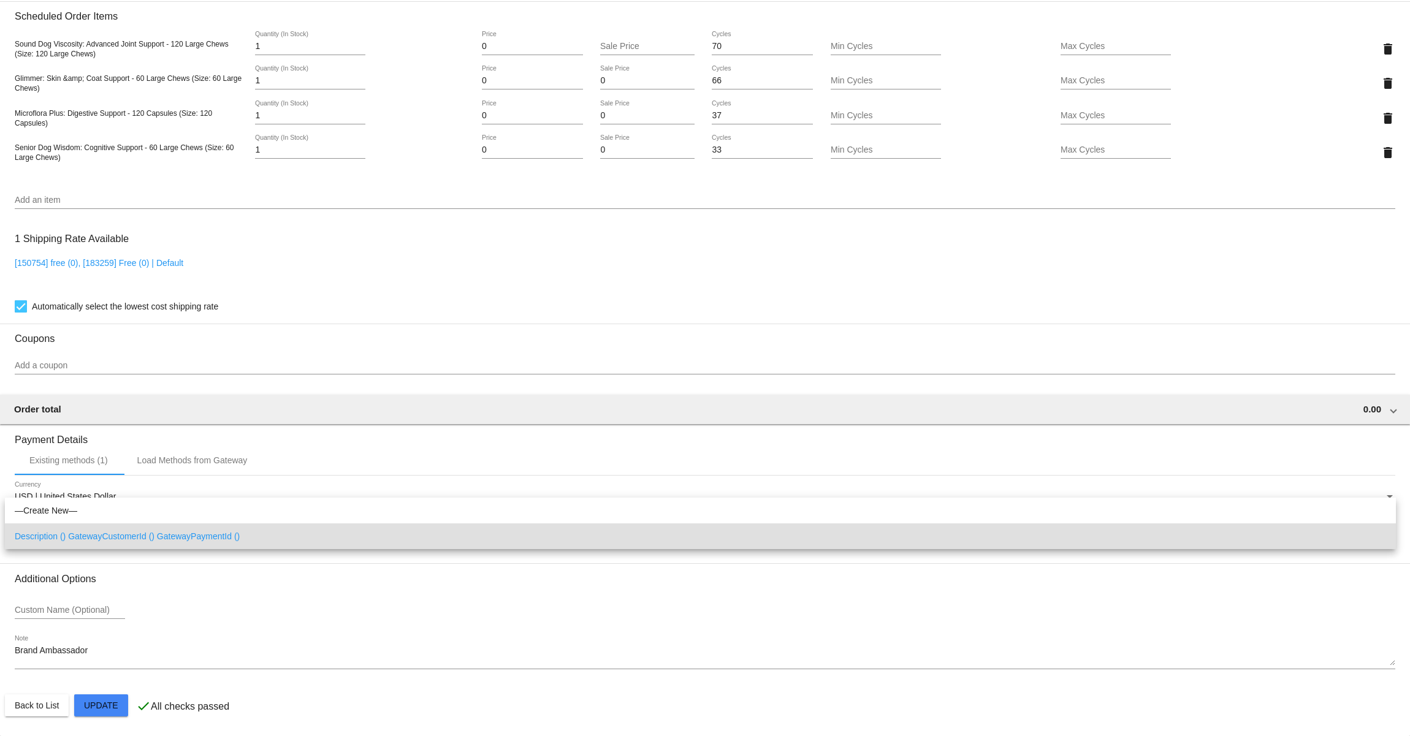
click at [270, 482] on div at bounding box center [705, 368] width 1410 height 736
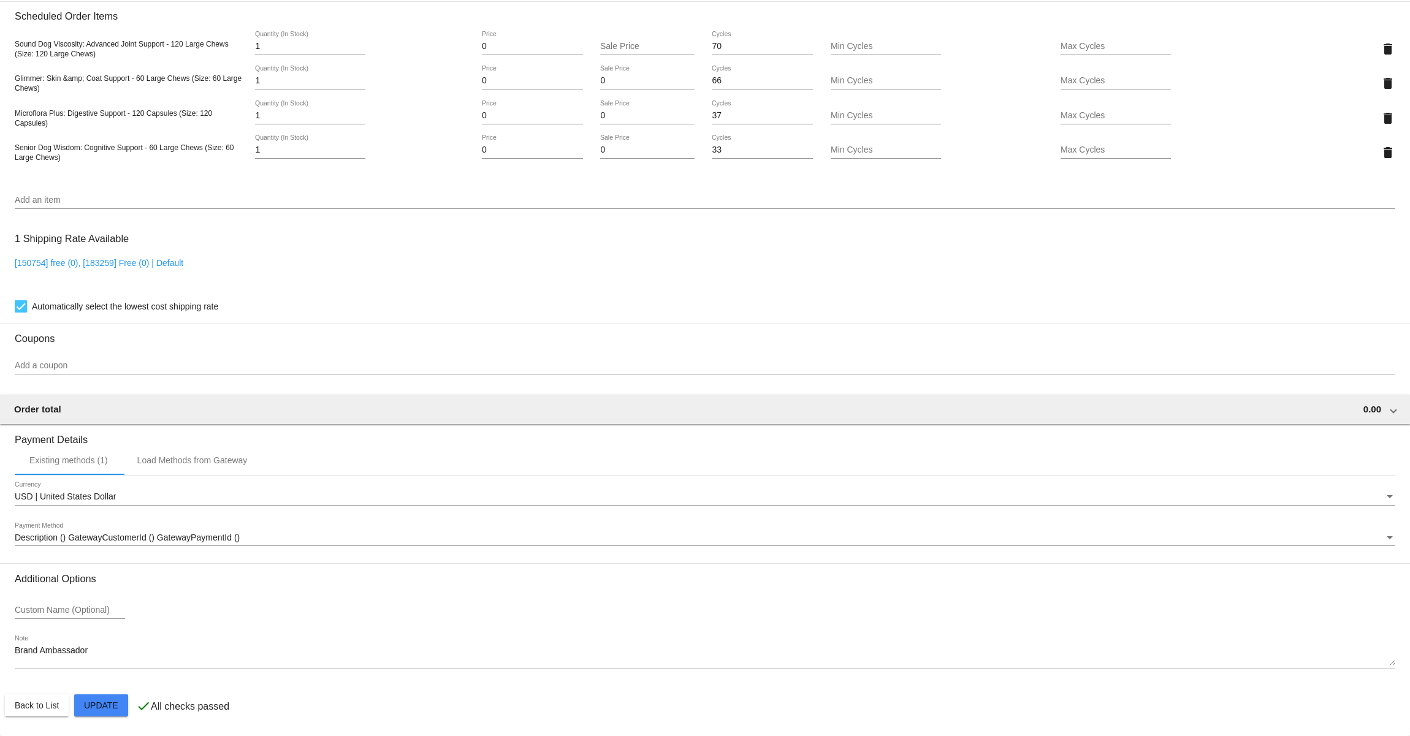
click at [262, 487] on div "USD | United States Dollar Currency" at bounding box center [705, 494] width 1380 height 24
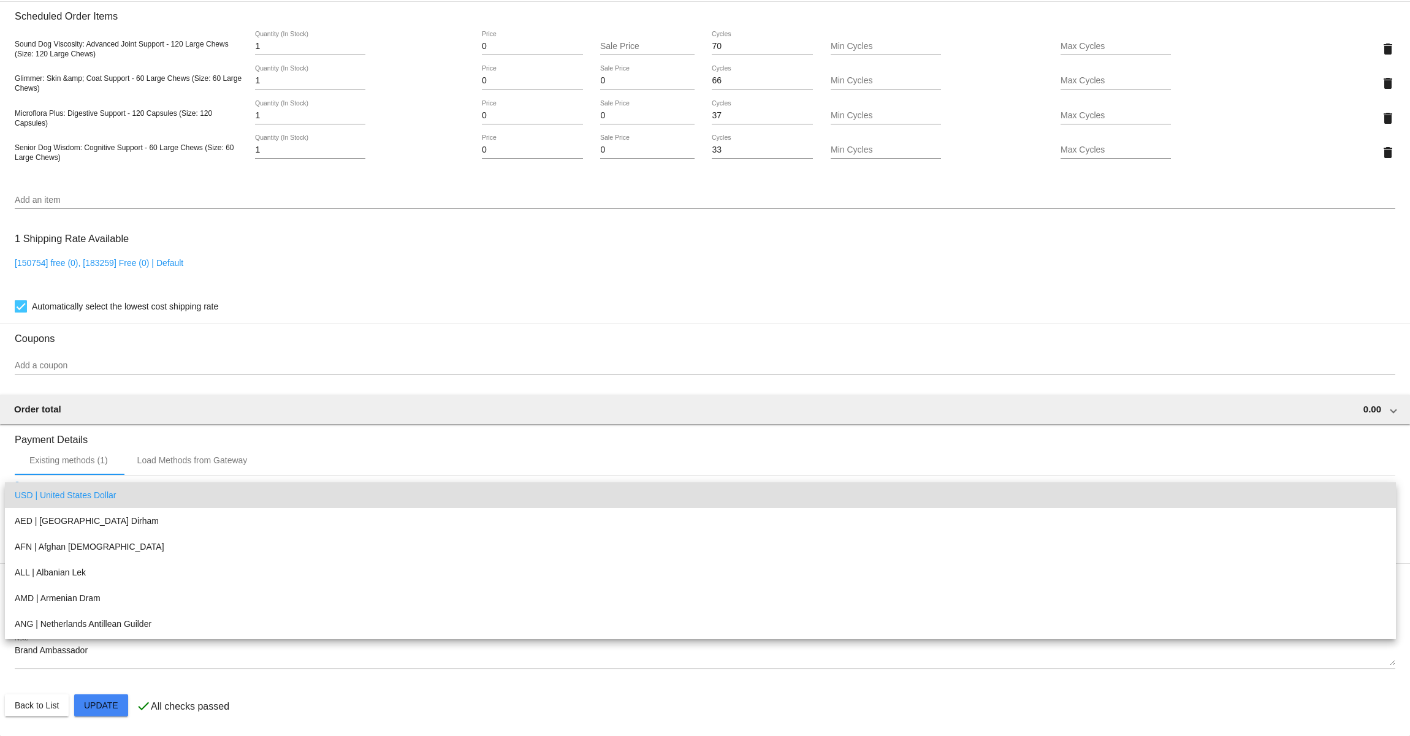
click at [437, 424] on div at bounding box center [705, 368] width 1410 height 736
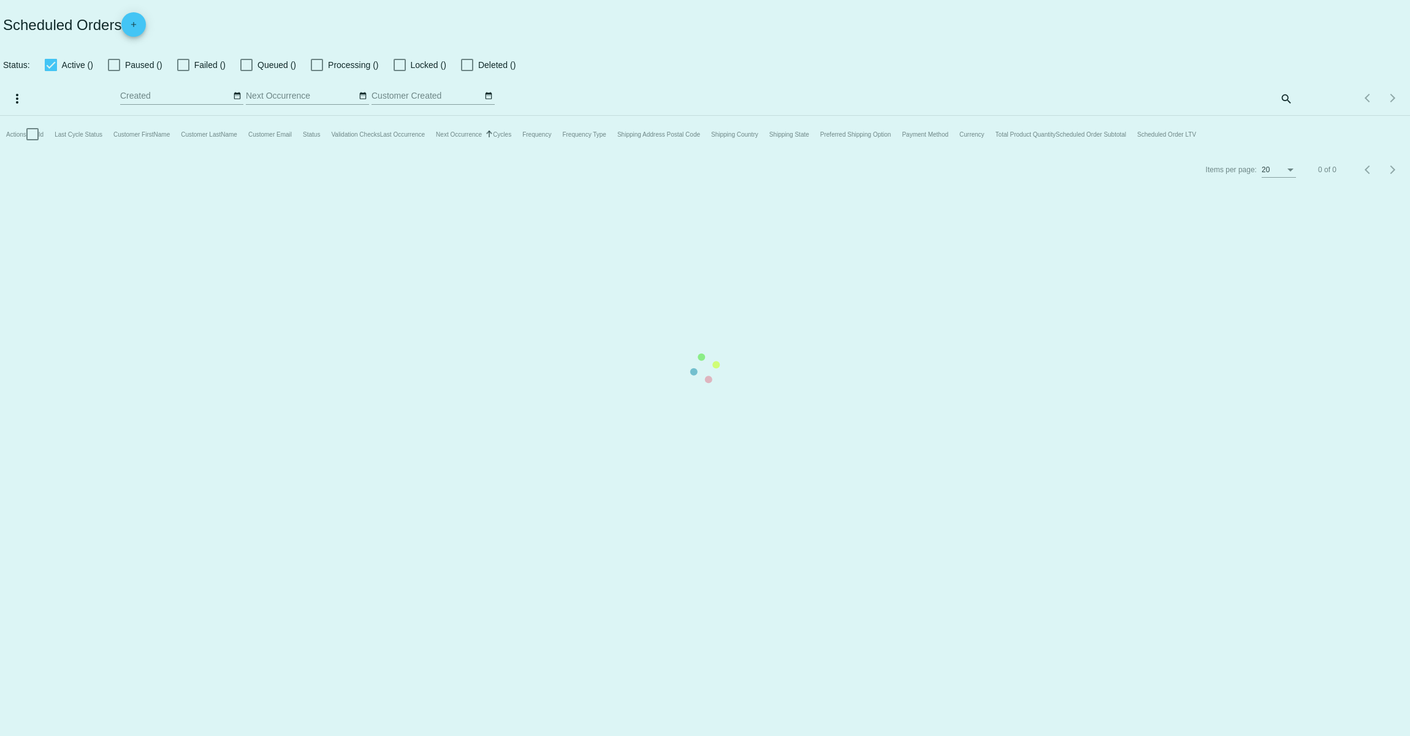
checkbox input "false"
checkbox input "true"
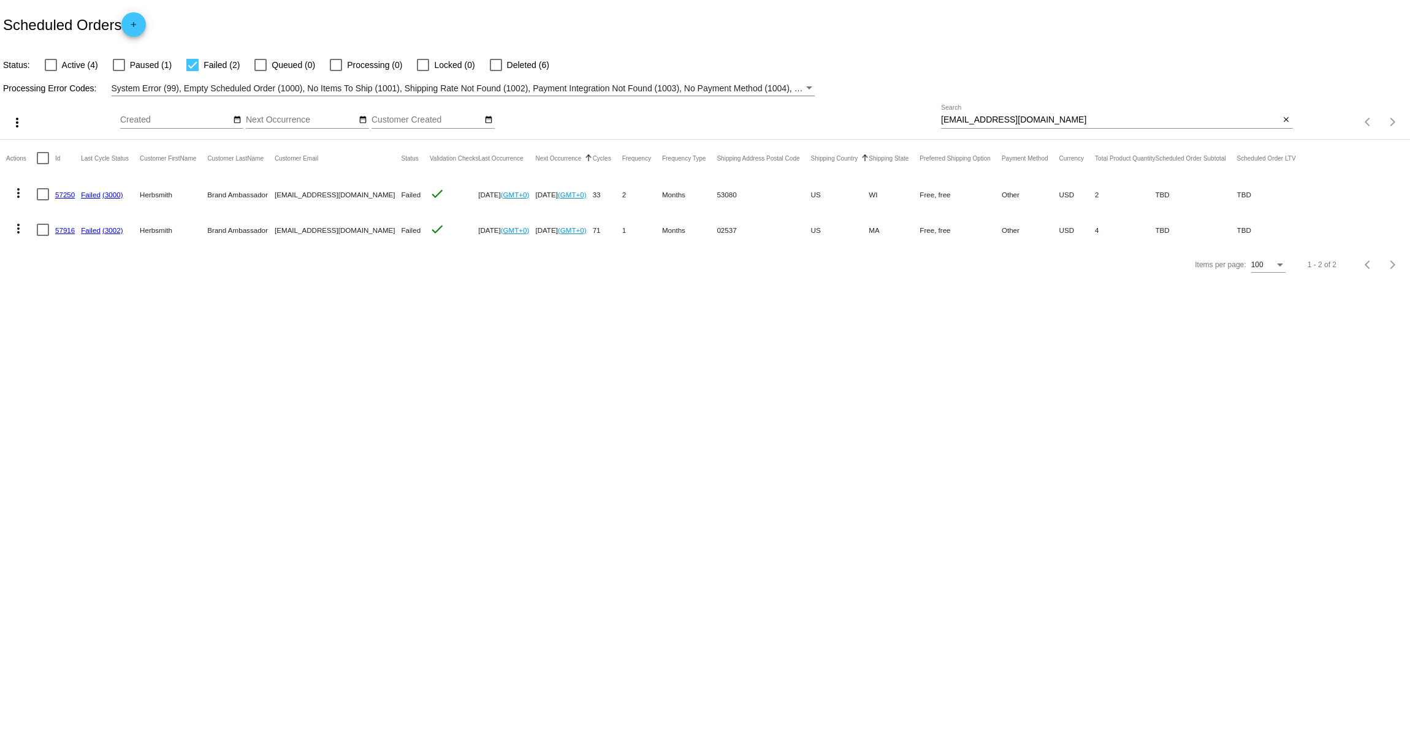
click at [591, 370] on body "Scheduled Orders add Status: Active (4) Paused (1) Failed (2) Queued (0) Proces…" at bounding box center [705, 368] width 1410 height 736
click at [16, 226] on mat-icon "more_vert" at bounding box center [18, 228] width 15 height 15
click at [71, 371] on span "View / Edit" at bounding box center [63, 376] width 40 height 10
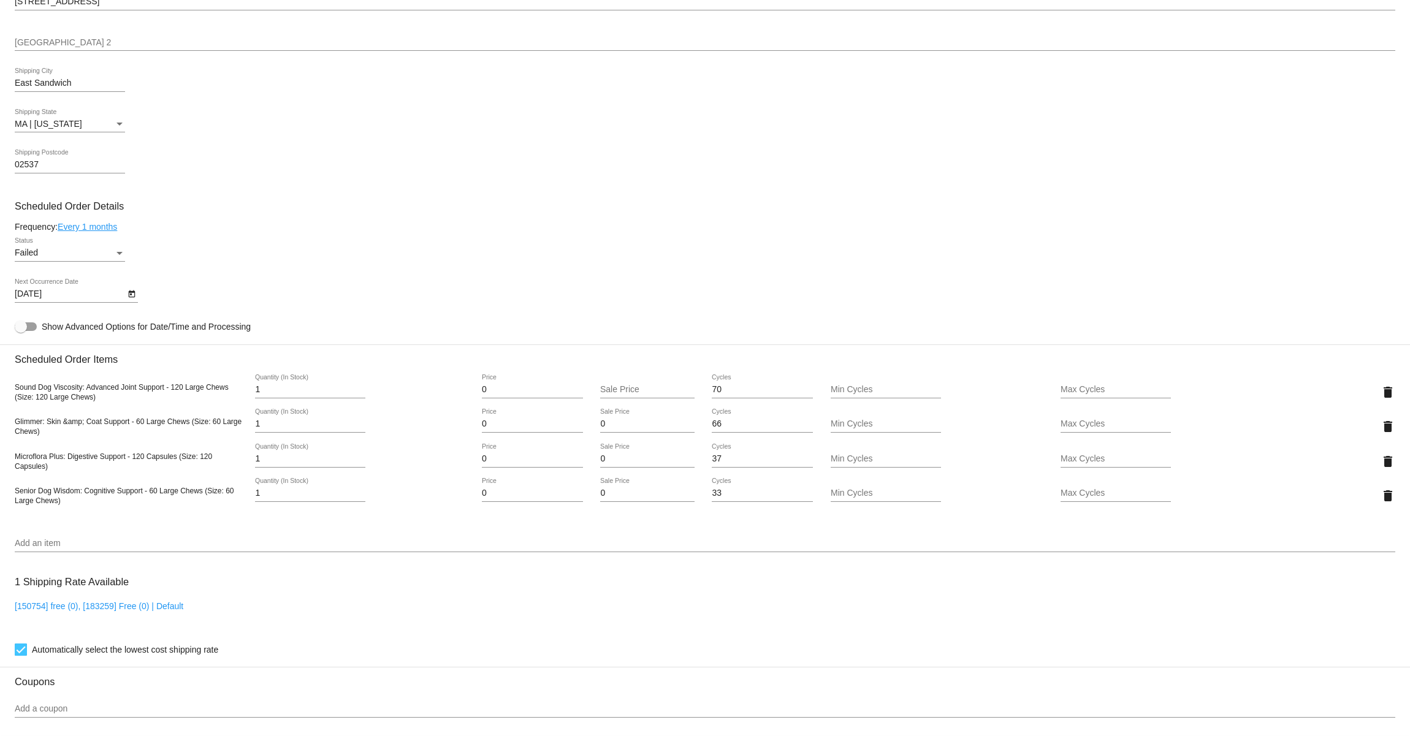
scroll to position [170, 0]
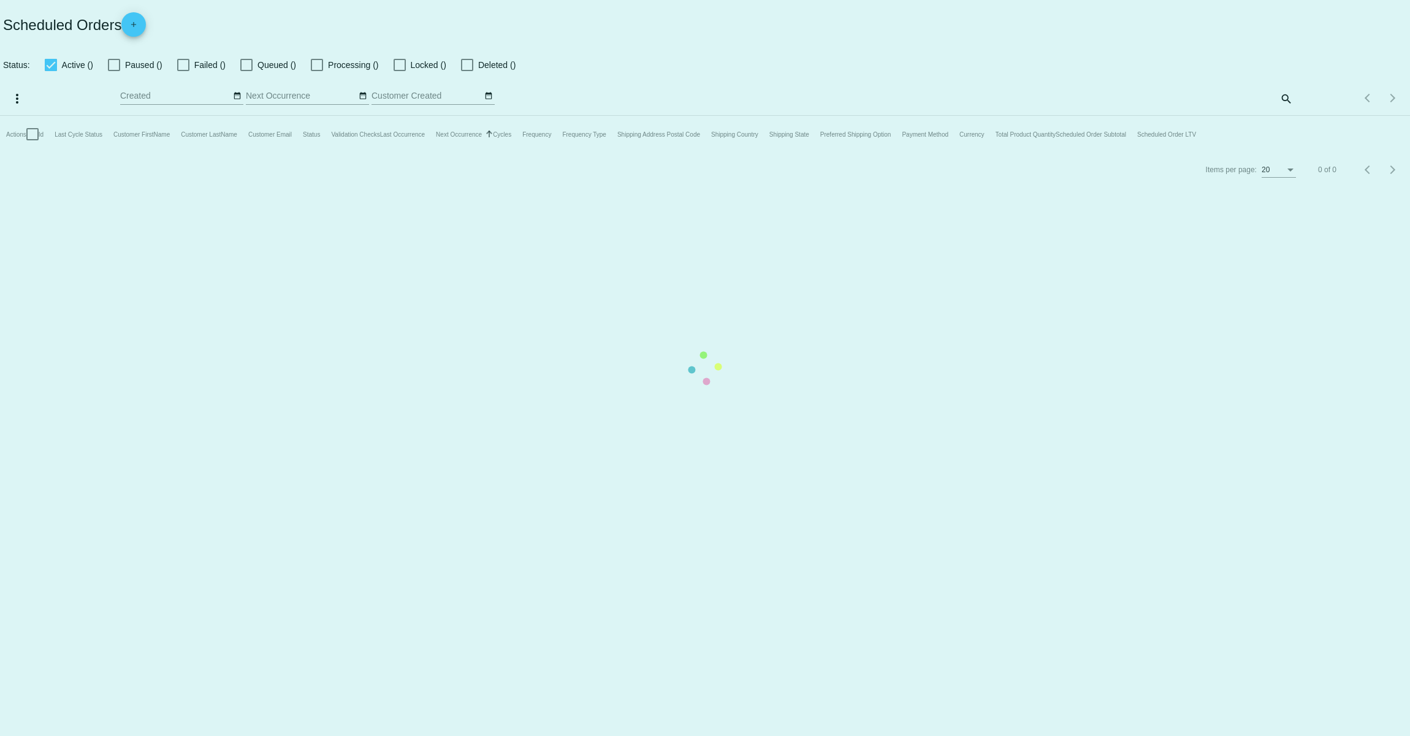
checkbox input "false"
checkbox input "true"
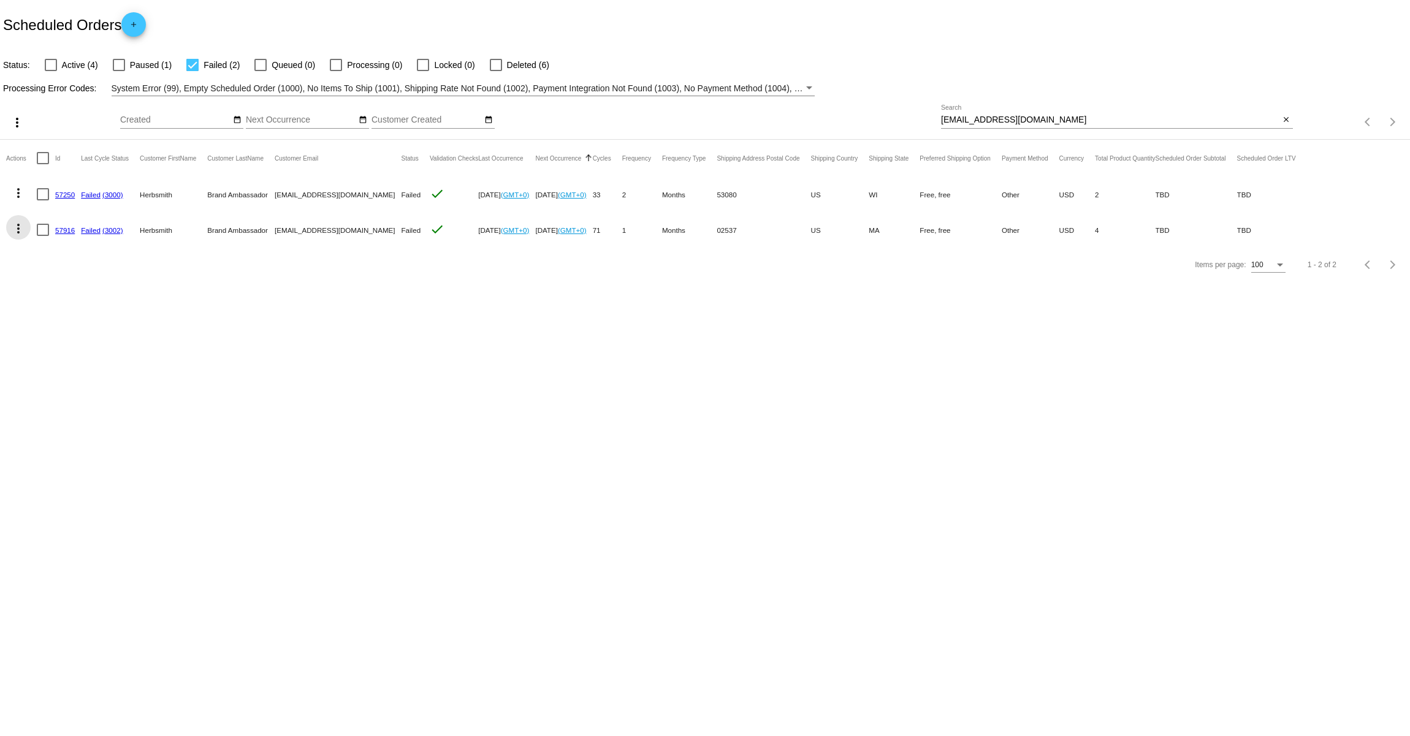
click at [17, 232] on mat-icon "more_vert" at bounding box center [18, 228] width 15 height 15
click at [74, 342] on span "Restart Processing" at bounding box center [79, 347] width 72 height 10
click at [116, 230] on link "(3002)" at bounding box center [112, 230] width 21 height 8
click at [48, 63] on div at bounding box center [51, 65] width 12 height 12
click at [50, 71] on input "Active (5)" at bounding box center [50, 71] width 1 height 1
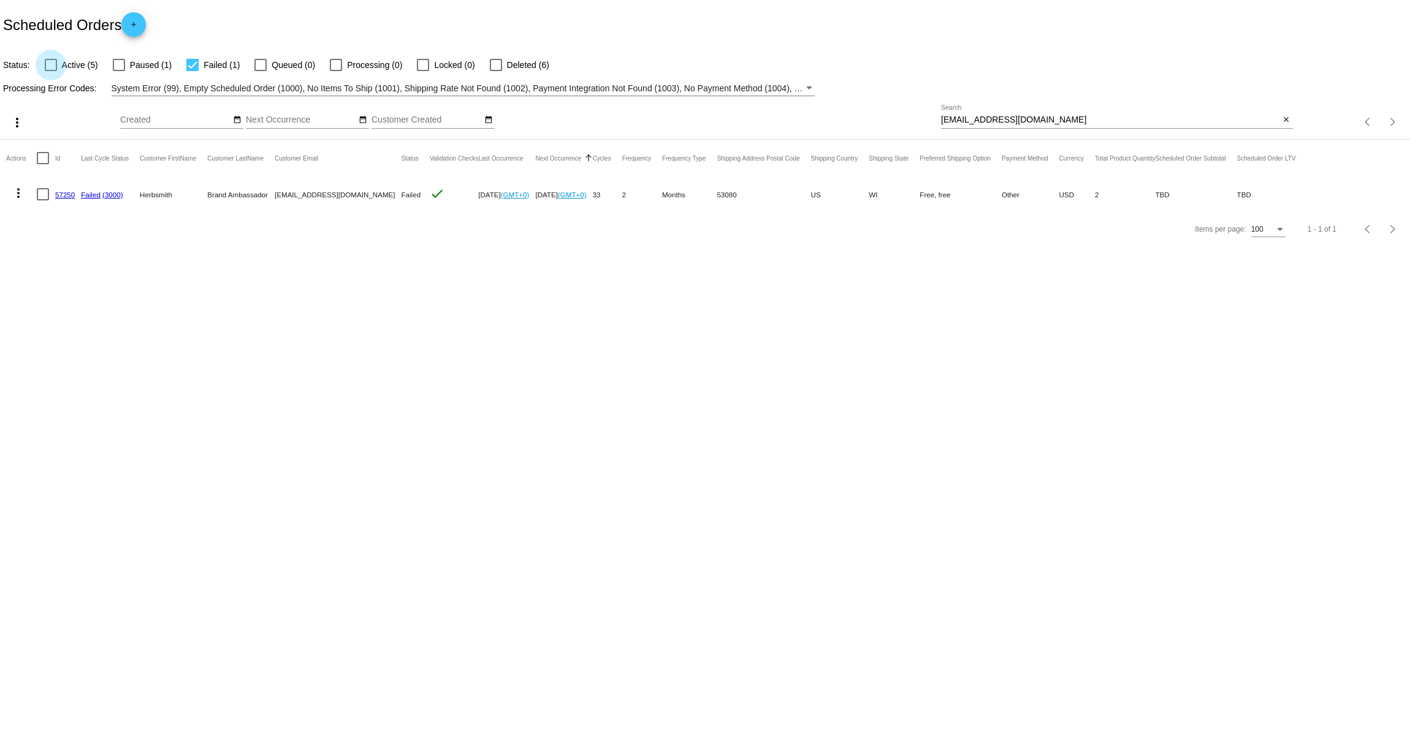
checkbox input "true"
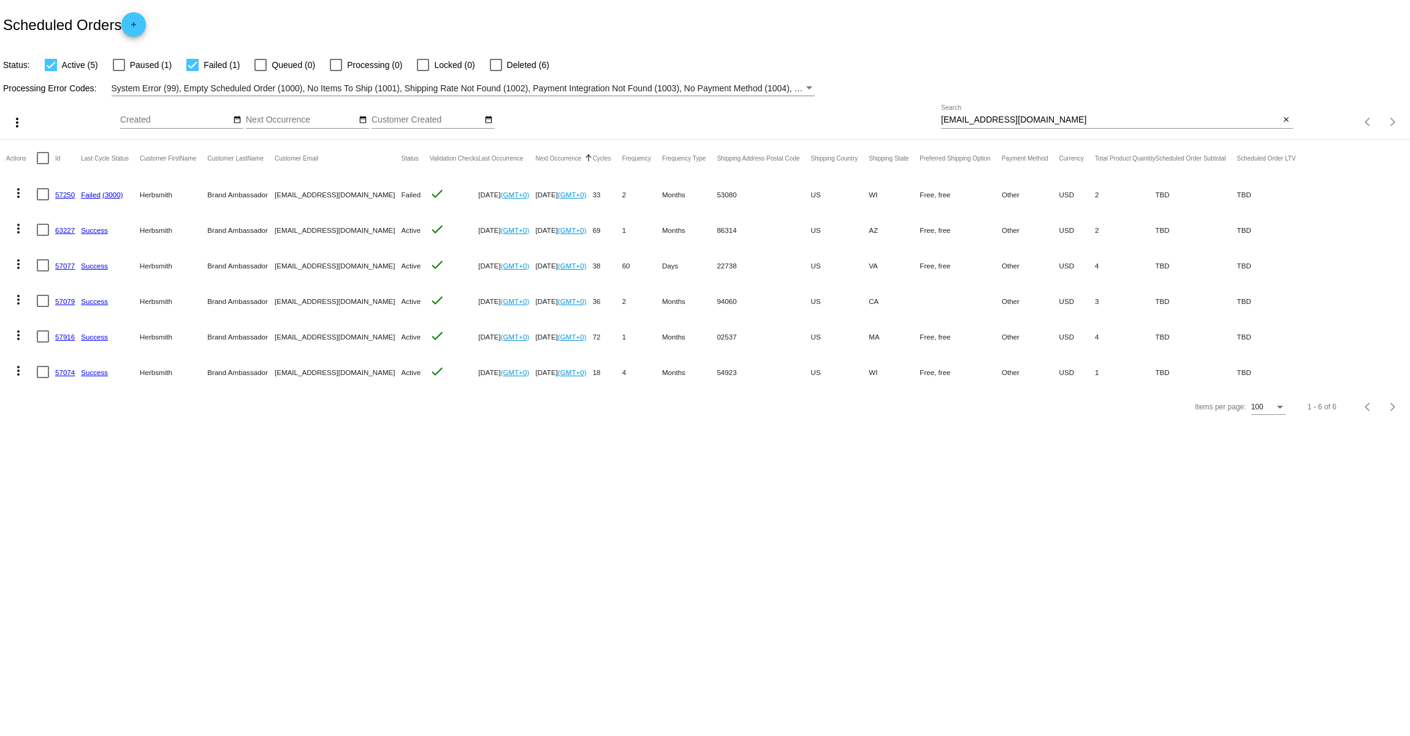
click at [191, 63] on div at bounding box center [192, 65] width 12 height 12
click at [192, 71] on input "Failed (1)" at bounding box center [192, 71] width 1 height 1
checkbox input "false"
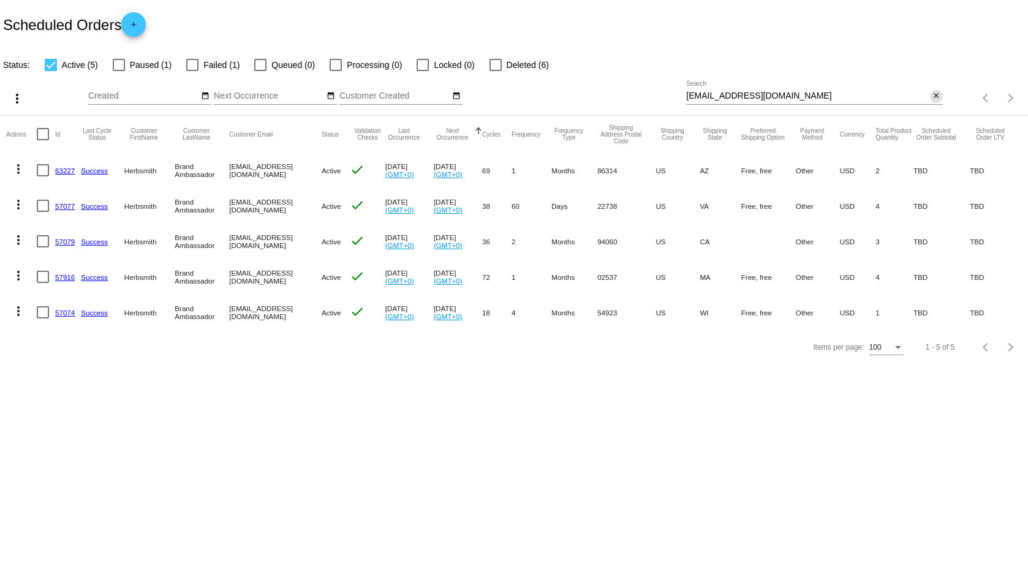
click at [940, 94] on mat-icon "close" at bounding box center [936, 96] width 9 height 10
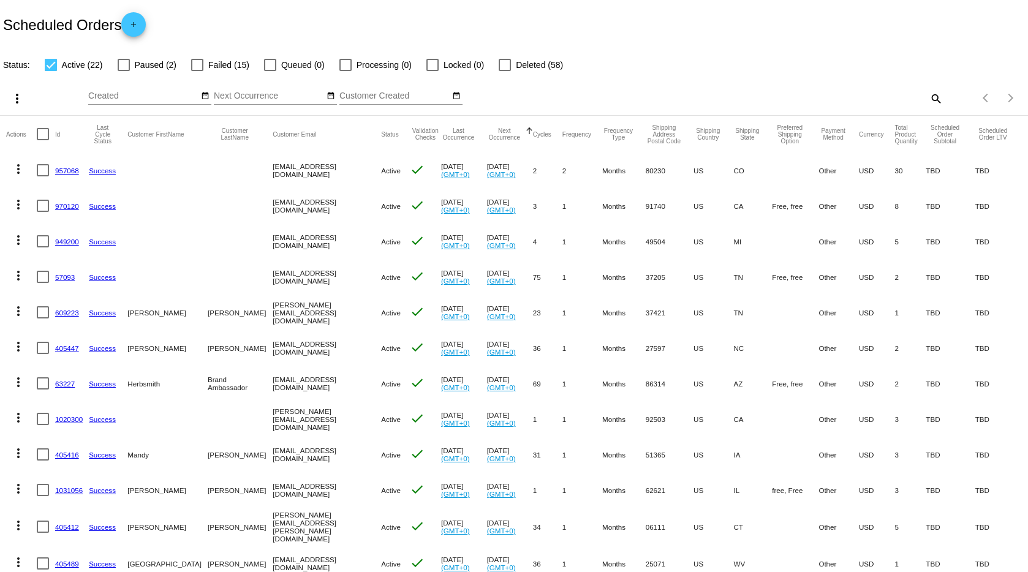
click at [191, 64] on div at bounding box center [197, 65] width 12 height 12
click at [197, 71] on input "Failed (15)" at bounding box center [197, 71] width 1 height 1
checkbox input "true"
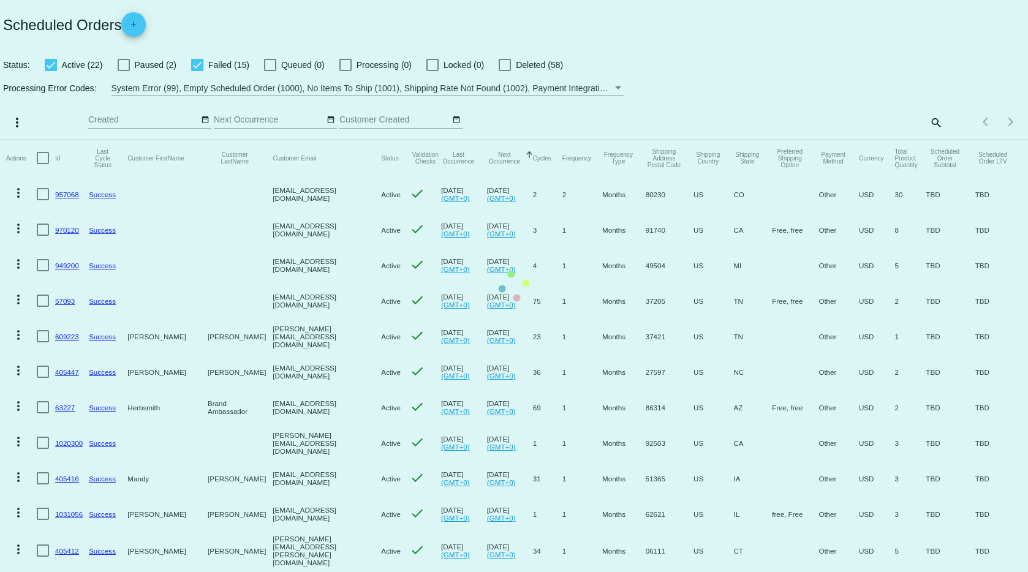
click at [42, 140] on mat-table "Actions Id Last Cycle Status Customer FirstName Customer LastName Customer Emai…" at bounding box center [514, 550] width 1028 height 821
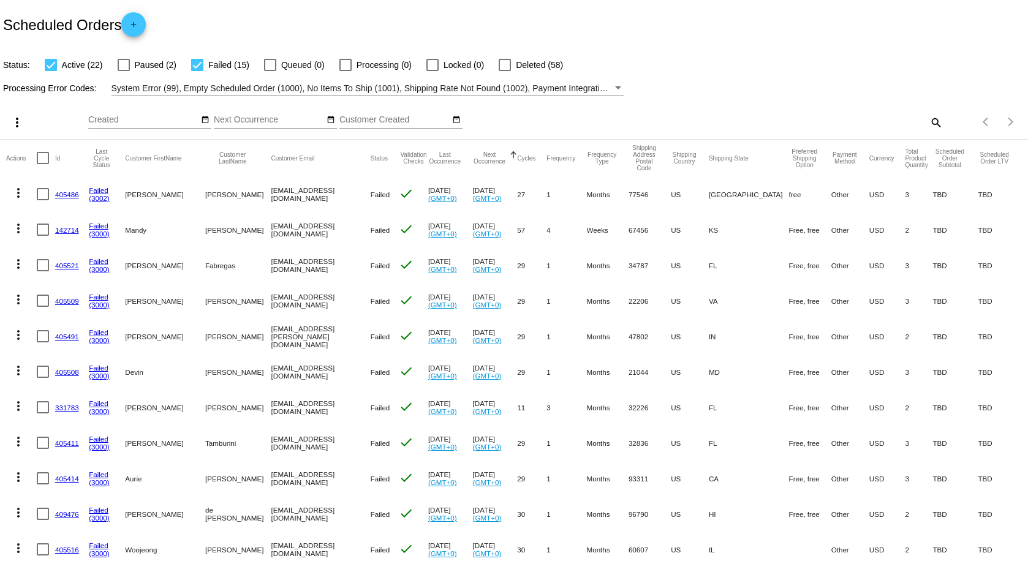
click at [48, 63] on div at bounding box center [51, 65] width 12 height 12
click at [50, 71] on input "Active (22)" at bounding box center [50, 71] width 1 height 1
checkbox input "false"
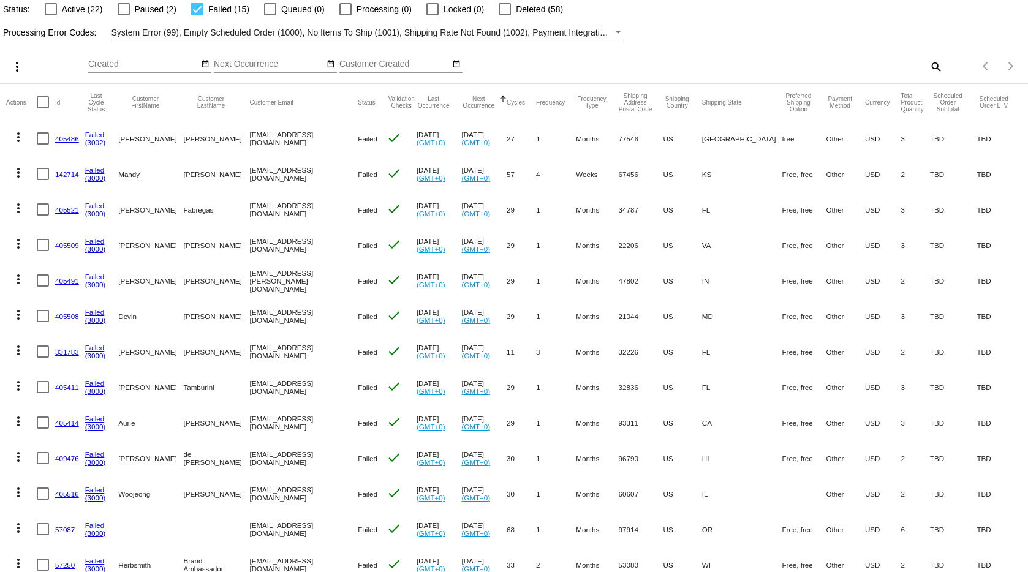
scroll to position [180, 0]
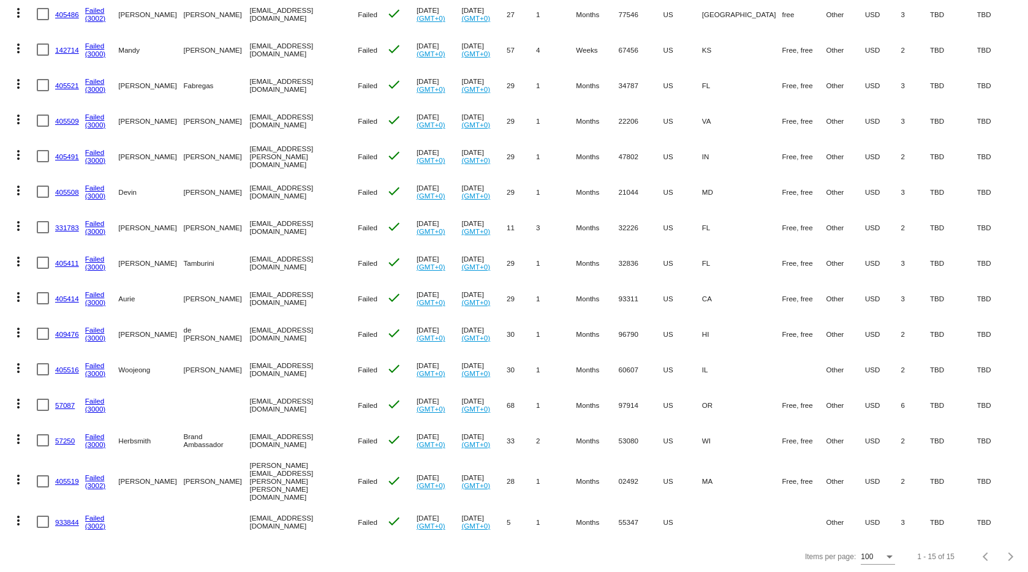
click at [255, 513] on mat-cell "[EMAIL_ADDRESS][DOMAIN_NAME]" at bounding box center [303, 522] width 108 height 36
click at [255, 513] on mat-cell "Courtneyrowan12@gmail.com" at bounding box center [303, 522] width 108 height 36
copy mat-cell "Courtneyrowan12@gmail.com"
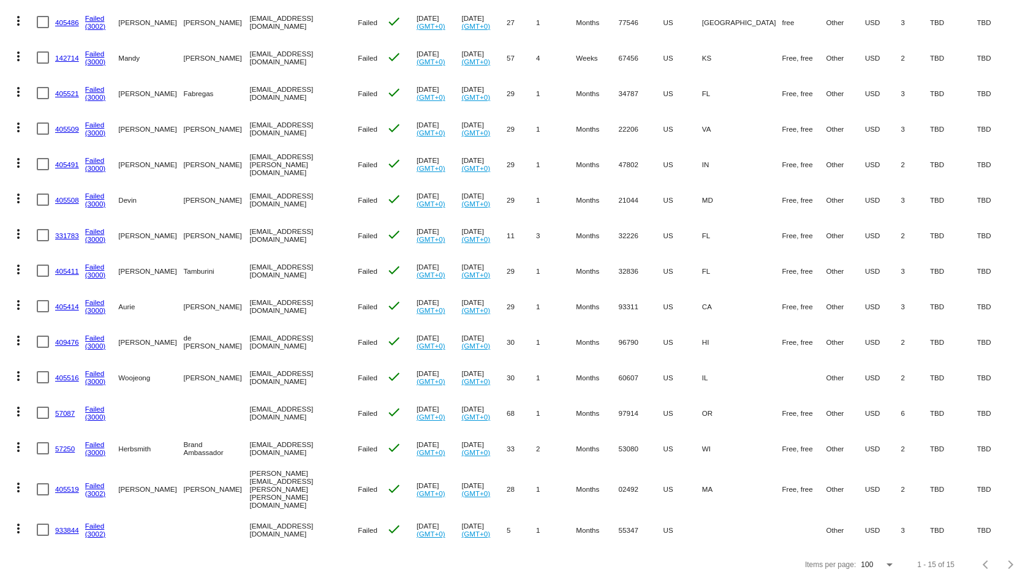
scroll to position [180, 0]
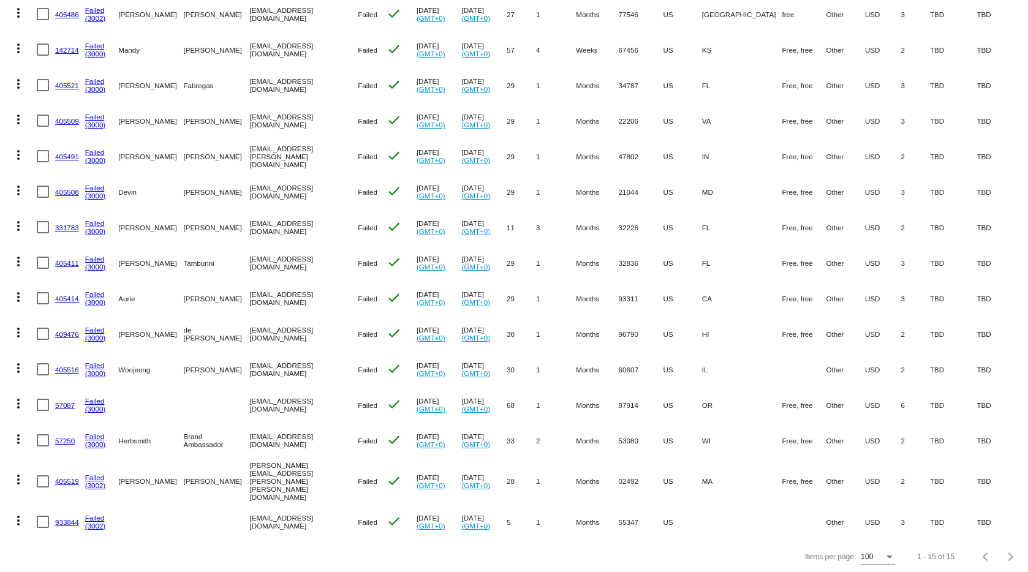
click at [15, 514] on mat-icon "more_vert" at bounding box center [18, 521] width 15 height 15
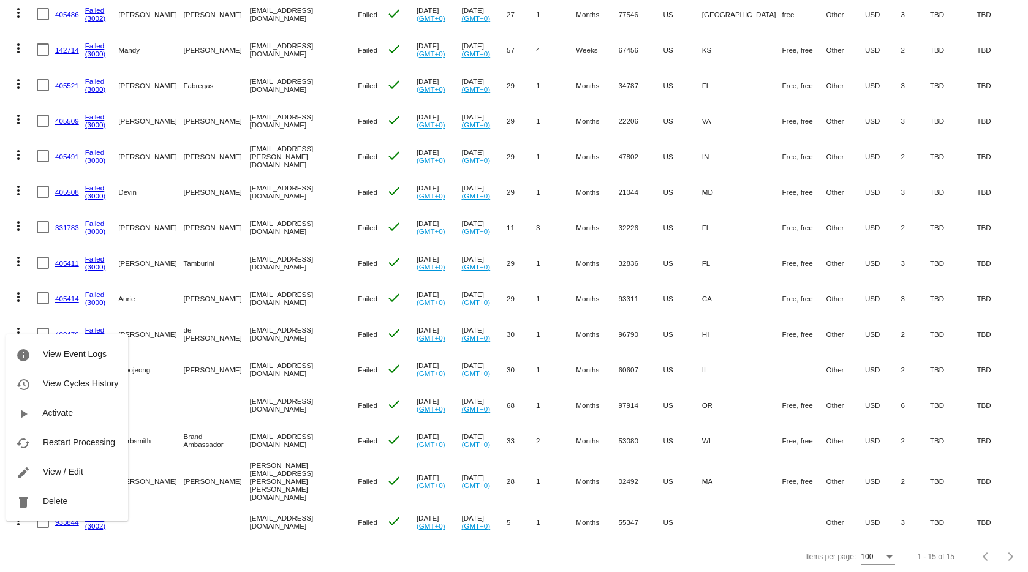
click at [20, 297] on div at bounding box center [514, 286] width 1028 height 572
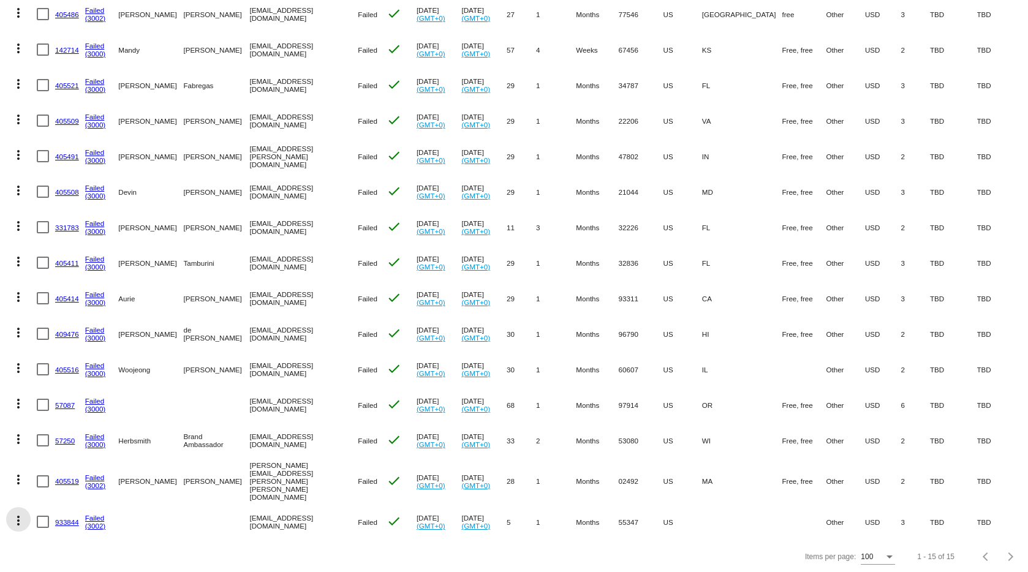
click at [23, 514] on mat-icon "more_vert" at bounding box center [18, 521] width 15 height 15
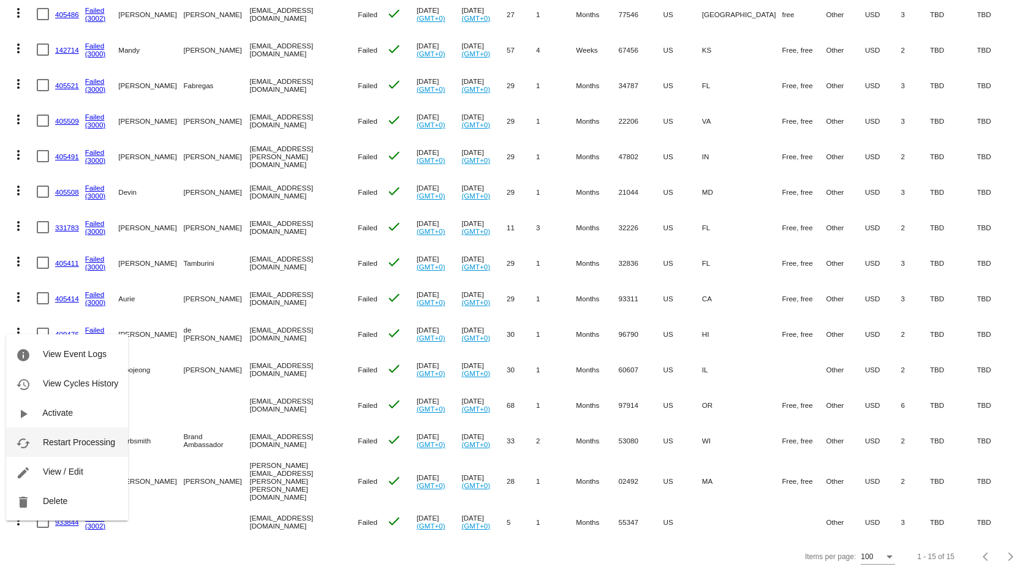
click at [82, 442] on span "Restart Processing" at bounding box center [79, 443] width 72 height 10
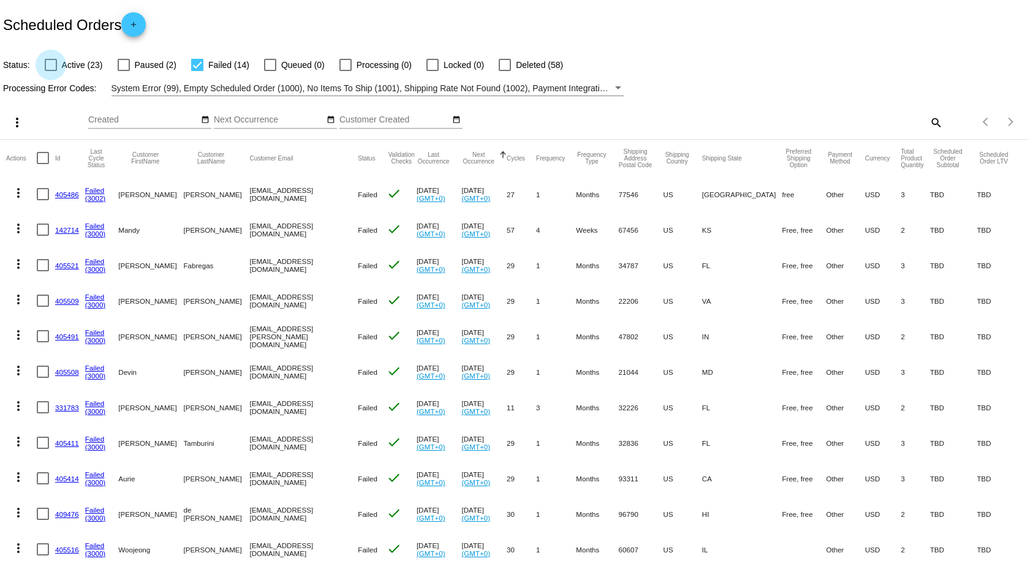
click at [48, 63] on div at bounding box center [51, 65] width 12 height 12
click at [50, 71] on input "Active (23)" at bounding box center [50, 71] width 1 height 1
checkbox input "true"
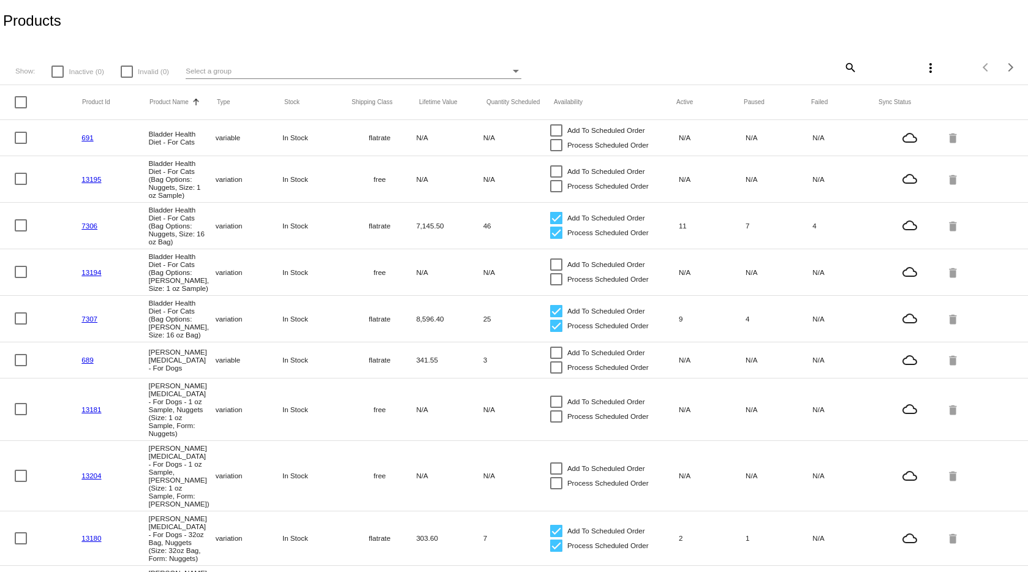
click at [849, 68] on mat-icon "search" at bounding box center [850, 67] width 15 height 19
click at [827, 64] on input "Search" at bounding box center [771, 66] width 171 height 10
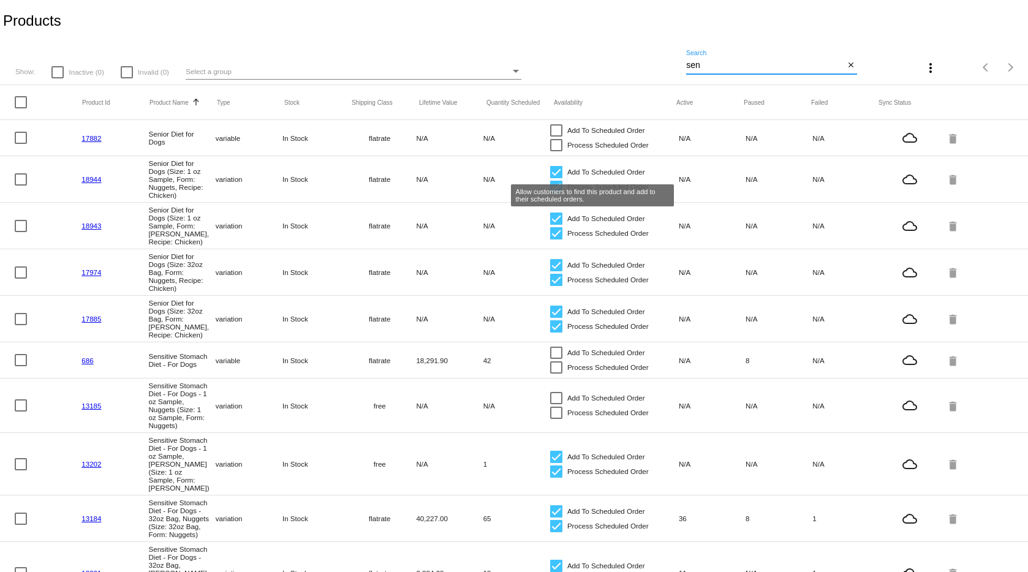
type input "sen"
click at [554, 171] on div at bounding box center [556, 172] width 12 height 12
click at [556, 178] on input "Add To Scheduled Order" at bounding box center [556, 178] width 1 height 1
checkbox input "false"
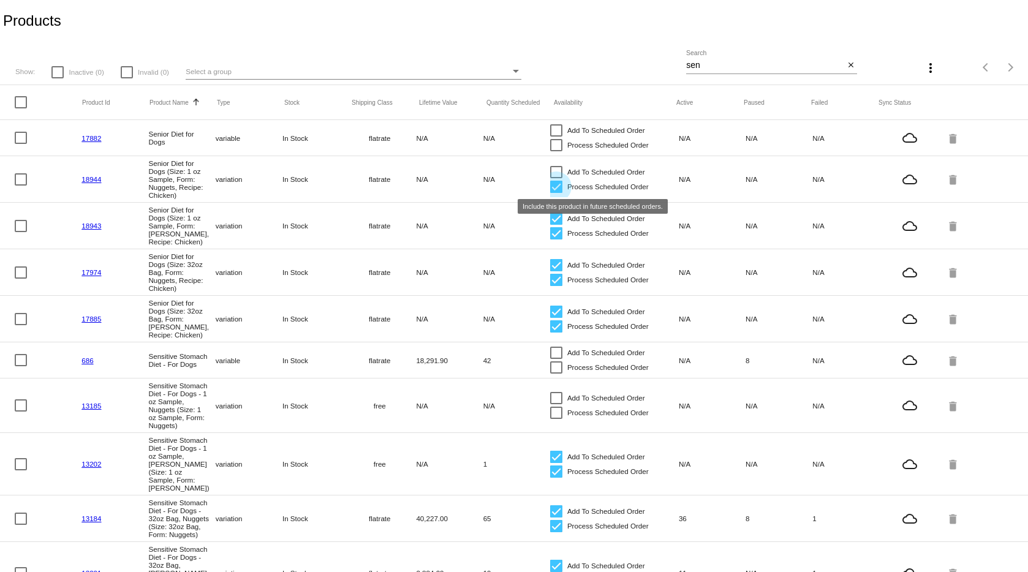
click at [550, 190] on div at bounding box center [556, 187] width 12 height 12
click at [556, 193] on input "Process Scheduled Order" at bounding box center [556, 193] width 1 height 1
checkbox input "false"
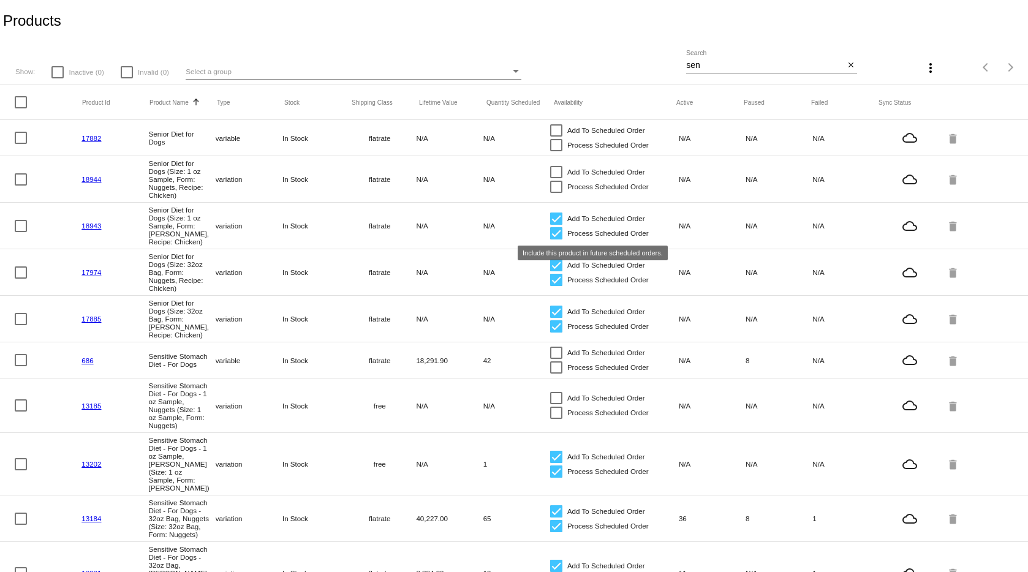
drag, startPoint x: 554, startPoint y: 236, endPoint x: 553, endPoint y: 226, distance: 9.9
click at [554, 235] on div at bounding box center [556, 233] width 12 height 12
click at [556, 240] on input "Process Scheduled Order" at bounding box center [556, 240] width 1 height 1
checkbox input "false"
click at [553, 218] on div at bounding box center [556, 219] width 12 height 12
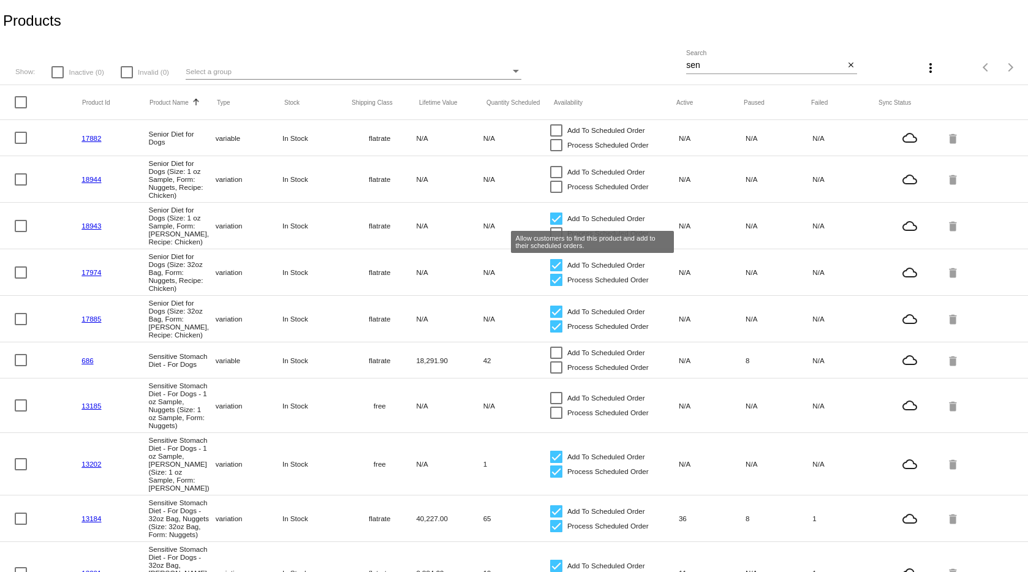
click at [556, 225] on input "Add To Scheduled Order" at bounding box center [556, 225] width 1 height 1
checkbox input "false"
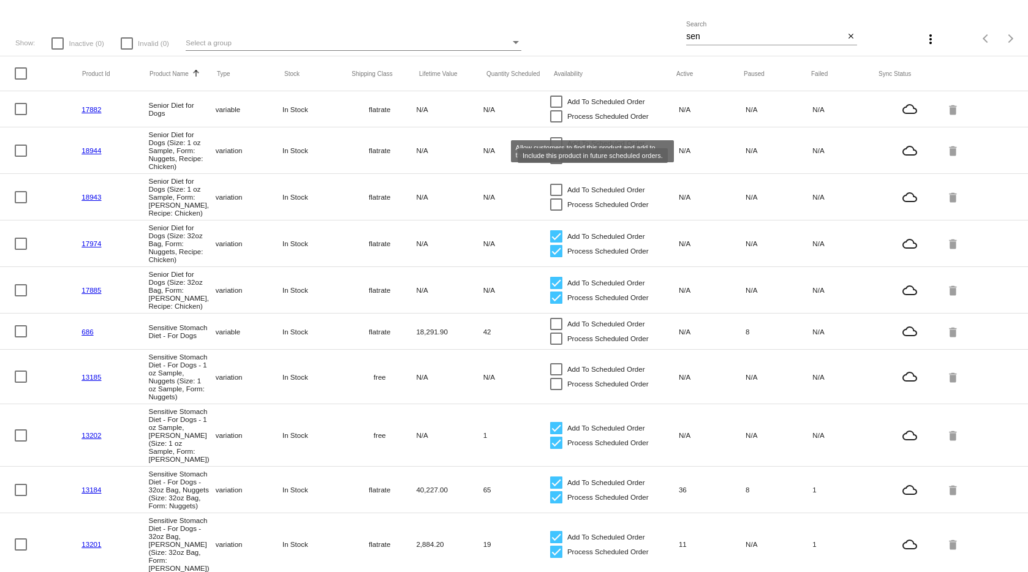
scroll to position [53, 0]
